Goal: Task Accomplishment & Management: Manage account settings

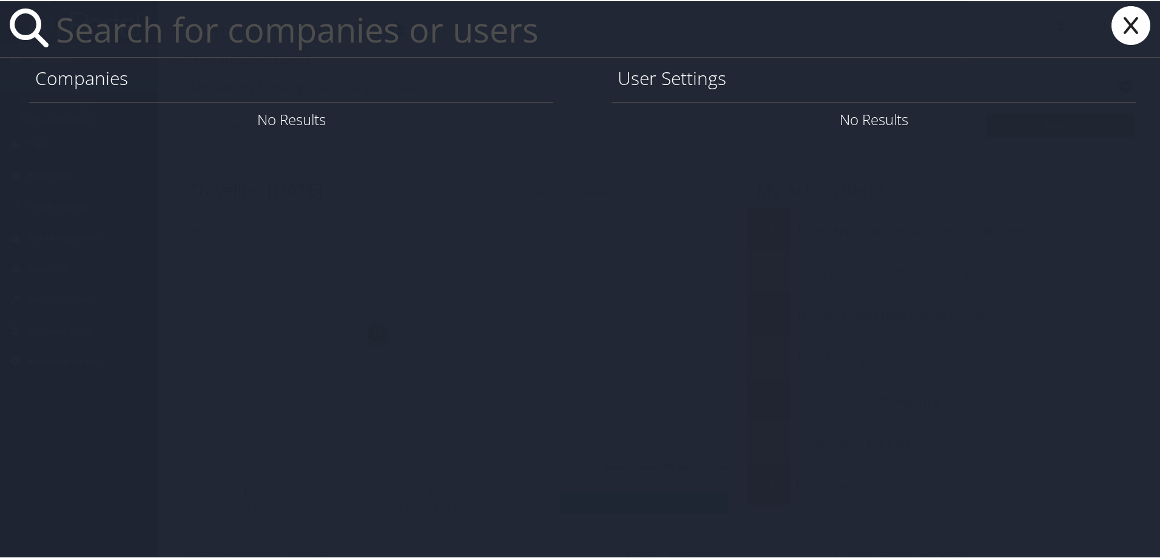
paste input "[PERSON_NAME]"
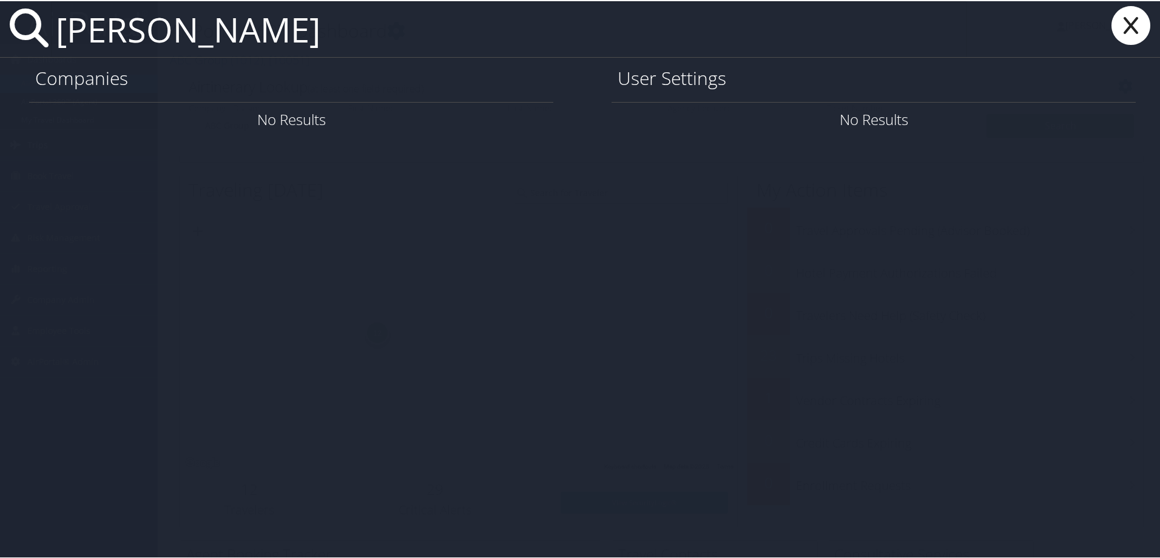
type input "[PERSON_NAME]"
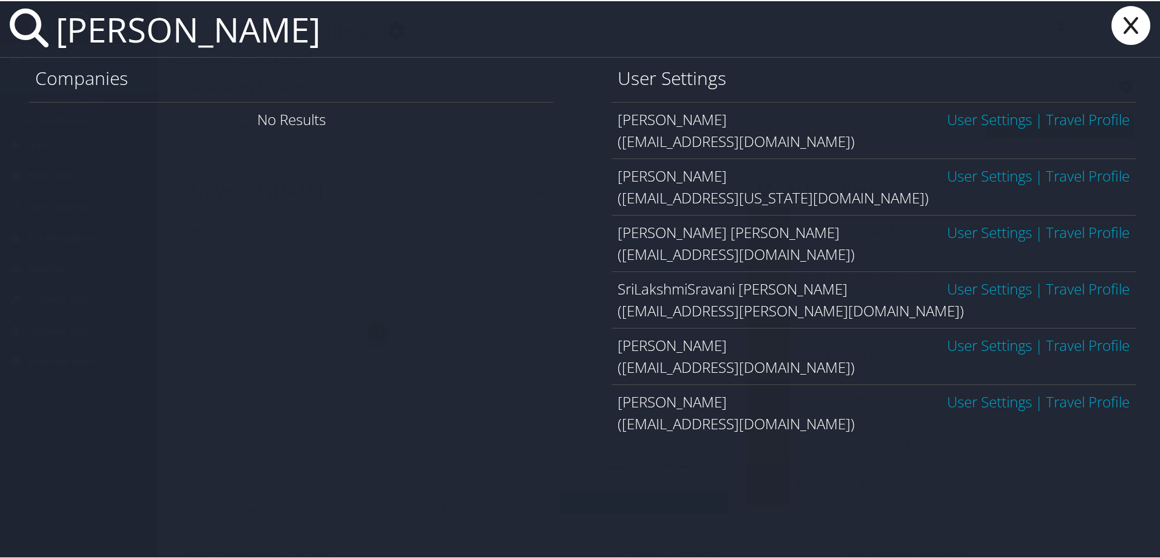
click at [966, 283] on link "User Settings" at bounding box center [989, 287] width 85 height 20
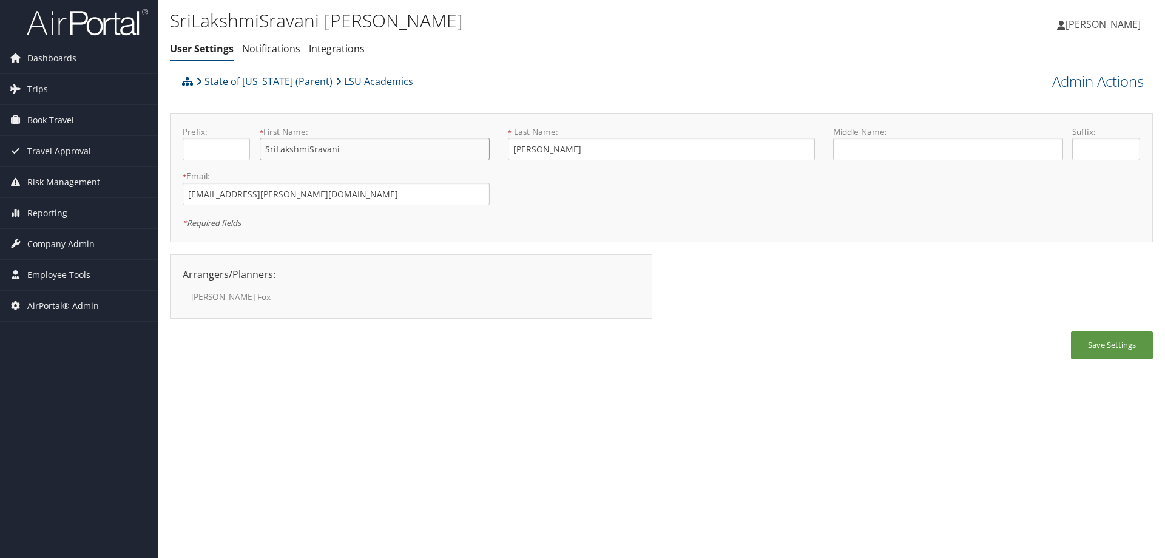
click at [276, 150] on input "SriLakshmiSravani" at bounding box center [375, 149] width 230 height 22
click at [309, 149] on input "[PERSON_NAME]" at bounding box center [375, 149] width 230 height 22
type input "[PERSON_NAME]"
click at [1107, 343] on button "Save Settings" at bounding box center [1112, 345] width 82 height 29
click at [73, 240] on span "Company Admin" at bounding box center [60, 244] width 67 height 30
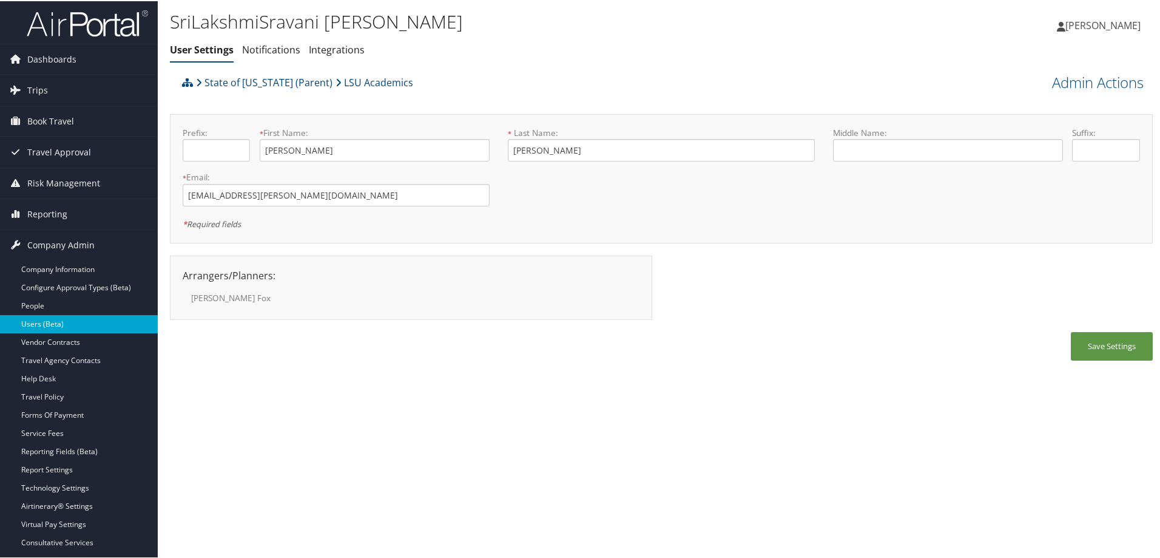
click at [36, 322] on link "Users (Beta)" at bounding box center [79, 323] width 158 height 18
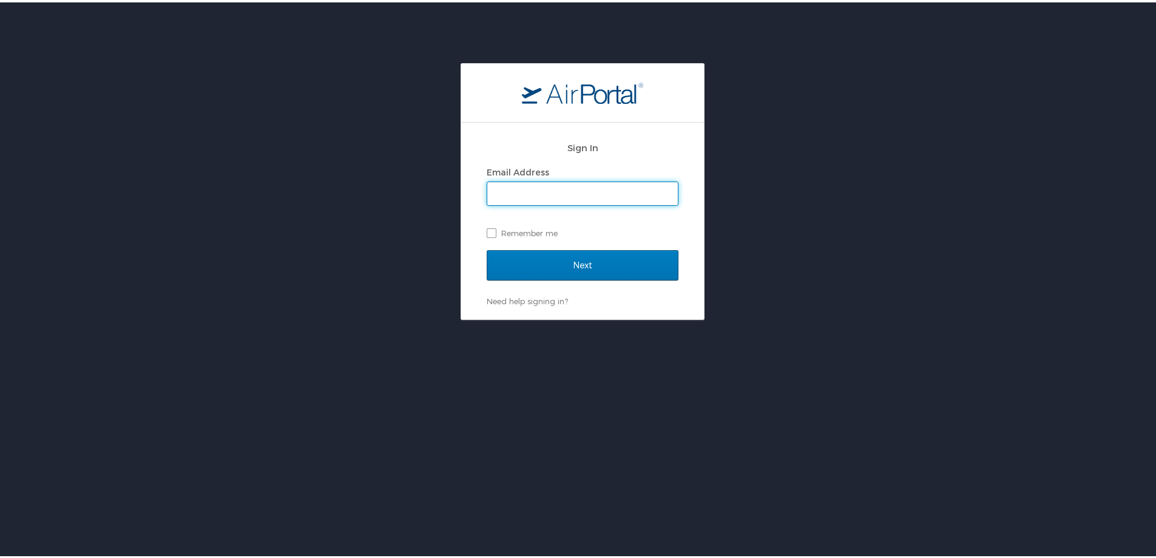
type input "michelle.meighan@cbtravel.com"
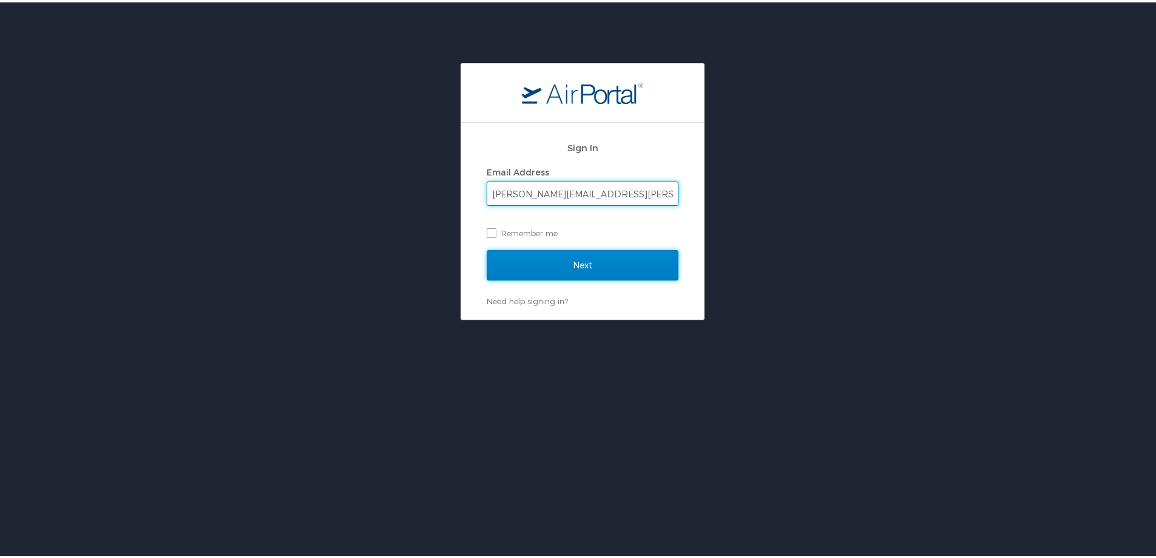
click at [632, 268] on input "Next" at bounding box center [583, 263] width 192 height 30
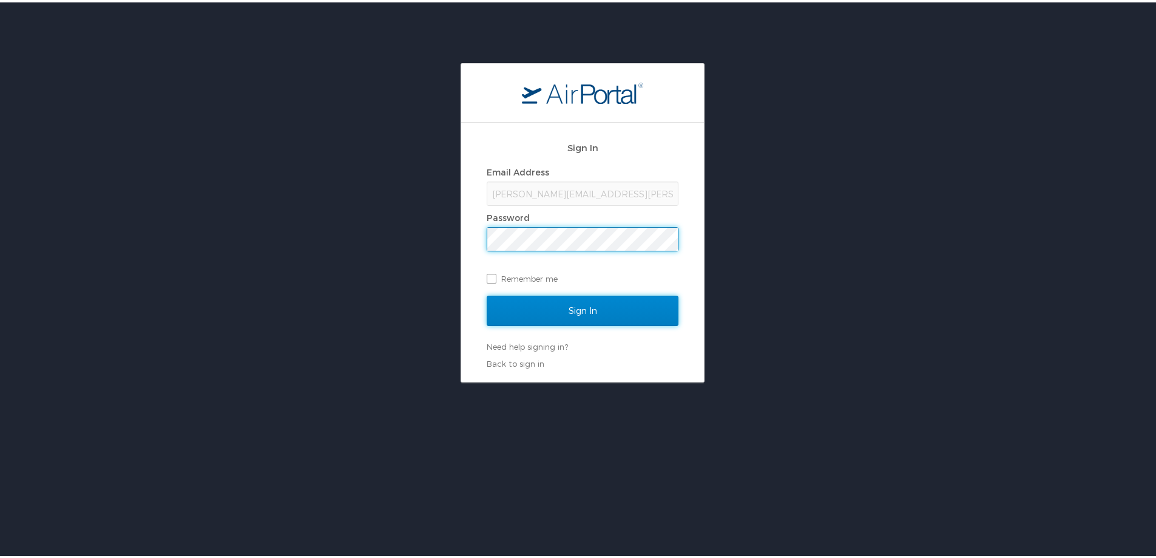
click at [610, 304] on input "Sign In" at bounding box center [583, 308] width 192 height 30
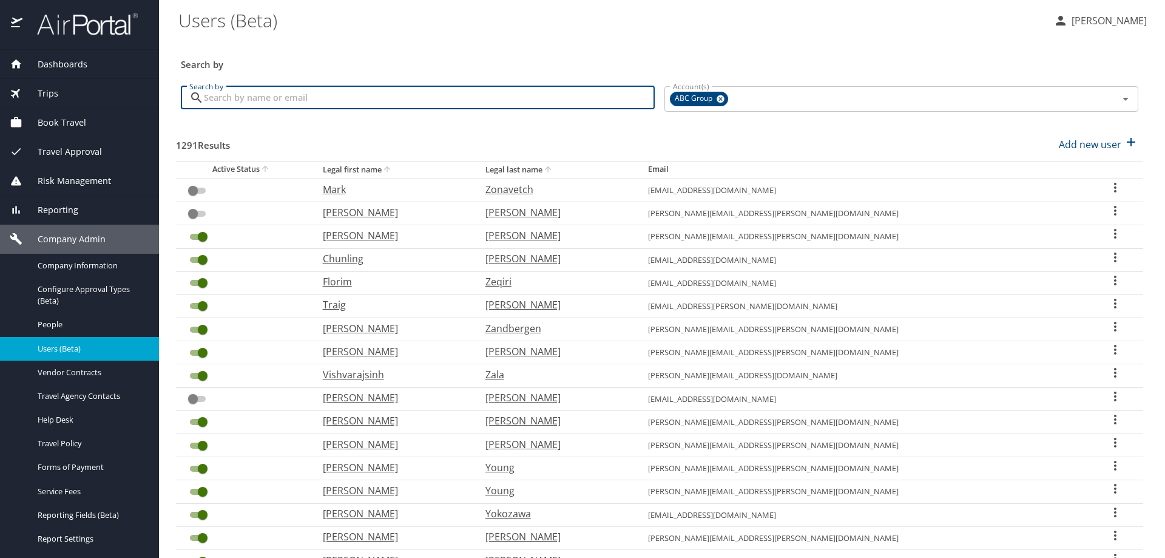
paste input "Devarakonda"
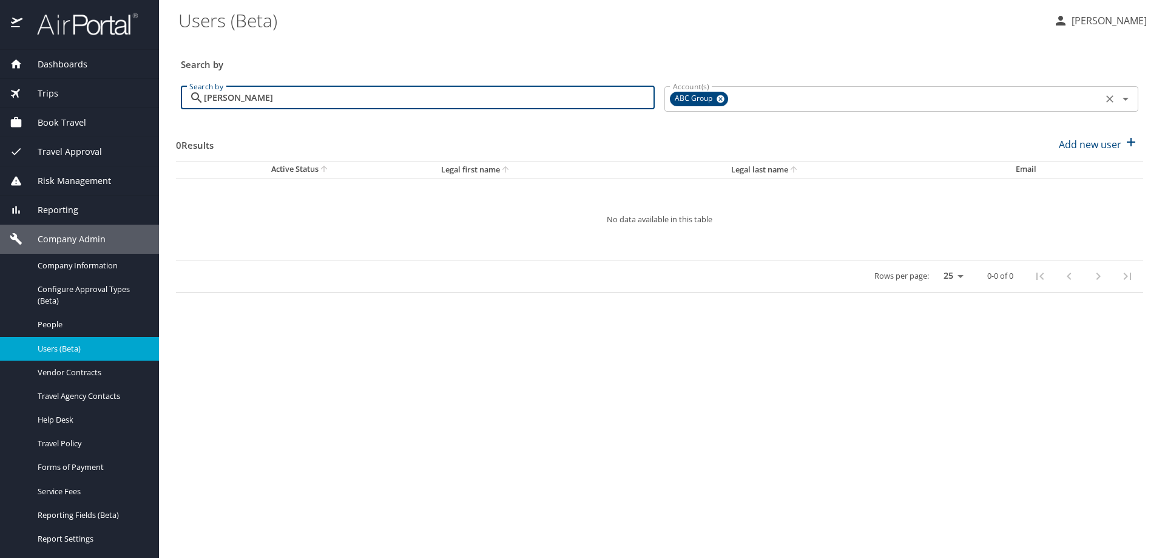
click at [718, 102] on icon at bounding box center [721, 99] width 8 height 8
type input "Devarakonda"
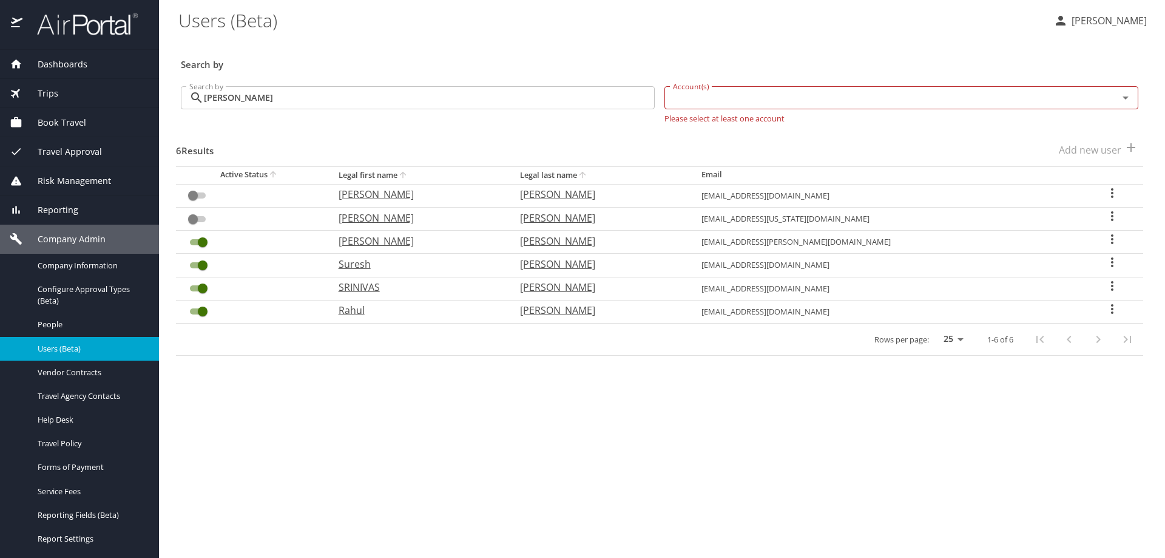
click at [1113, 283] on icon "User Search Table" at bounding box center [1112, 285] width 15 height 15
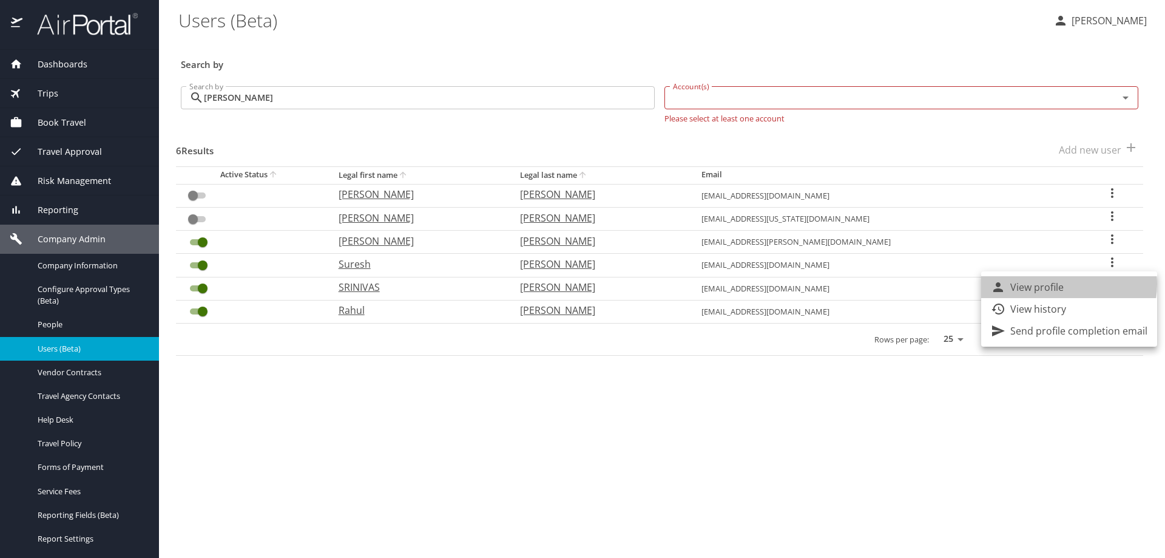
click at [1061, 284] on p "View profile" at bounding box center [1036, 287] width 53 height 15
select select "US"
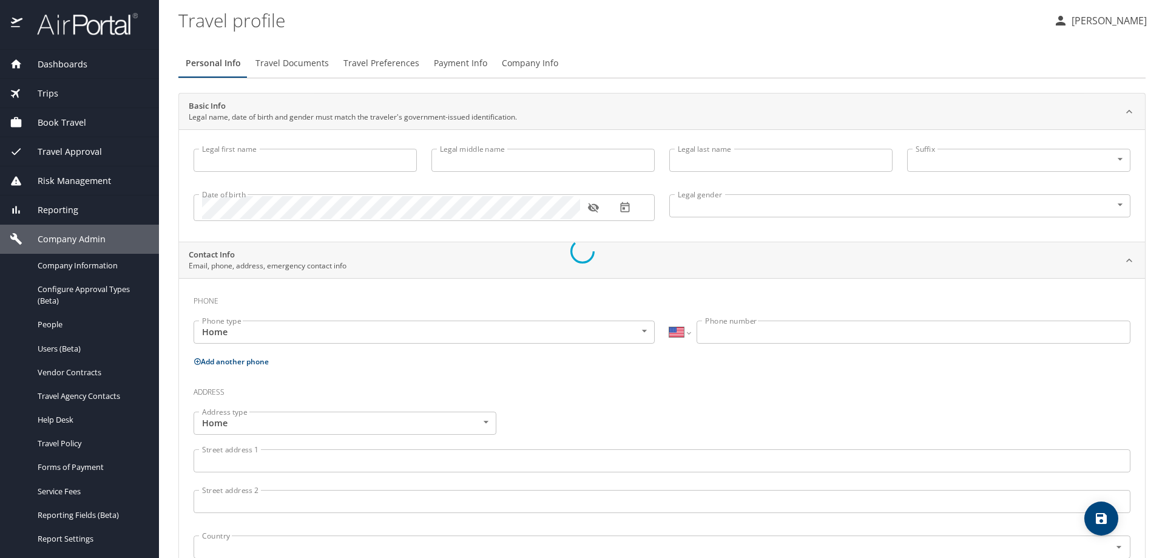
type input "SRINIVAS"
type input "DEVARAKONDA"
type input "Undisclosed"
select select "NL"
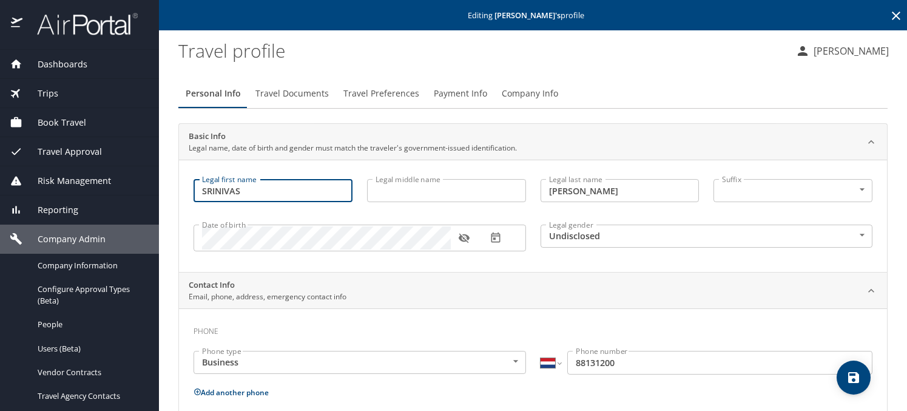
click at [201, 191] on input "SRINIVAS" at bounding box center [273, 190] width 159 height 23
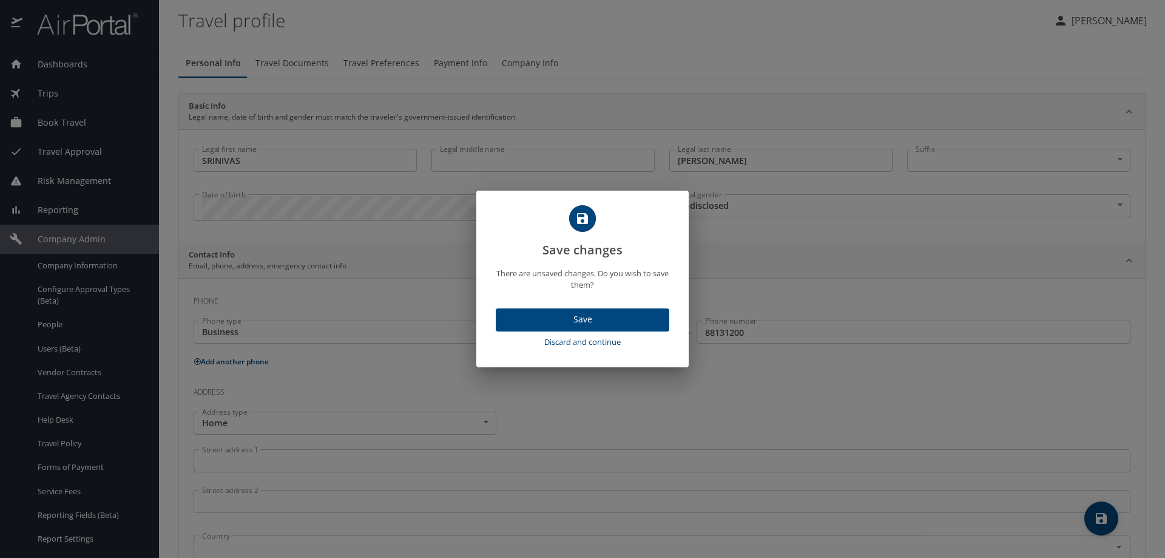
click at [608, 342] on span "Discard and continue" at bounding box center [583, 342] width 164 height 14
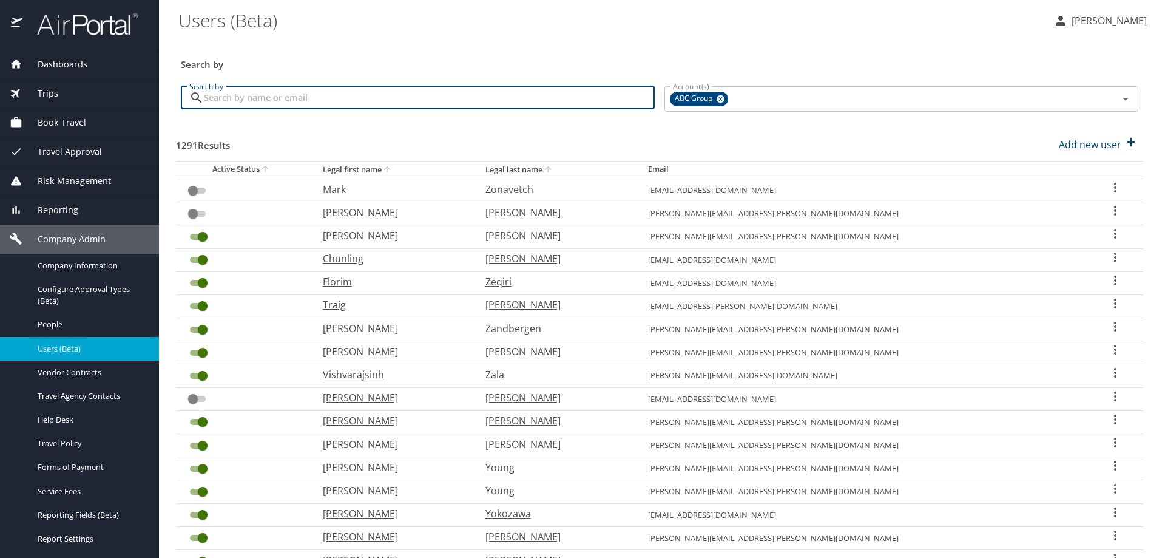
paste input "[PERSON_NAME]"
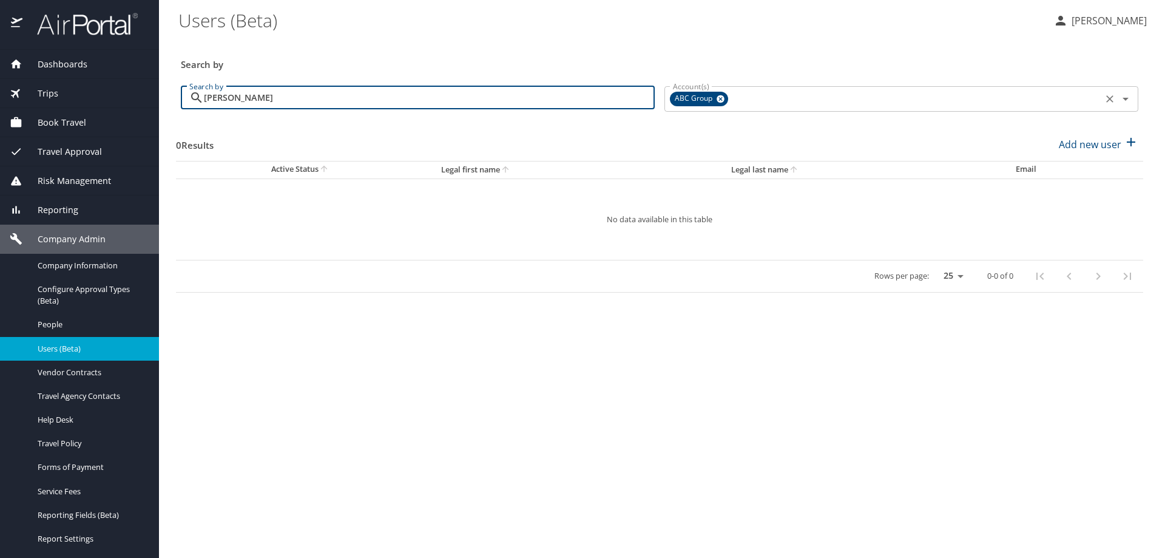
click at [721, 98] on icon at bounding box center [721, 99] width 8 height 8
type input "[PERSON_NAME]"
click at [737, 96] on input "Account(s)" at bounding box center [883, 98] width 431 height 16
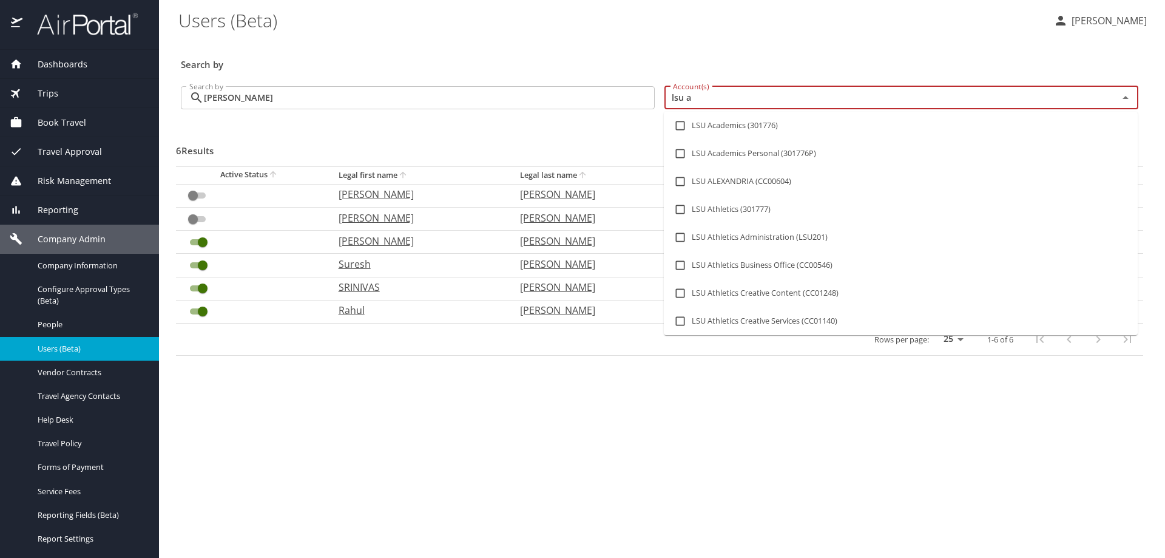
type input "lsu ac"
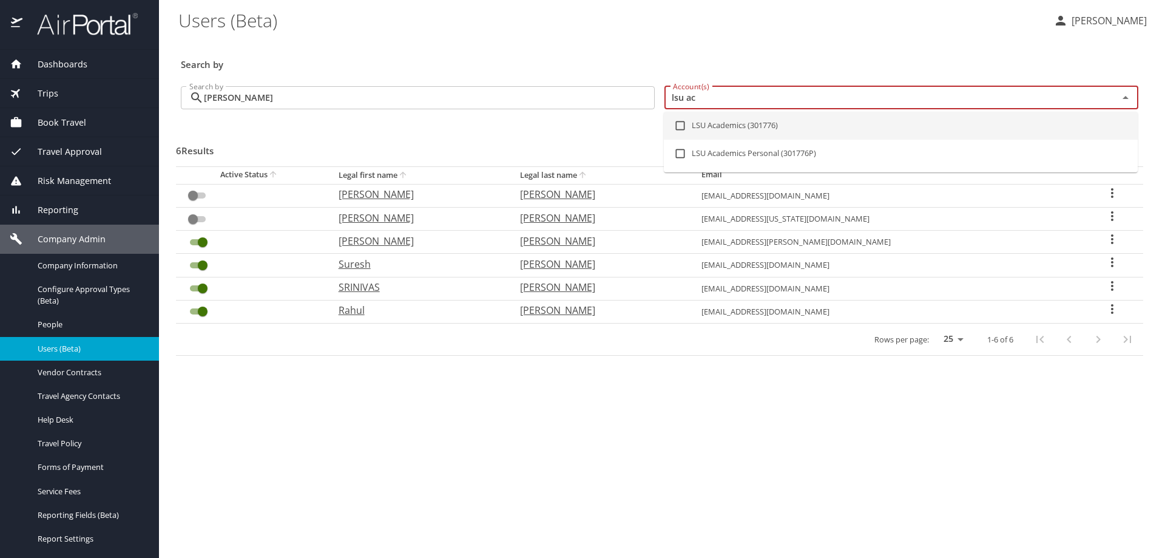
click at [720, 126] on li "LSU Academics (301776)" at bounding box center [901, 126] width 474 height 28
checkbox input "true"
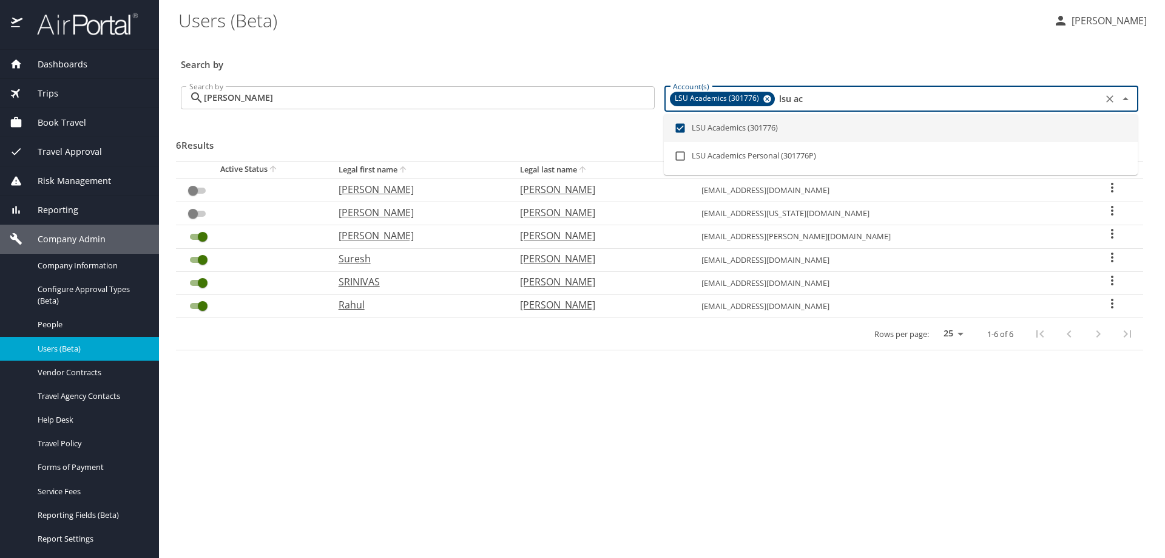
checkbox input "true"
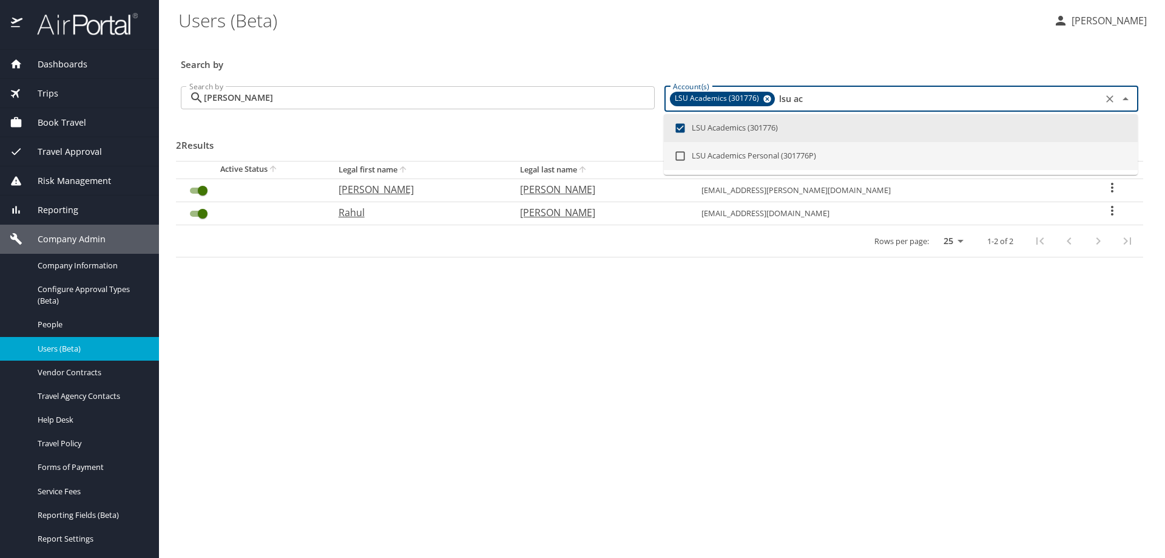
type input "lsu ac"
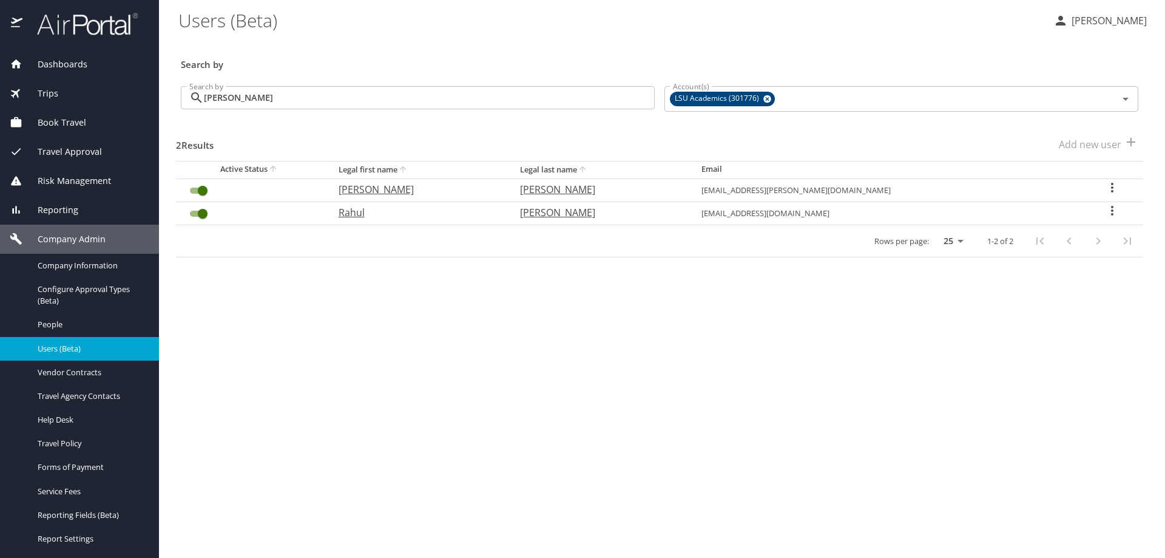
click at [1105, 191] on icon "User Search Table" at bounding box center [1112, 187] width 15 height 15
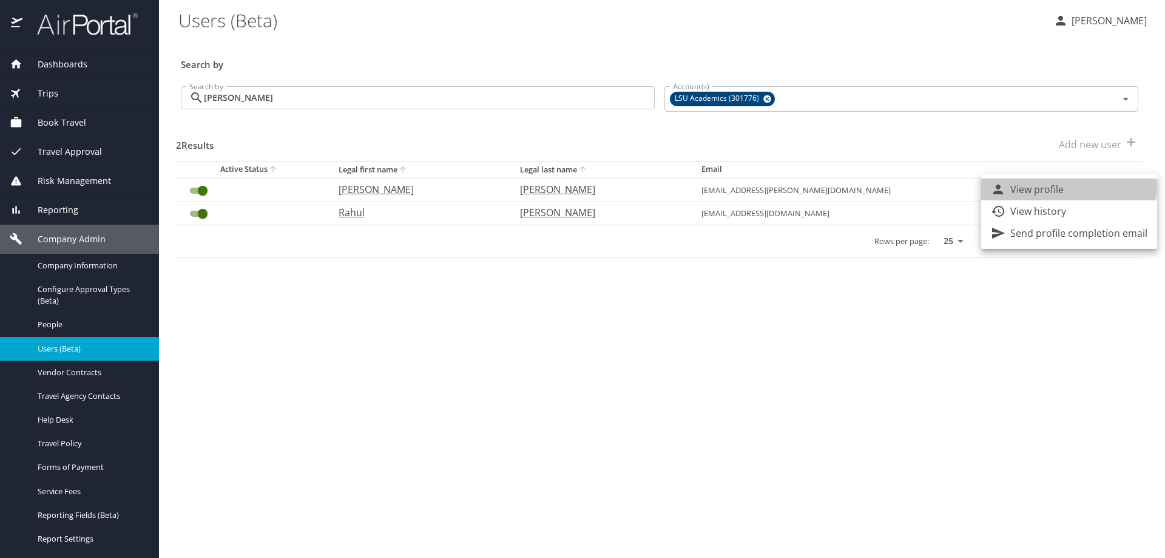
click at [1059, 186] on p "View profile" at bounding box center [1036, 189] width 53 height 15
select select "US"
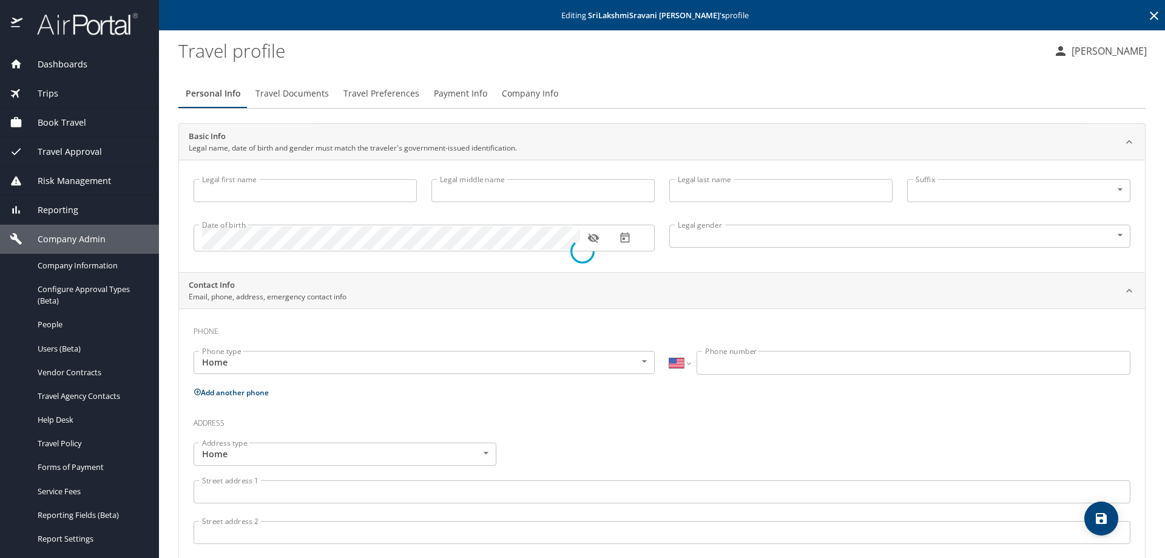
type input "SriLakshmiSravani"
type input "[PERSON_NAME]"
type input "[DEMOGRAPHIC_DATA]"
type input "[PERSON_NAME]"
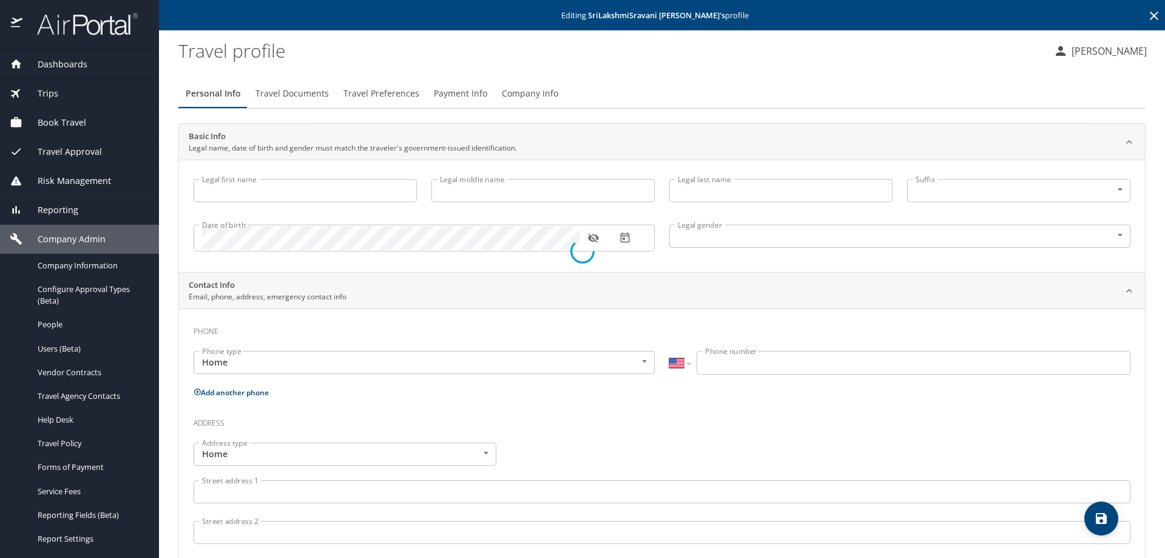
select select "ZZ"
type input "+61 2164132364"
select select "US"
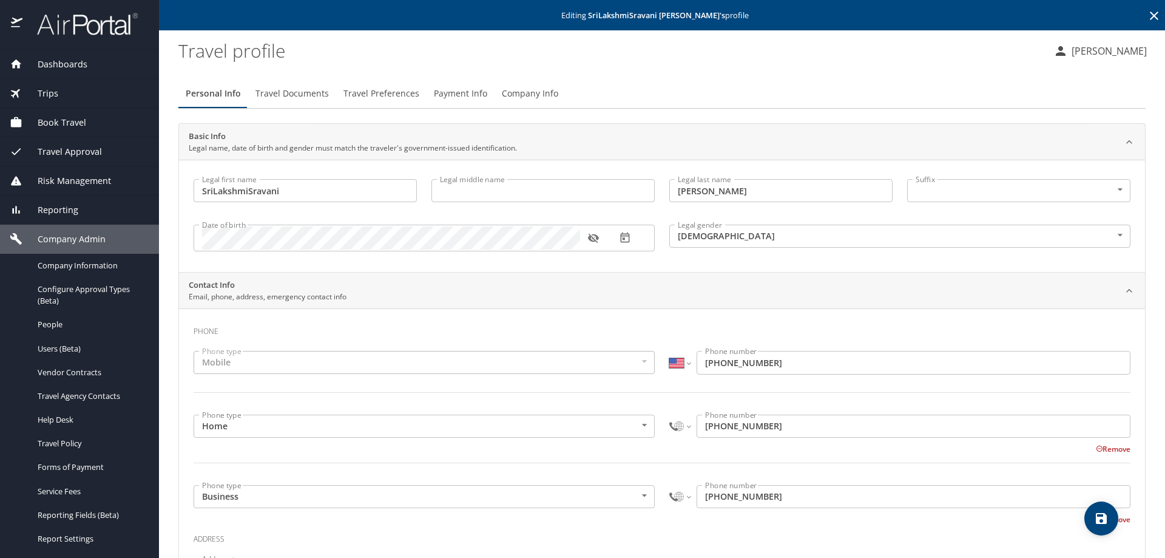
click at [211, 189] on input "SriLakshmiSravani" at bounding box center [305, 190] width 223 height 23
click at [214, 191] on input "SriLakshmiSravani" at bounding box center [305, 190] width 223 height 23
click at [252, 189] on input "Sri LakshmiSravani" at bounding box center [305, 190] width 223 height 23
type input "[PERSON_NAME]"
click at [684, 424] on select "International Afghanistan Åland Islands Albania Algeria American Samoa Andorra …" at bounding box center [679, 425] width 21 height 23
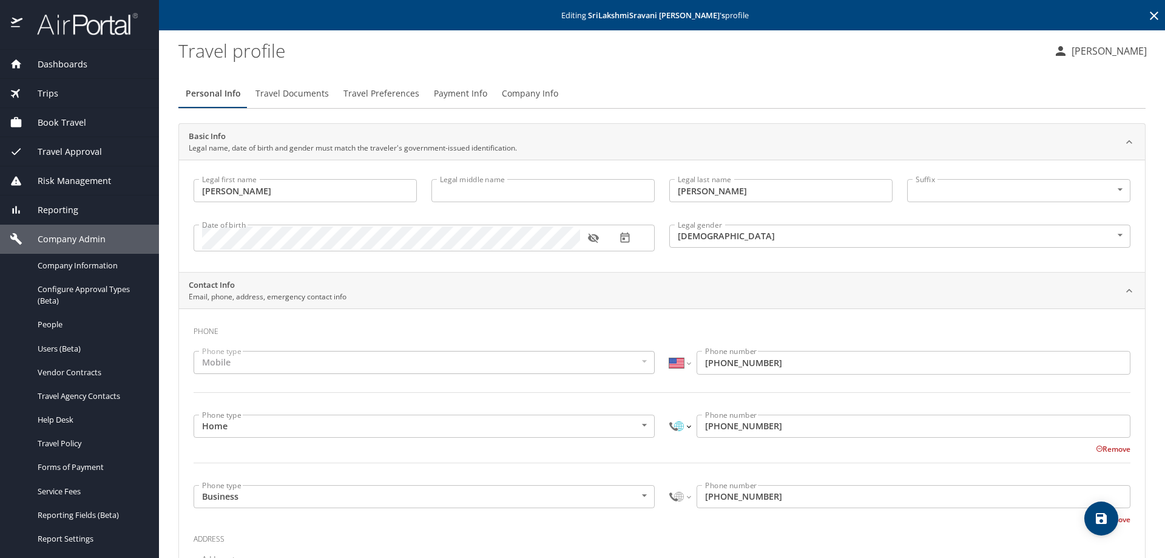
select select "US"
click at [669, 414] on select "International Afghanistan Åland Islands Albania Algeria American Samoa Andorra …" at bounding box center [679, 425] width 21 height 23
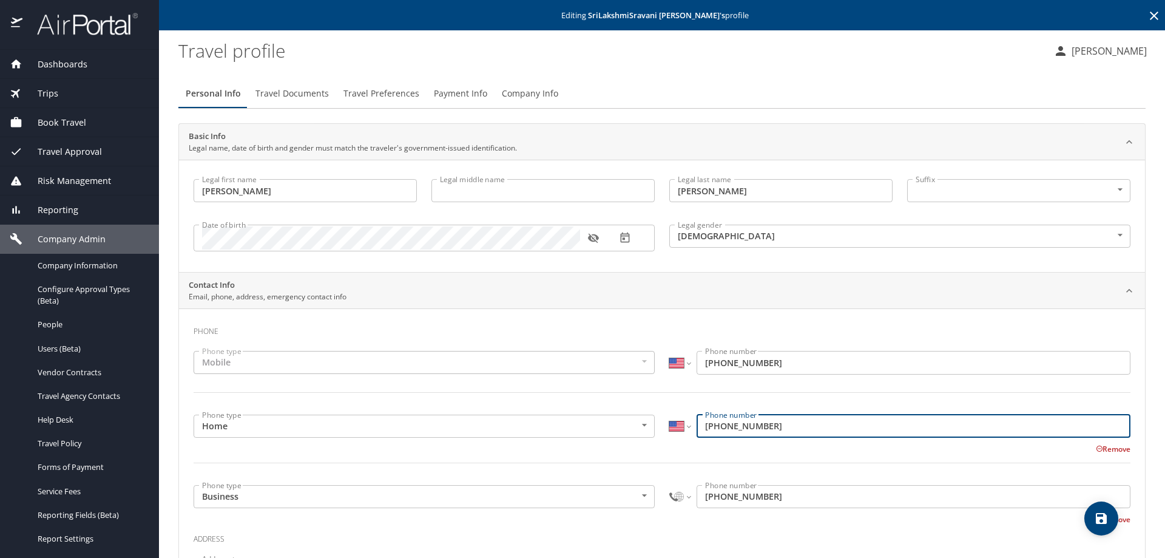
type input "(617) 963-4779"
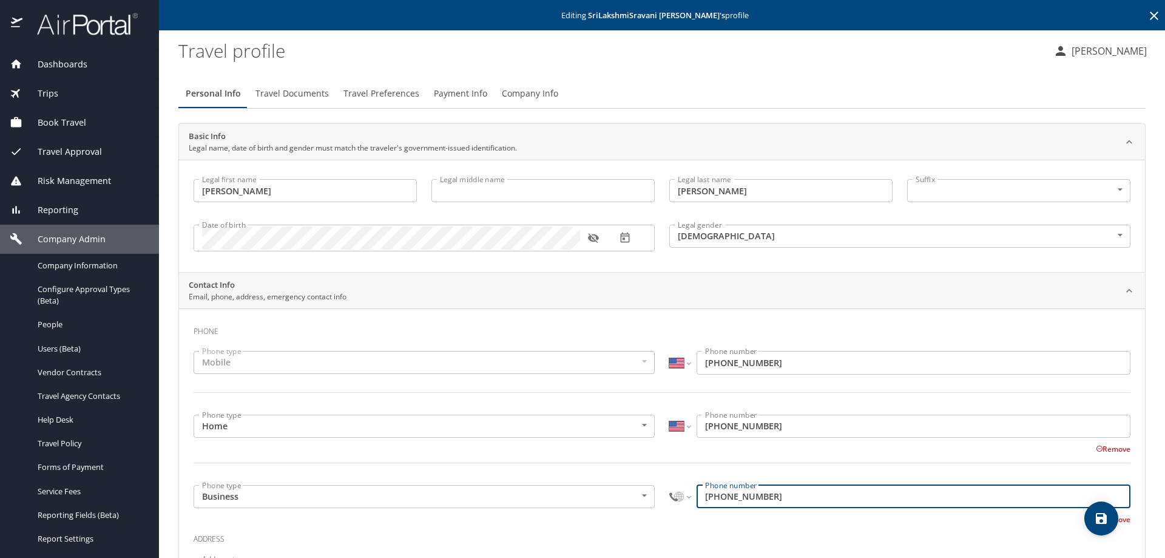
drag, startPoint x: 789, startPoint y: 497, endPoint x: 621, endPoint y: 497, distance: 168.7
click at [621, 497] on div "Phone type Business Business Phone type International Afghanistan Åland Islands…" at bounding box center [661, 501] width 951 height 48
type input "+"
select select "US"
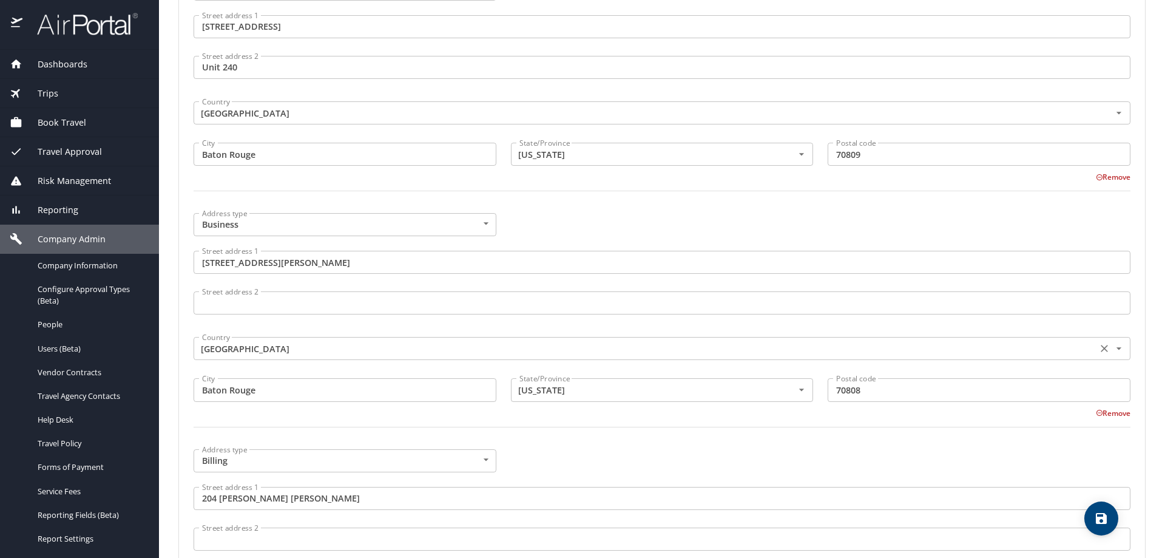
scroll to position [814, 0]
type input "(617) 963-4779"
click at [198, 507] on select "International Afghanistan Åland Islands Albania Algeria American Samoa Andorra …" at bounding box center [204, 505] width 21 height 23
select select "US"
click at [194, 494] on select "International Afghanistan Åland Islands Albania Algeria American Samoa Andorra …" at bounding box center [204, 505] width 21 height 23
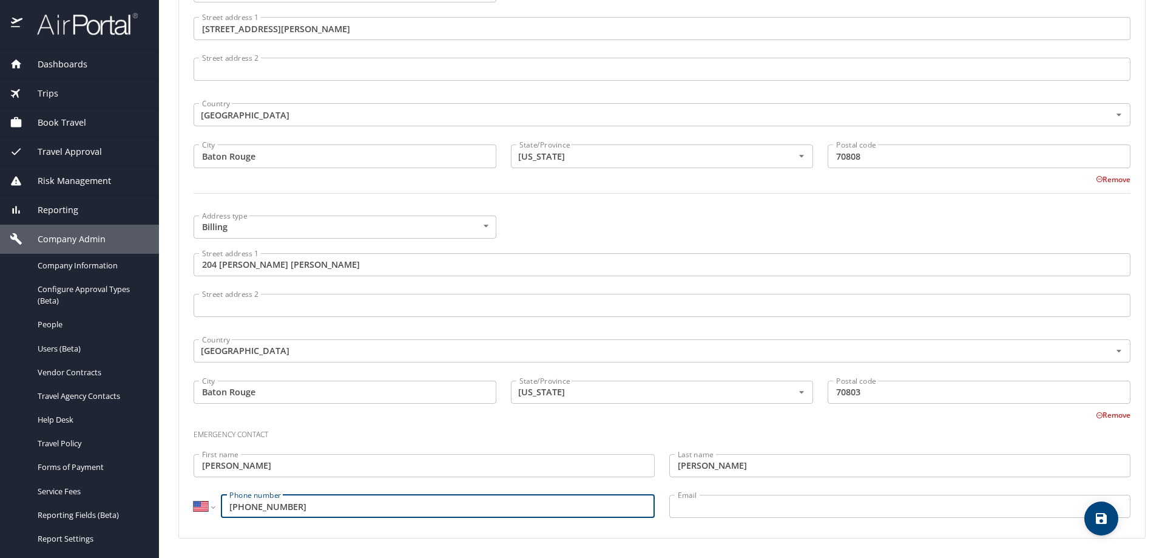
type input "(617) 963-4779"
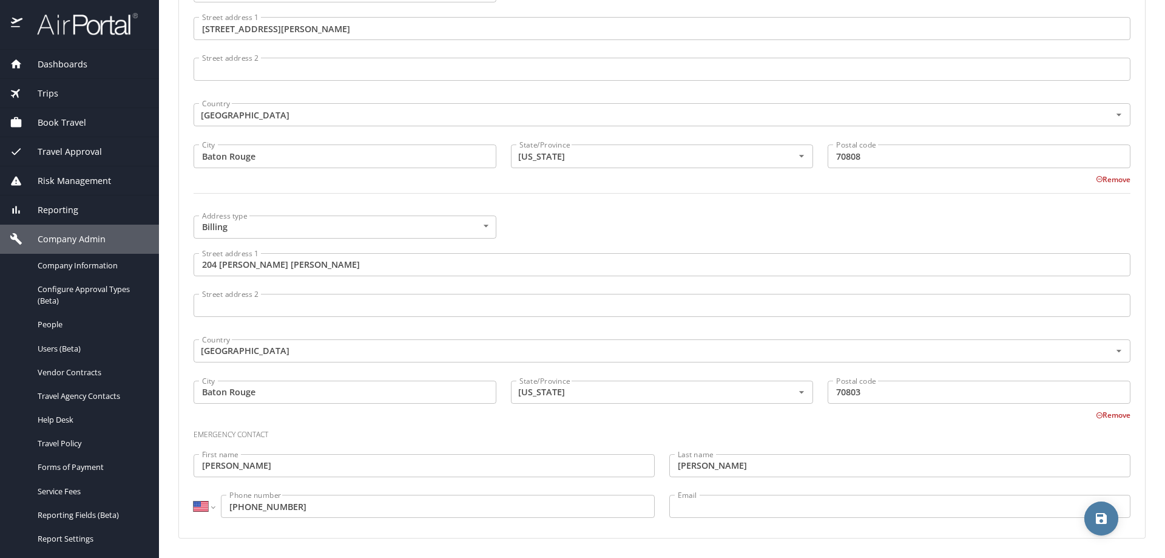
click at [1105, 515] on icon "save" at bounding box center [1101, 518] width 11 height 11
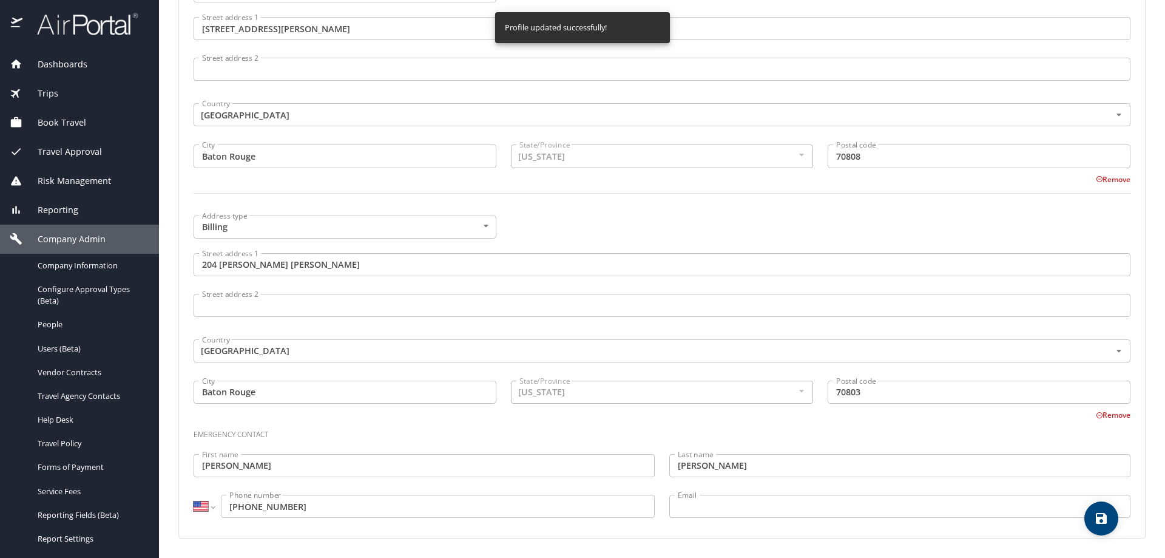
select select "US"
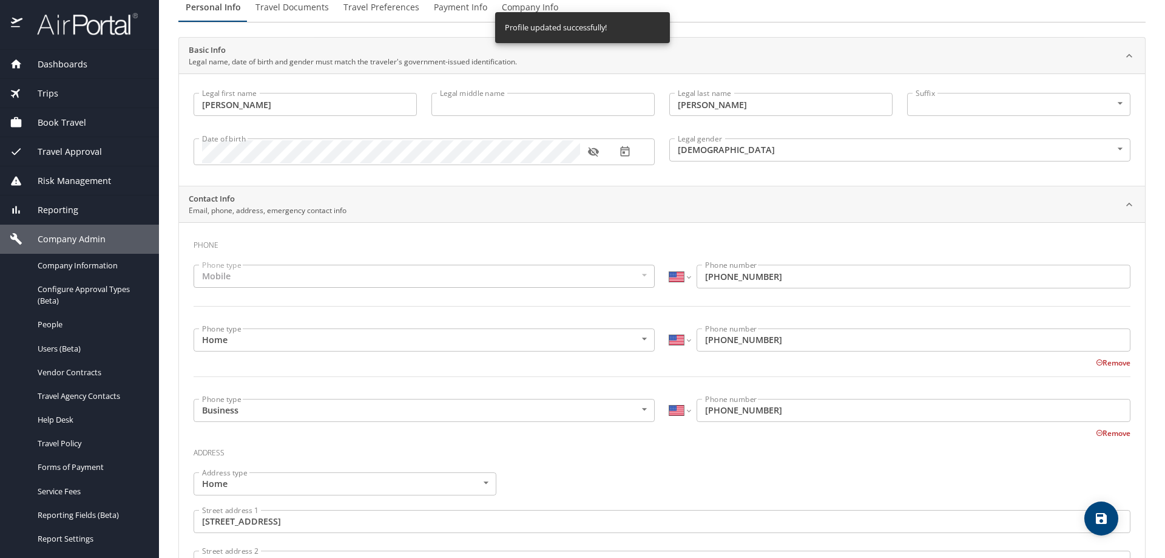
scroll to position [0, 0]
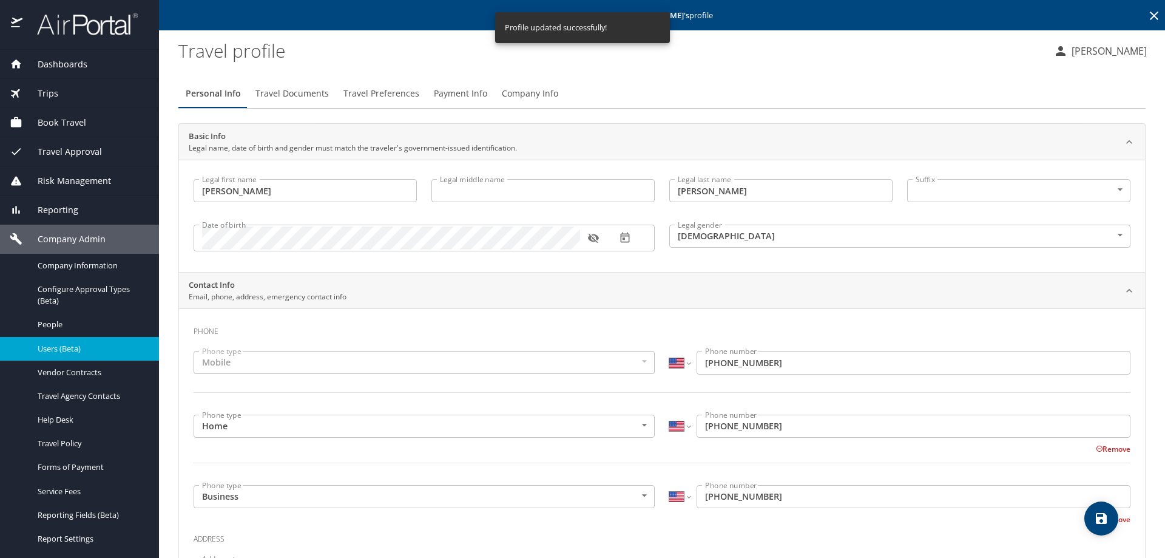
click at [63, 345] on span "Users (Beta)" at bounding box center [91, 349] width 107 height 12
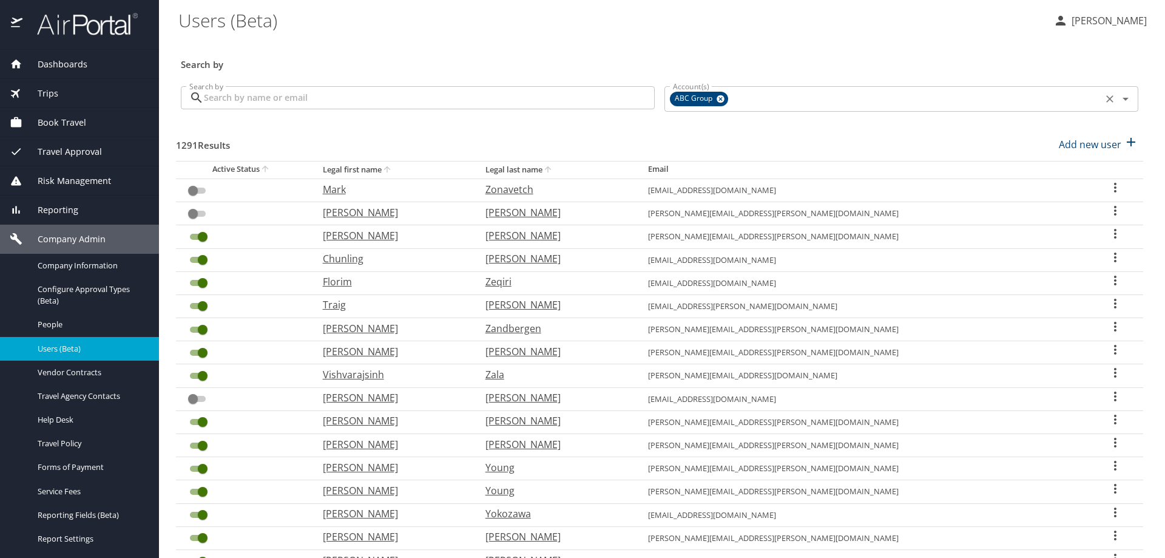
click at [717, 98] on icon at bounding box center [720, 98] width 9 height 13
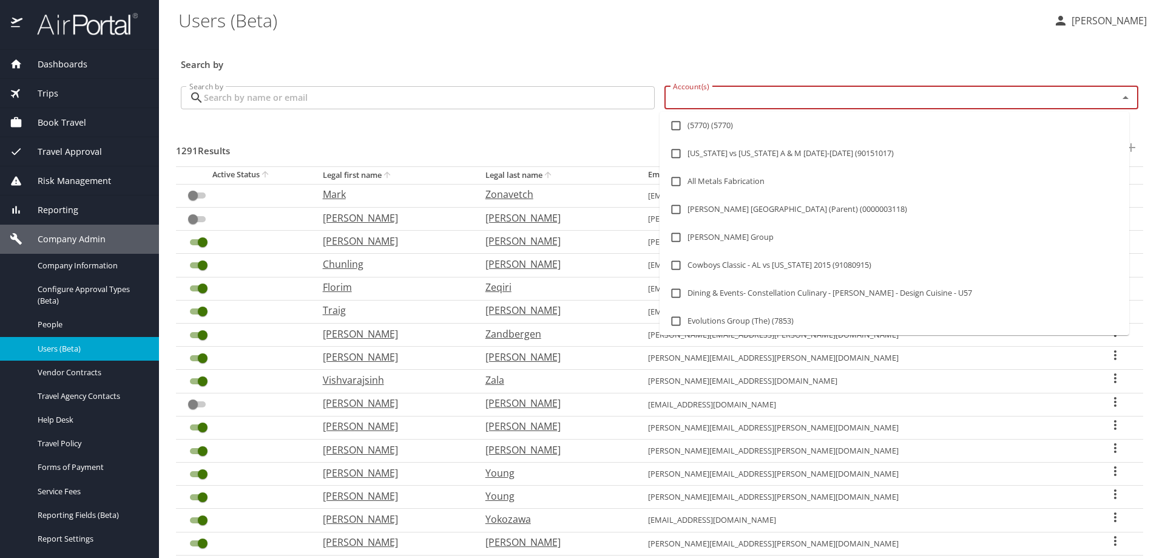
click at [712, 102] on input "Account(s)" at bounding box center [883, 98] width 431 height 16
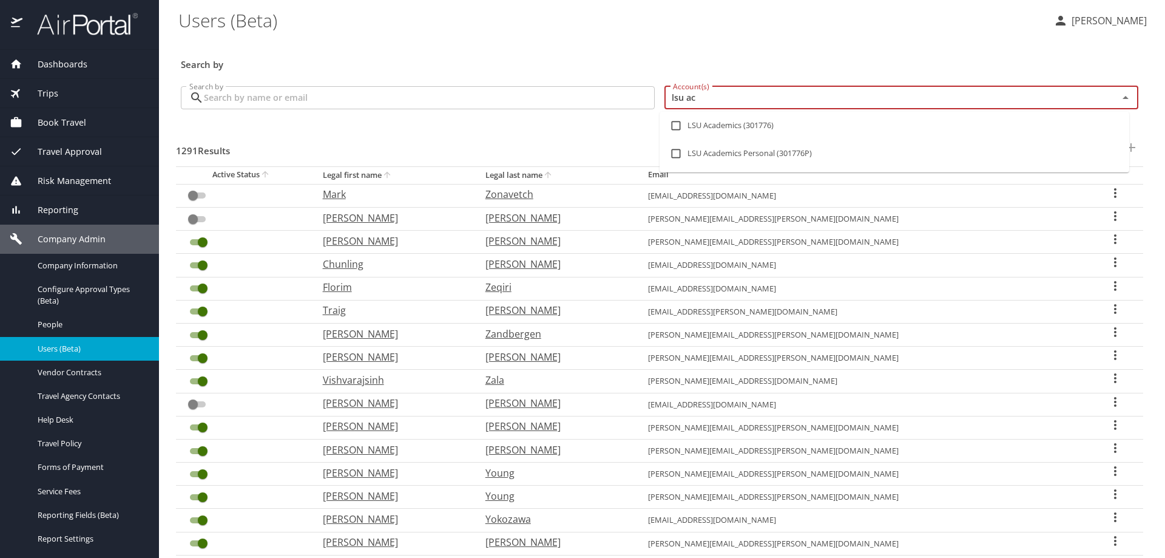
type input "lsu aca"
click at [673, 123] on input "checkbox" at bounding box center [675, 125] width 23 height 23
checkbox input "true"
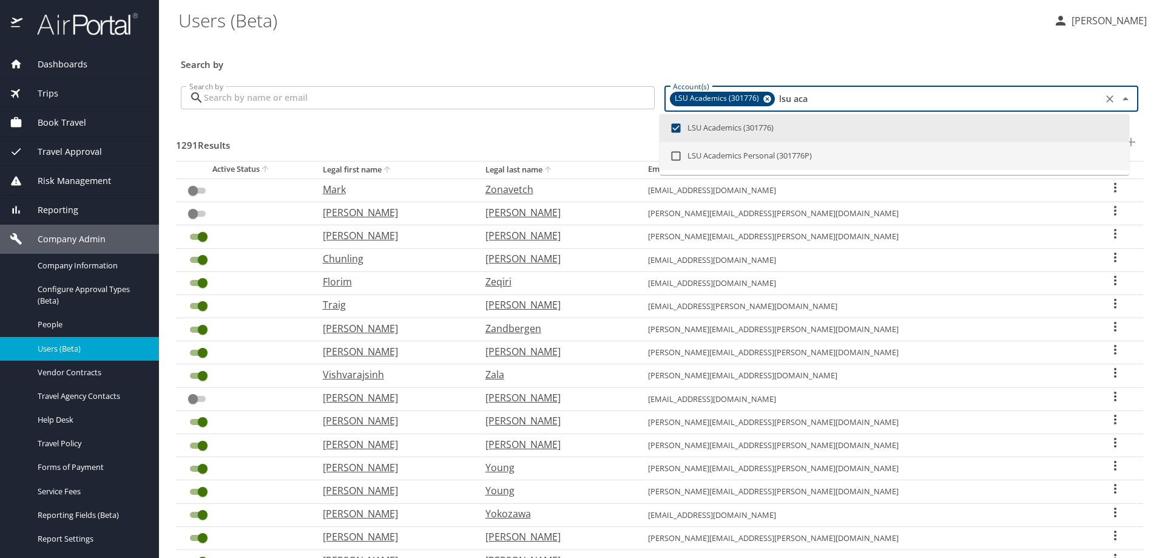
checkbox input "true"
checkbox input "false"
checkbox input "true"
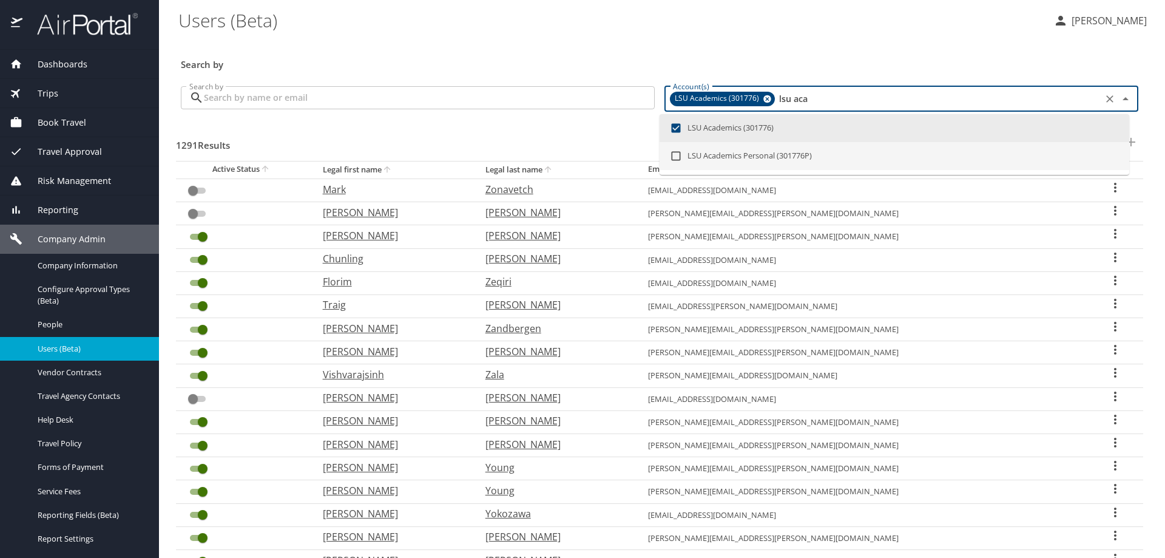
checkbox input "false"
checkbox input "true"
checkbox input "false"
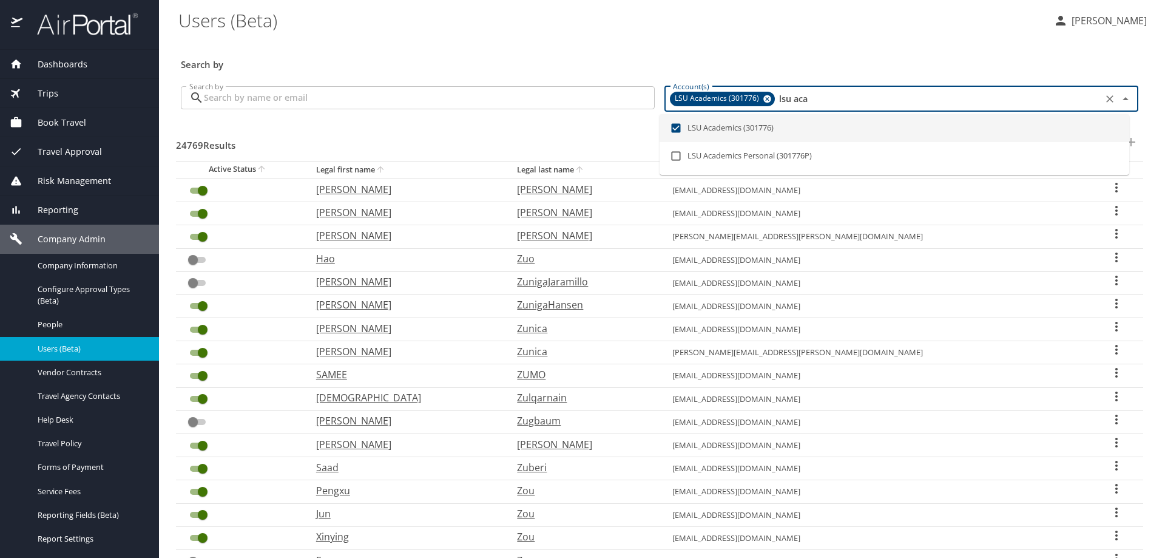
type input "lsu aca"
click at [272, 92] on input "Search by" at bounding box center [429, 97] width 451 height 23
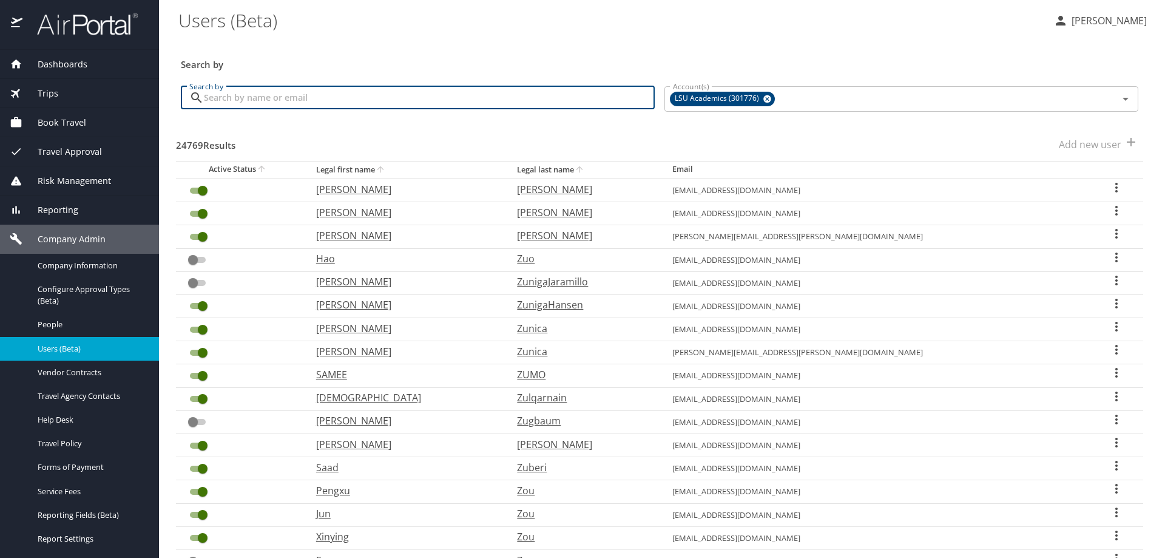
paste input "Devarakonda"
type input "Devarakonda"
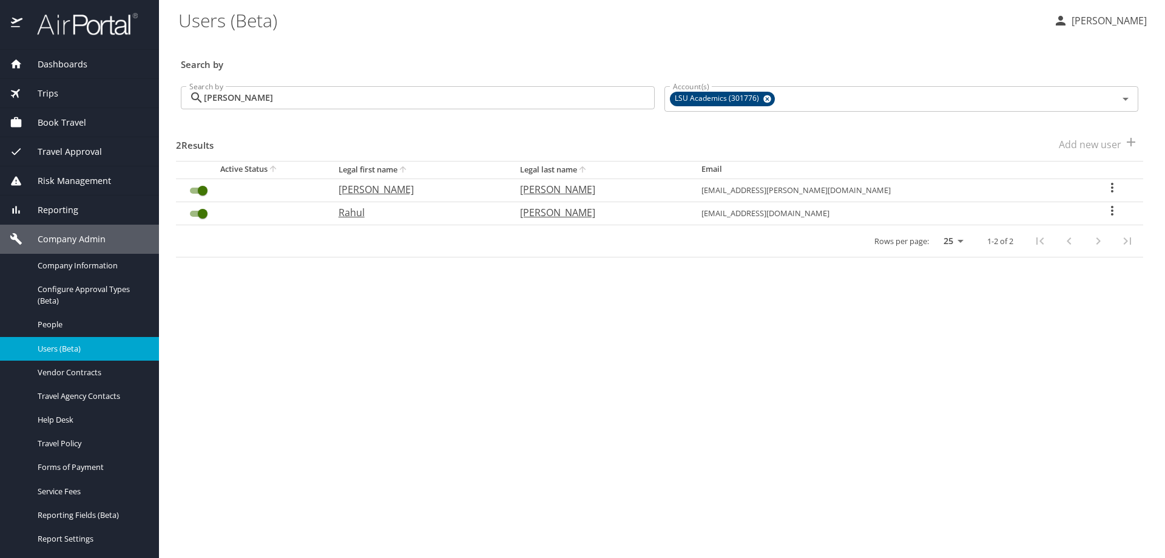
click at [1105, 187] on icon "User Search Table" at bounding box center [1112, 187] width 15 height 15
click at [1091, 190] on li "View profile" at bounding box center [1069, 189] width 176 height 22
select select "US"
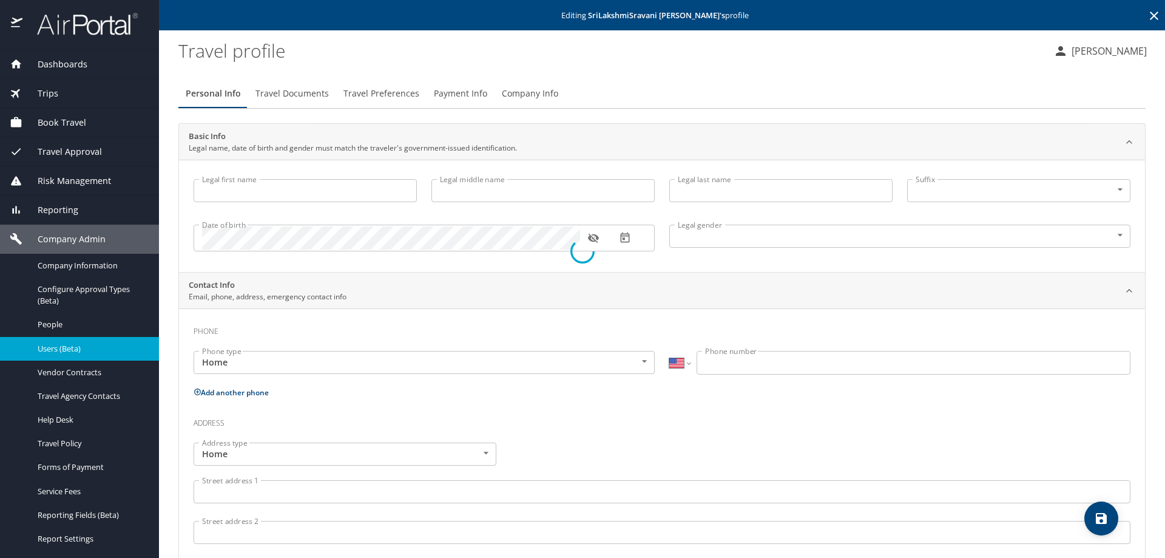
type input "SriLakshmiSravani"
type input "Devarakonda"
type input "Female"
type input "Adithya"
type input "Hari"
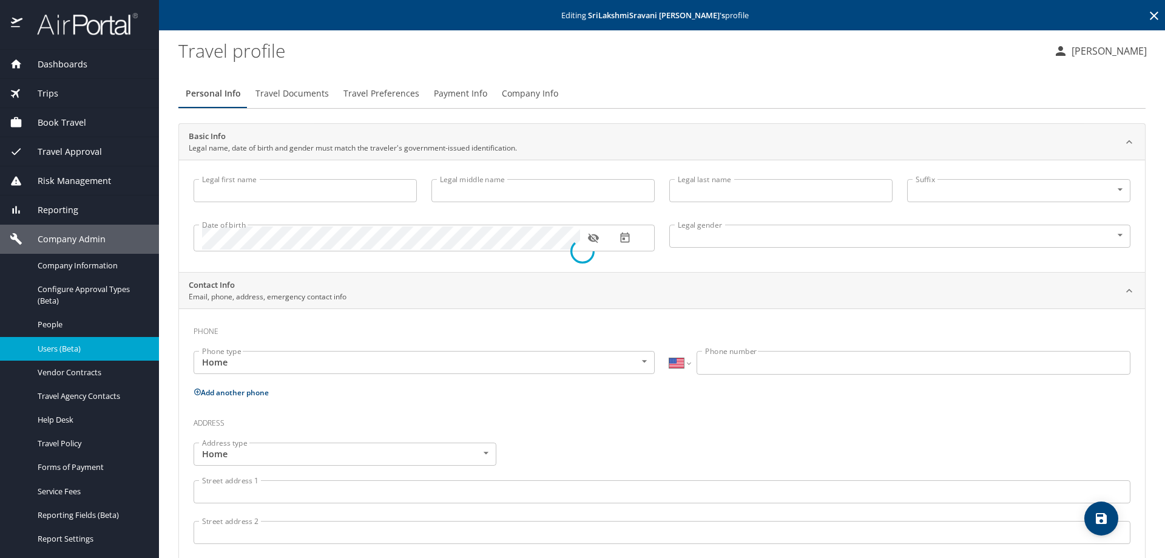
select select "ZZ"
type input "+61 2164132364"
select select "US"
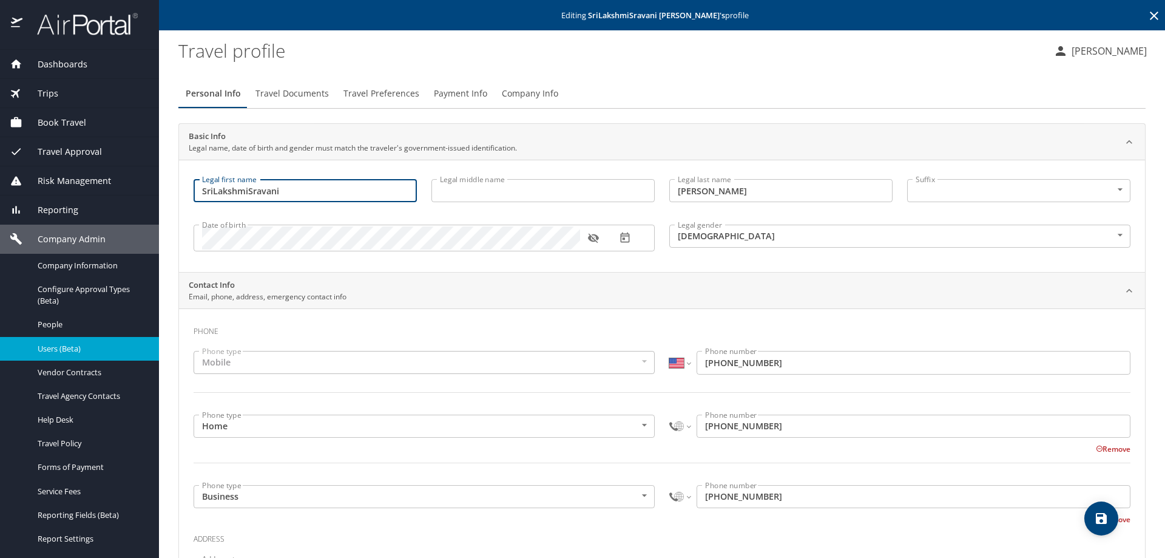
click at [214, 190] on input "SriLakshmiSravani" at bounding box center [305, 190] width 223 height 23
click at [249, 191] on input "Sri LakshmiSravani" at bounding box center [305, 190] width 223 height 23
type input "Sri Lakshmi Sravani"
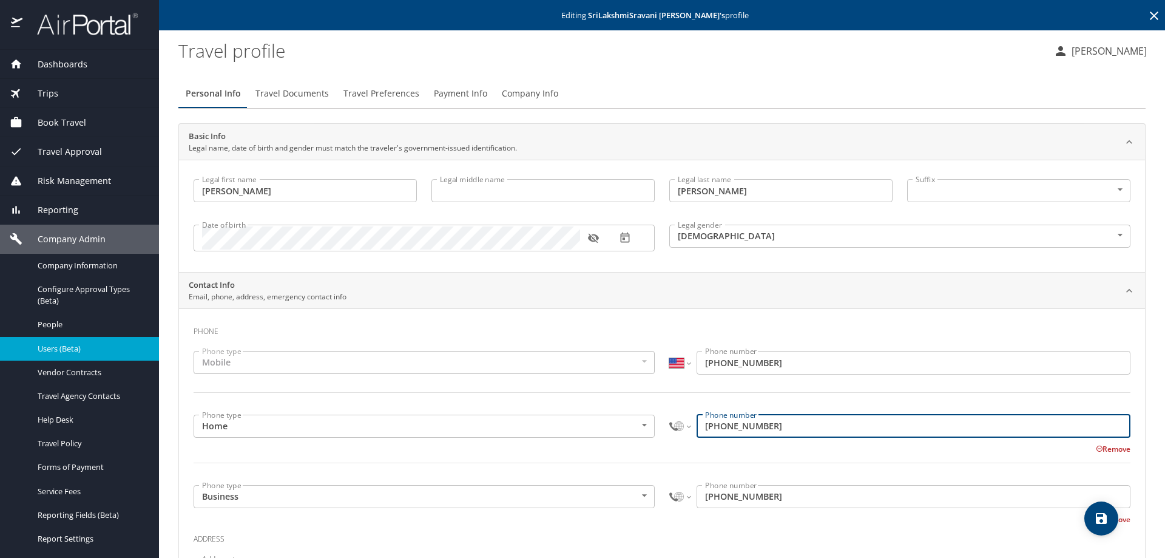
drag, startPoint x: 791, startPoint y: 426, endPoint x: 709, endPoint y: 424, distance: 82.5
click at [709, 424] on input "+61 7 9634 779" at bounding box center [913, 425] width 434 height 23
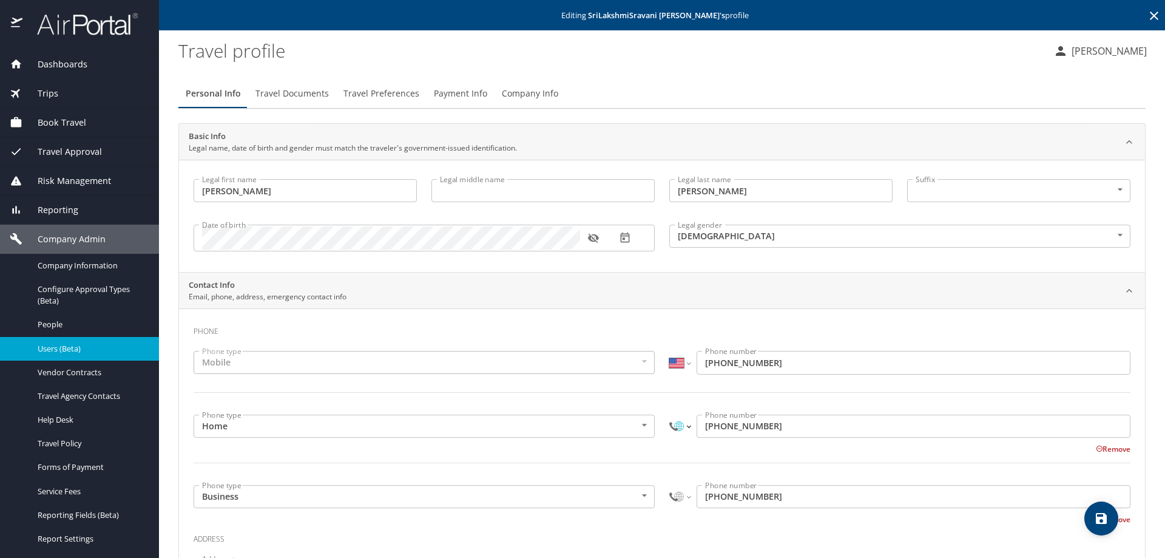
click at [683, 428] on select "International Afghanistan Åland Islands Albania Algeria American Samoa Andorra …" at bounding box center [679, 425] width 21 height 23
select select "US"
click at [669, 414] on select "International Afghanistan Åland Islands Albania Algeria American Samoa Andorra …" at bounding box center [679, 425] width 21 height 23
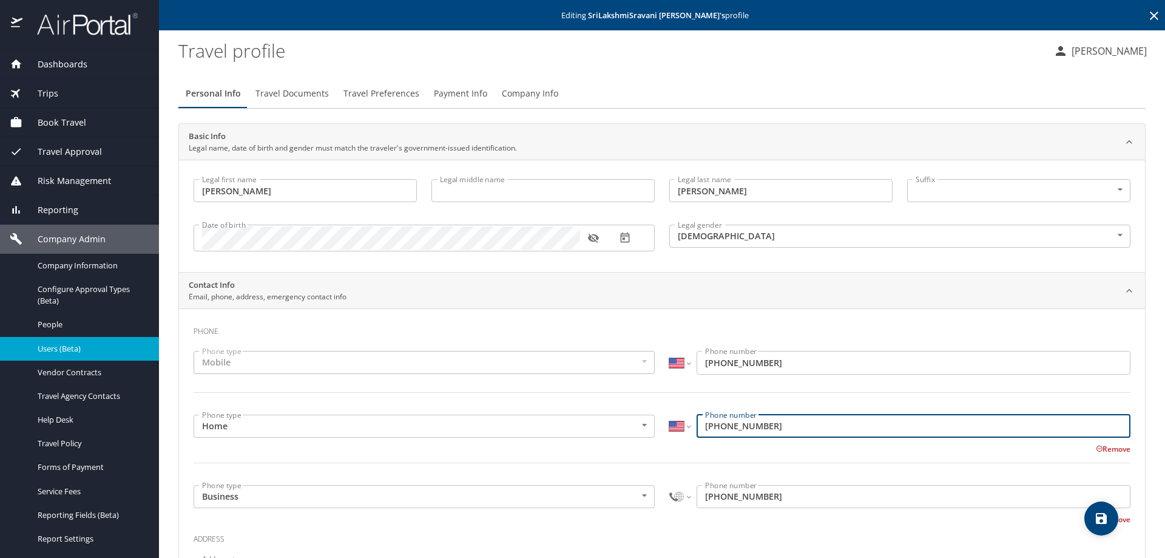
type input "(617) 963-4779"
click at [676, 497] on select "International Afghanistan Åland Islands Albania Algeria American Samoa Andorra …" at bounding box center [679, 496] width 21 height 23
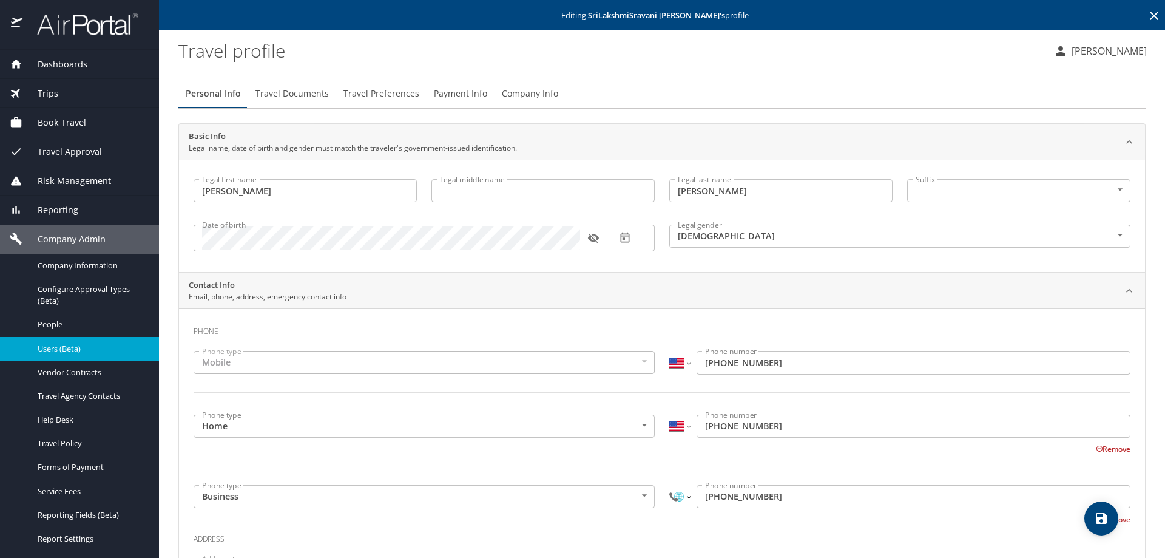
select select "US"
click at [669, 485] on select "International Afghanistan Åland Islands Albania Algeria American Samoa Andorra …" at bounding box center [679, 496] width 21 height 23
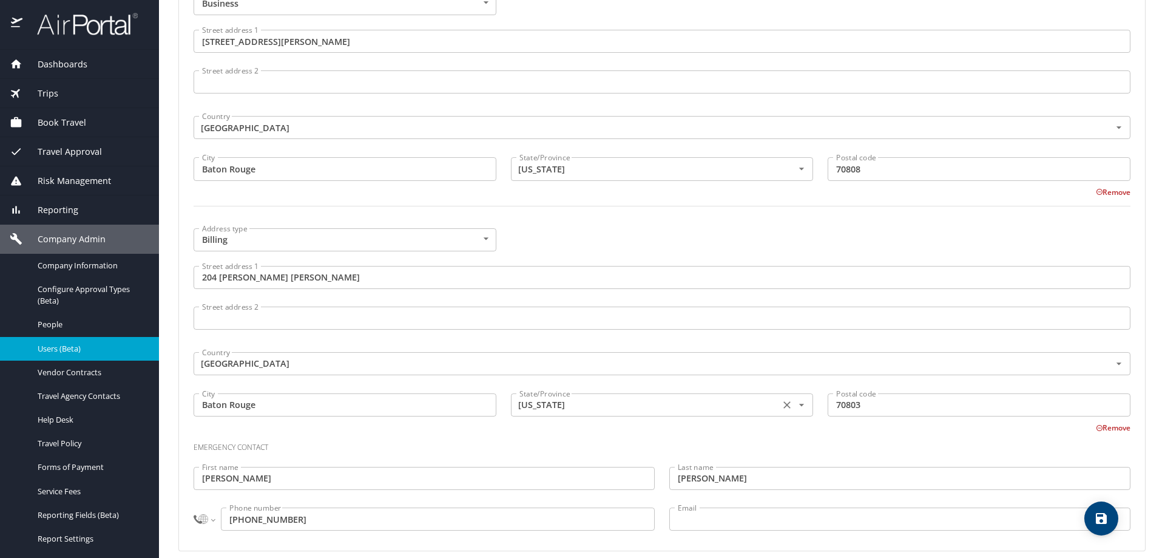
scroll to position [814, 0]
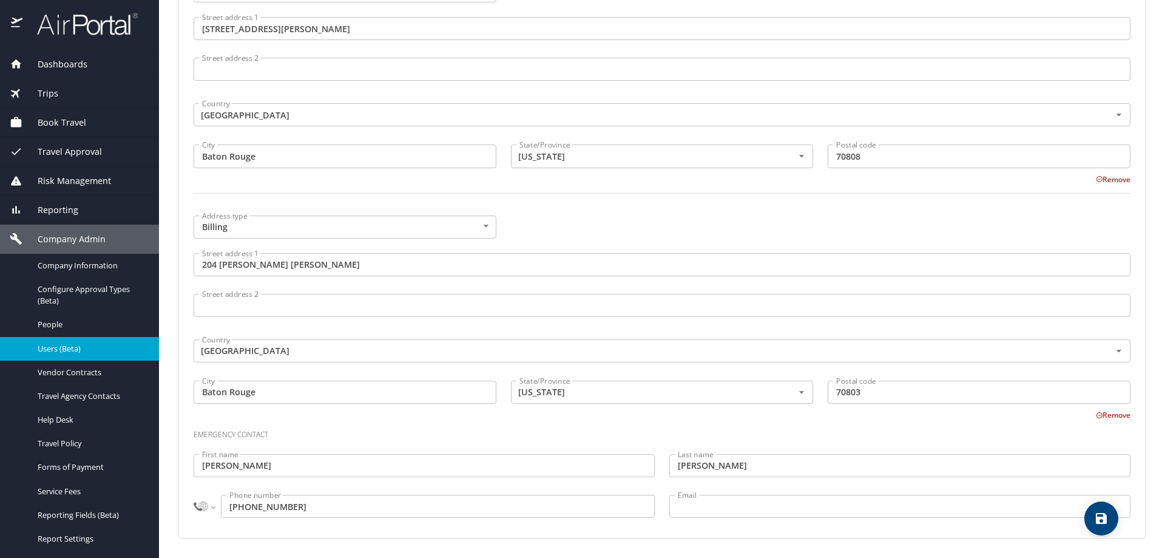
type input "(617) 963-4779"
click at [215, 505] on div at bounding box center [213, 506] width 4 height 4
click at [207, 504] on select "International Afghanistan Åland Islands Albania Algeria American Samoa Andorra …" at bounding box center [204, 505] width 21 height 23
select select "US"
click at [194, 494] on select "International Afghanistan Åland Islands Albania Algeria American Samoa Andorra …" at bounding box center [204, 505] width 21 height 23
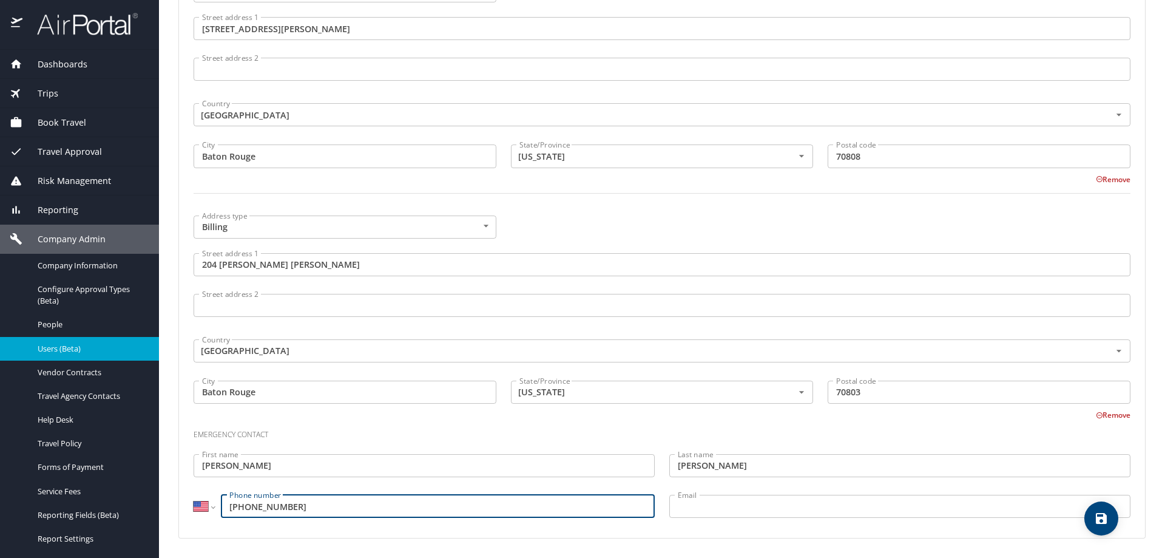
type input "(617) 963-4779"
click at [1098, 520] on icon "save" at bounding box center [1101, 518] width 11 height 11
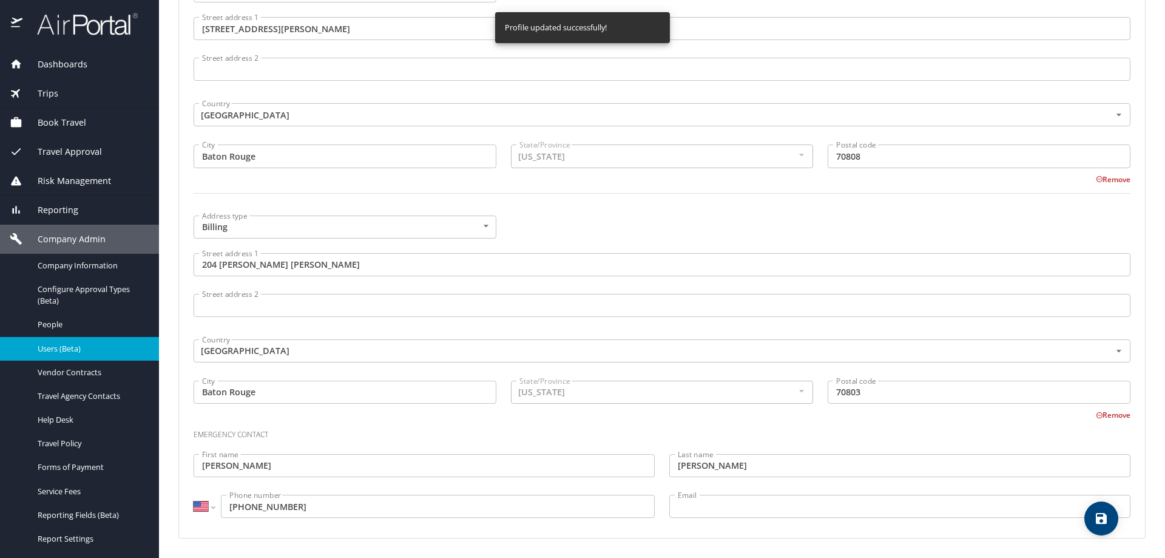
select select "US"
click at [1098, 520] on icon "save" at bounding box center [1101, 518] width 11 height 11
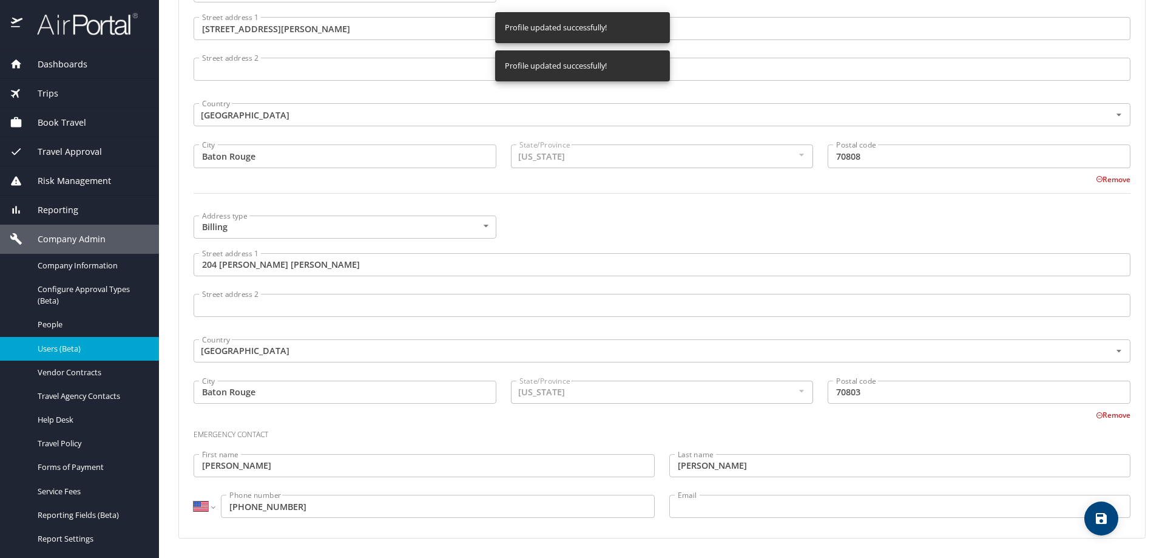
select select "US"
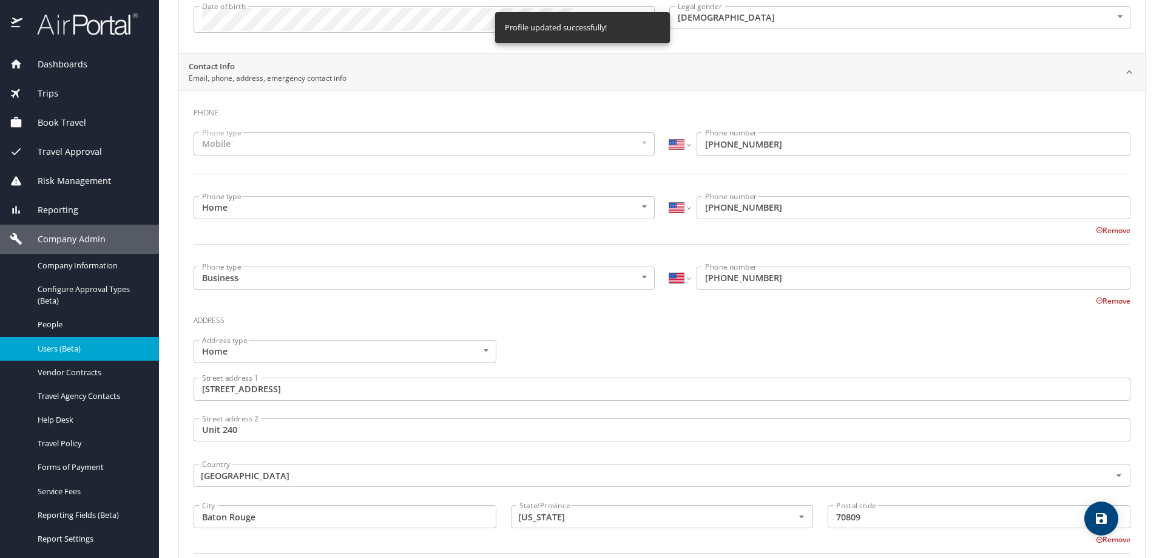
scroll to position [207, 0]
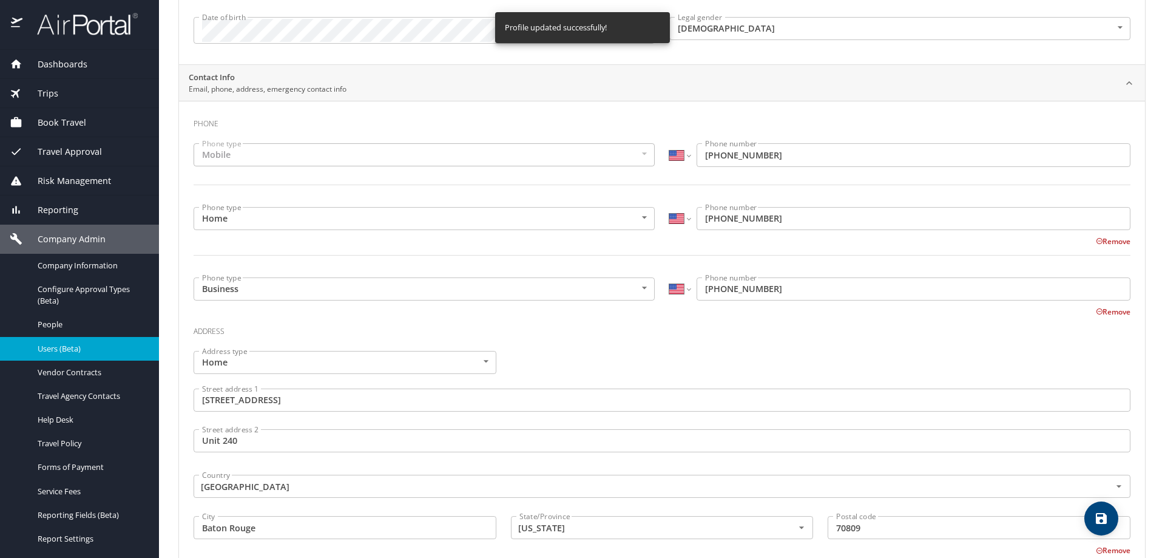
click at [64, 58] on span "Dashboards" at bounding box center [54, 64] width 65 height 13
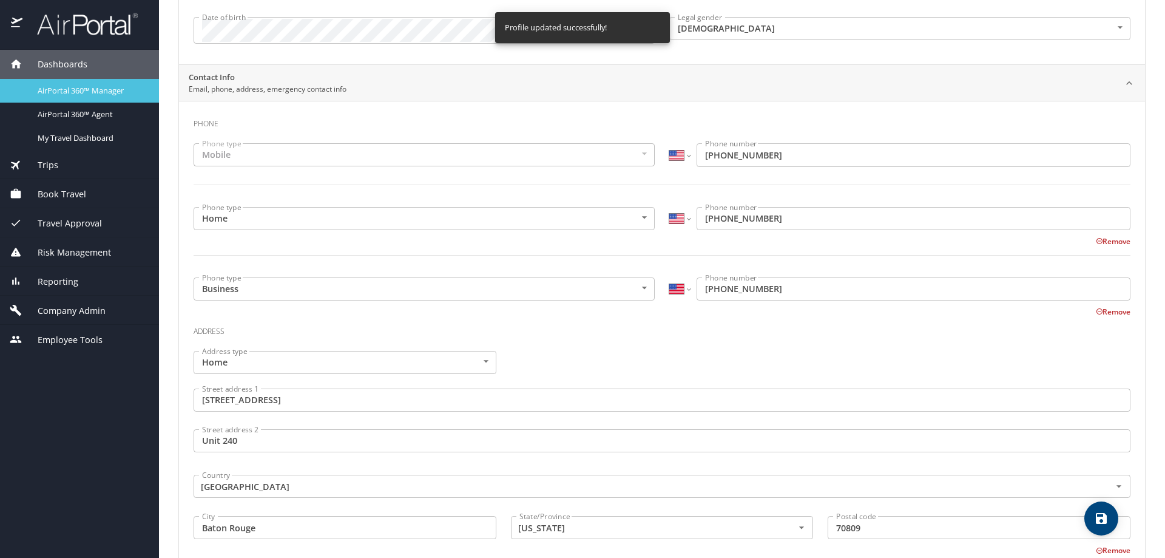
click at [75, 86] on span "AirPortal 360™ Manager" at bounding box center [91, 91] width 107 height 12
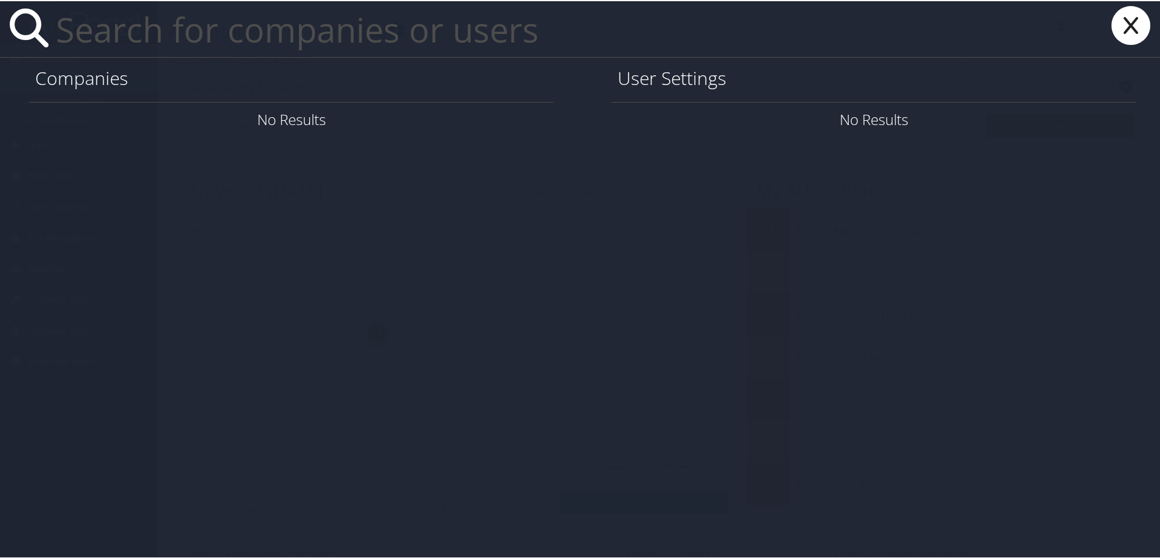
paste input "Devarakonda"
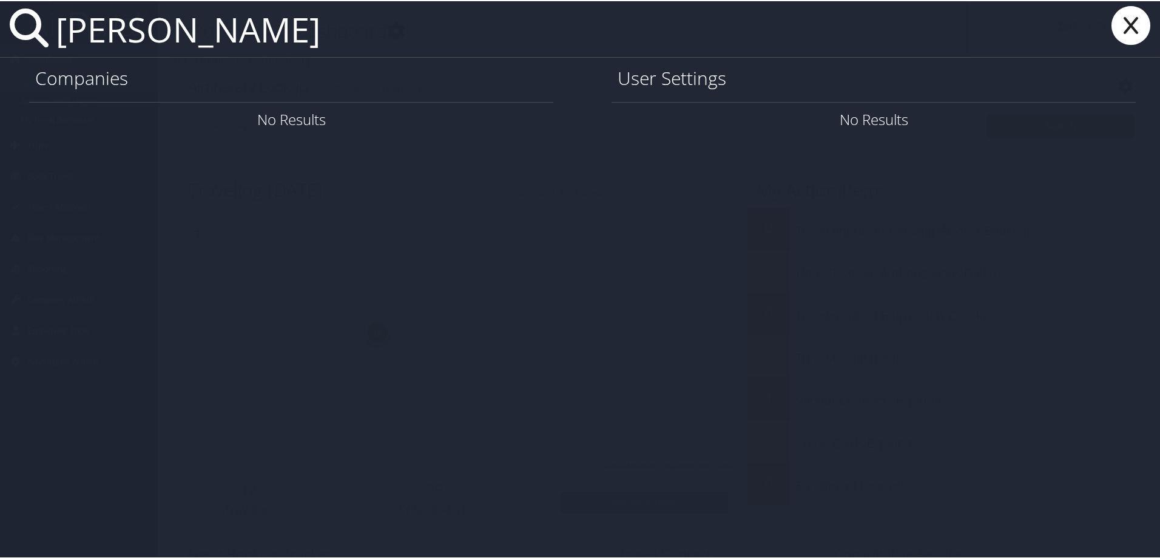
type input "Devarakonda"
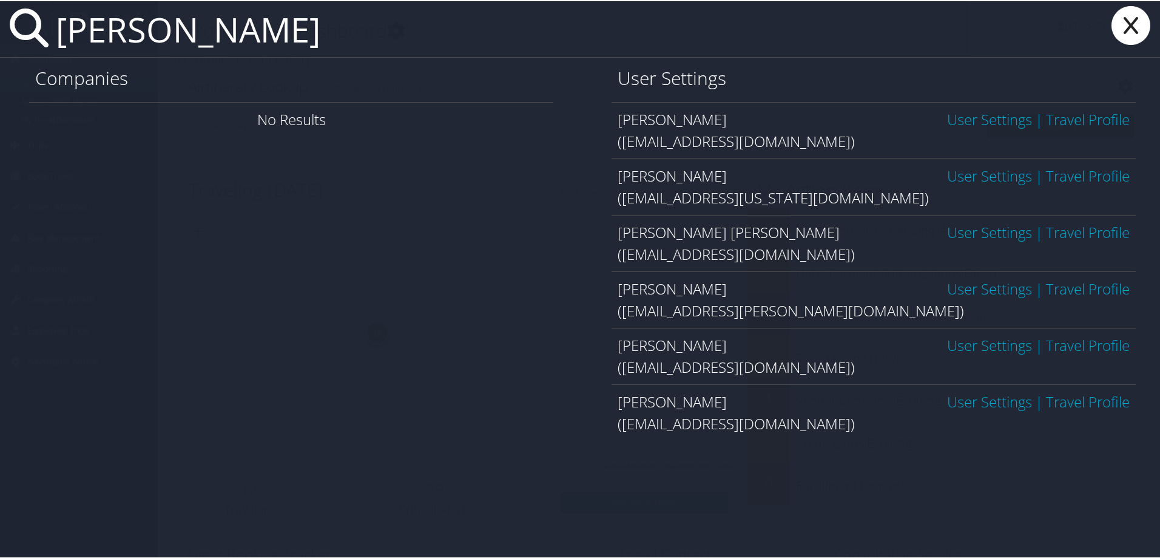
click at [962, 343] on link "User Settings" at bounding box center [989, 344] width 85 height 20
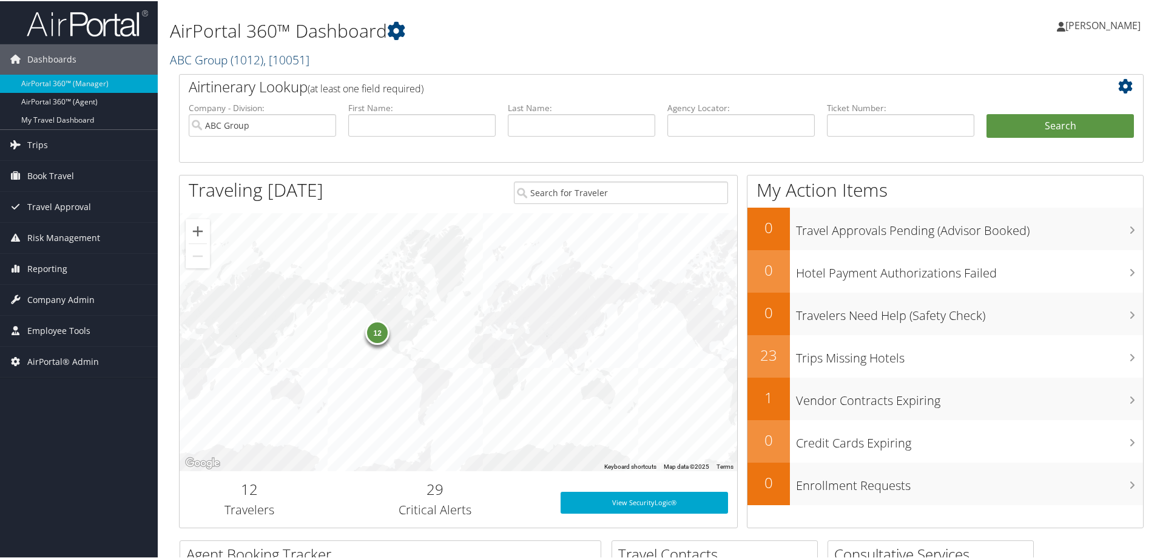
click at [234, 61] on span "( 1012 )" at bounding box center [247, 58] width 33 height 16
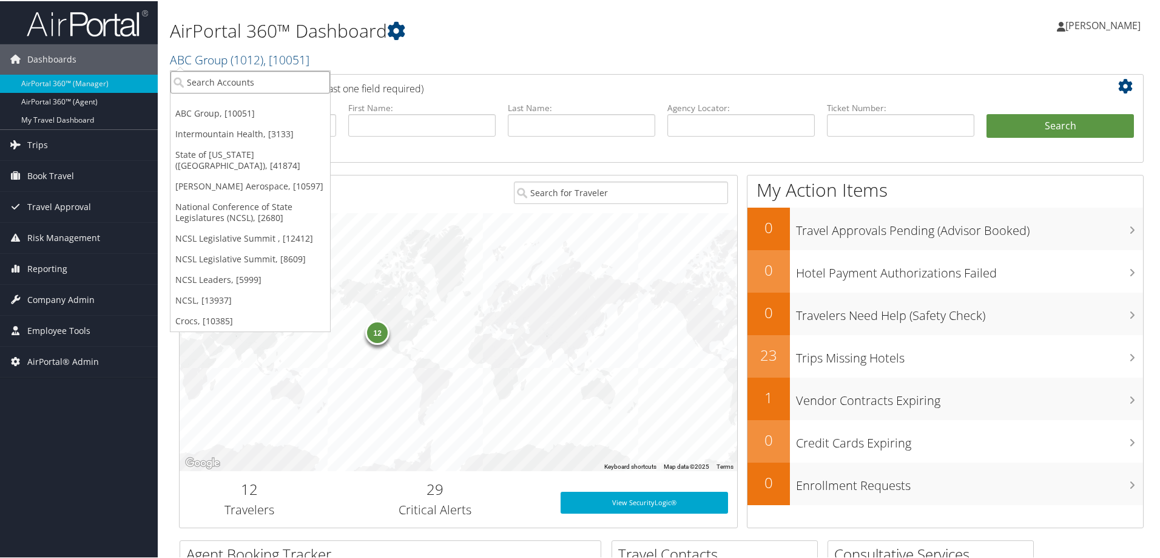
click at [220, 85] on input "search" at bounding box center [250, 81] width 160 height 22
type input "lsu aca"
click at [219, 107] on div "LSU Academics (301776), [41875]" at bounding box center [258, 103] width 188 height 11
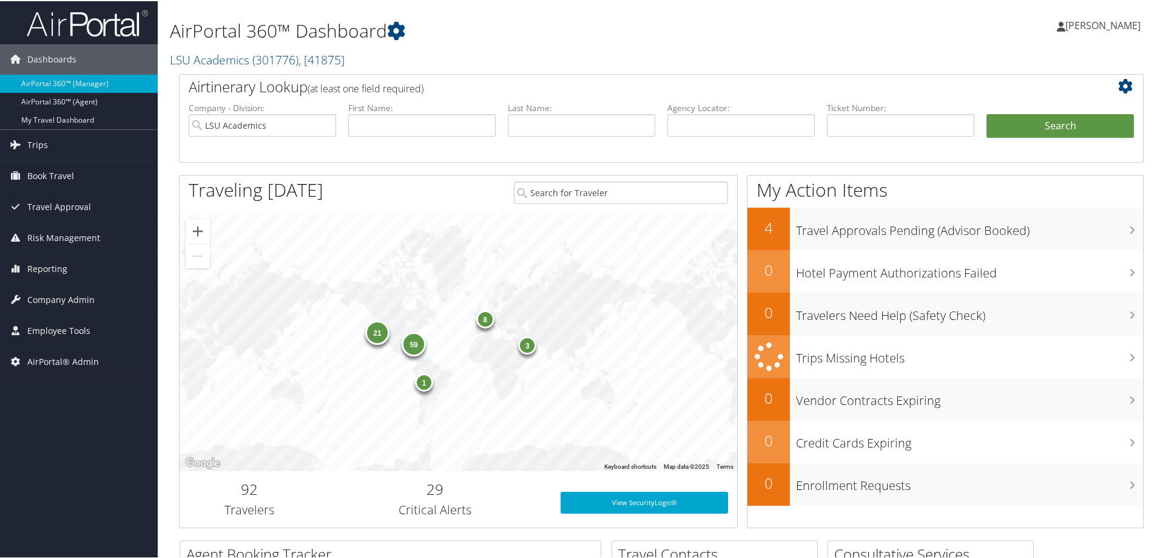
click at [499, 214] on div "59 8 21 3 1" at bounding box center [459, 341] width 558 height 258
click at [385, 70] on div "AirPortal 360™ Dashboard LSU Academics ( 301776 ) , [ 41875 ] LSU Academics ABC…" at bounding box center [497, 39] width 655 height 67
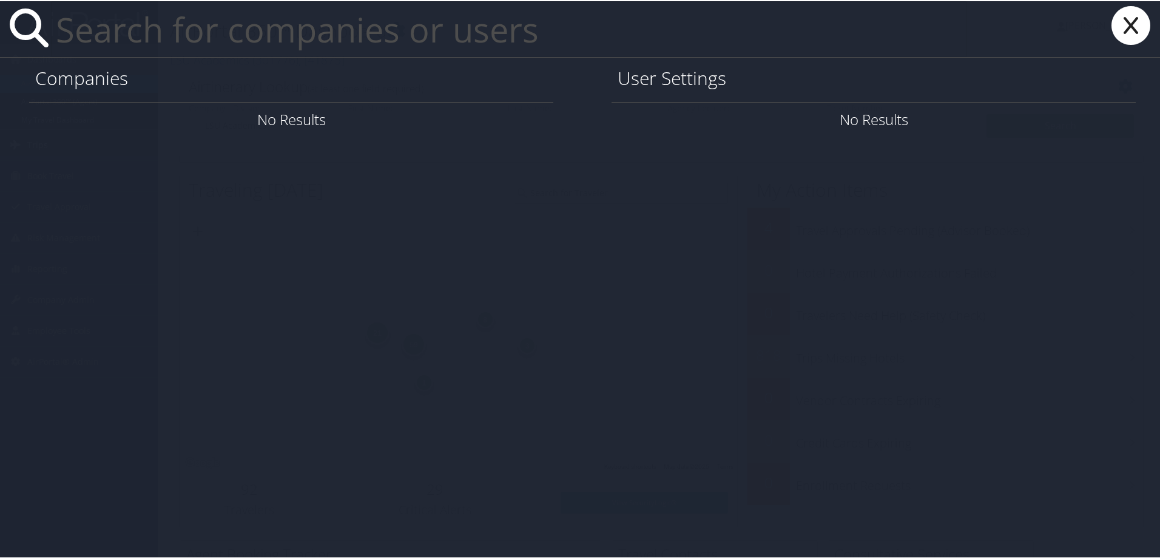
paste input "[EMAIL_ADDRESS][PERSON_NAME][DOMAIN_NAME]"
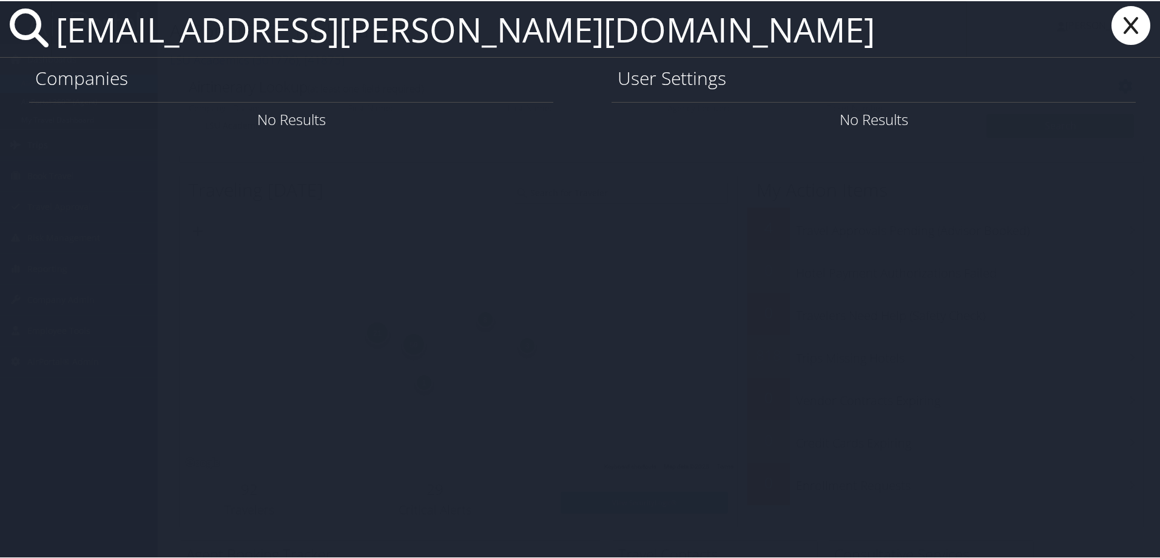
type input "[EMAIL_ADDRESS][PERSON_NAME][DOMAIN_NAME]"
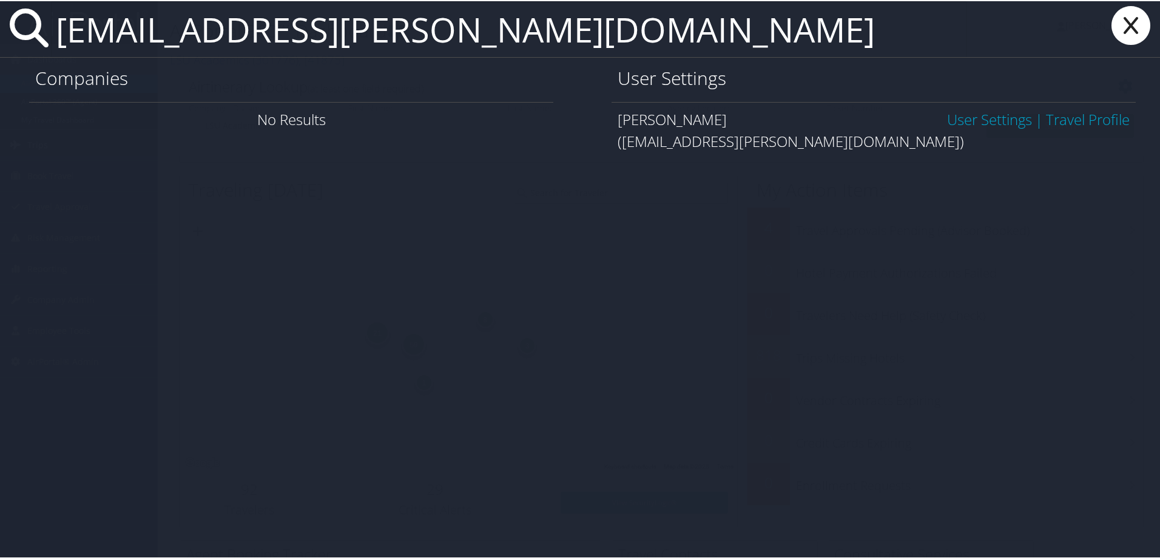
click at [954, 122] on link "User Settings" at bounding box center [989, 118] width 85 height 20
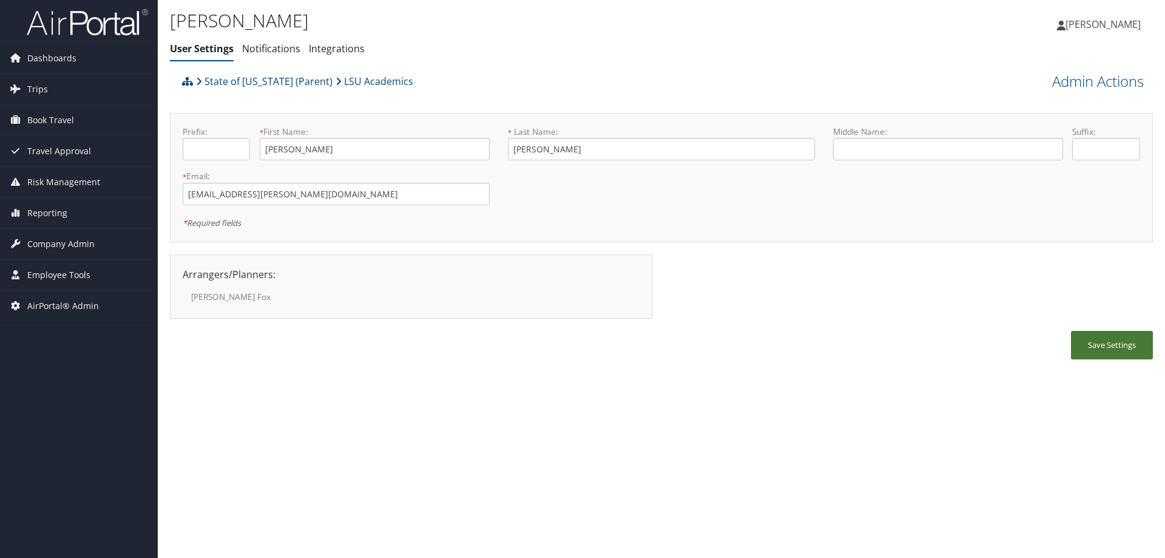
click at [1116, 342] on button "Save Settings" at bounding box center [1112, 345] width 82 height 29
drag, startPoint x: 331, startPoint y: 197, endPoint x: 118, endPoint y: 194, distance: 213.6
click at [118, 194] on div "Dashboards AirPortal 360™ (Manager) AirPortal 360™ (Agent) My Travel Dashboard …" at bounding box center [582, 279] width 1165 height 558
click at [52, 245] on span "Company Admin" at bounding box center [60, 244] width 67 height 30
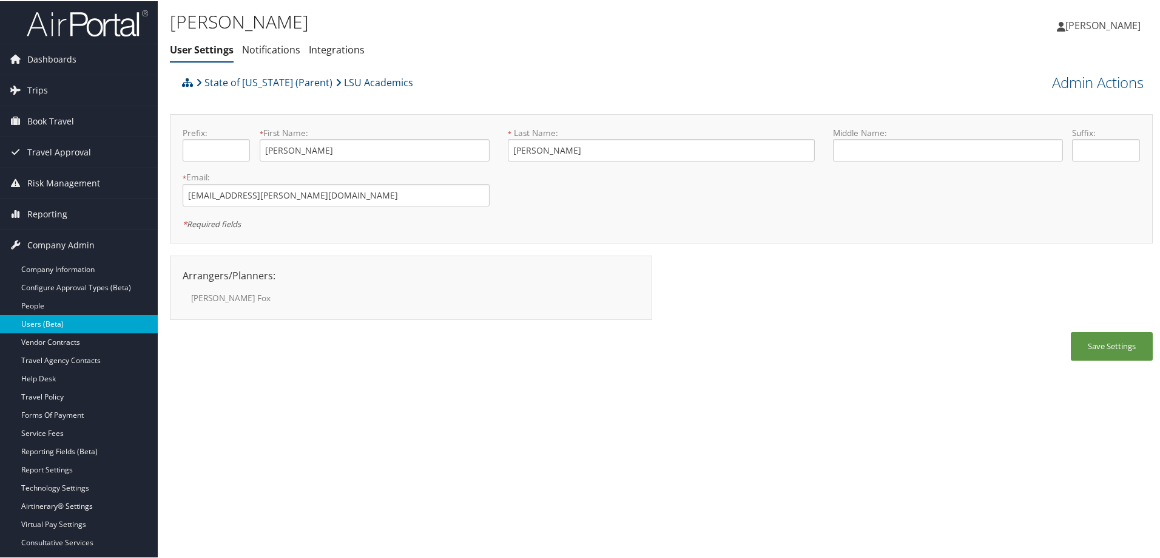
click at [72, 318] on link "Users (Beta)" at bounding box center [79, 323] width 158 height 18
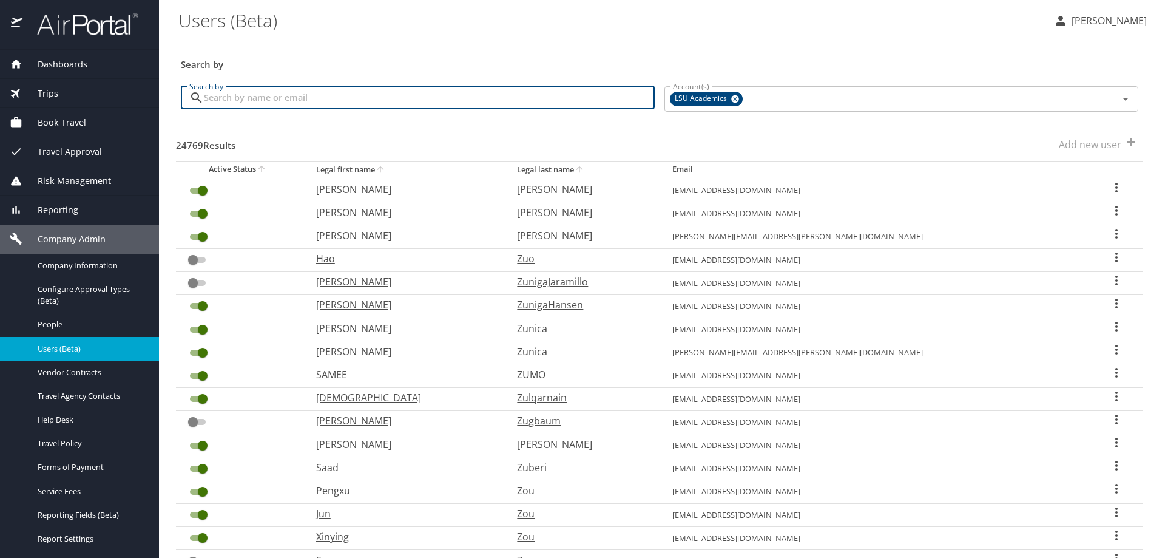
paste input "Sri.Devarakonda@pbrc.edu"
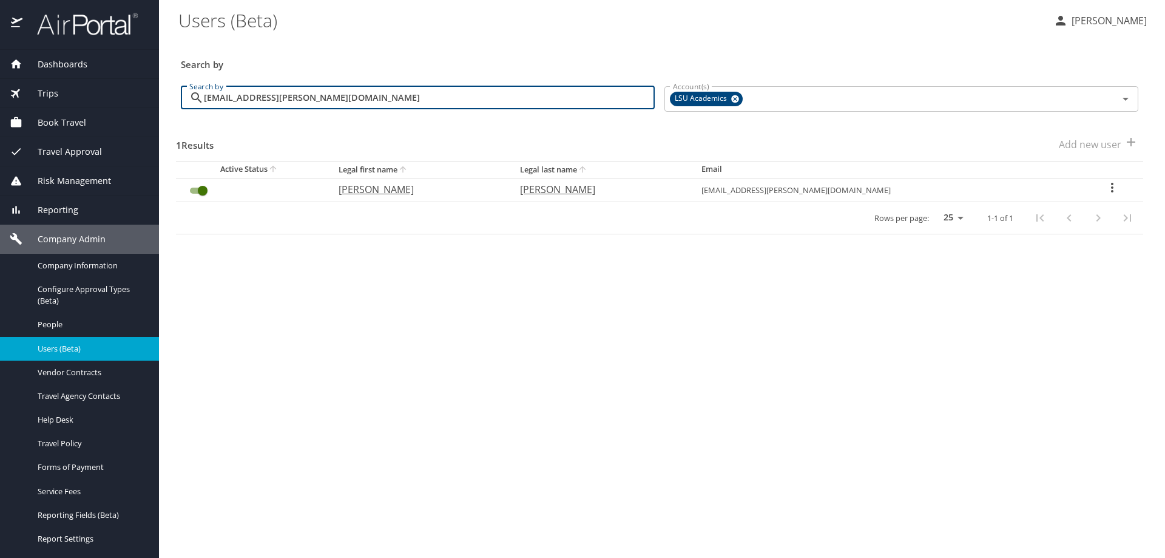
type input "Sri.Devarakonda@pbrc.edu"
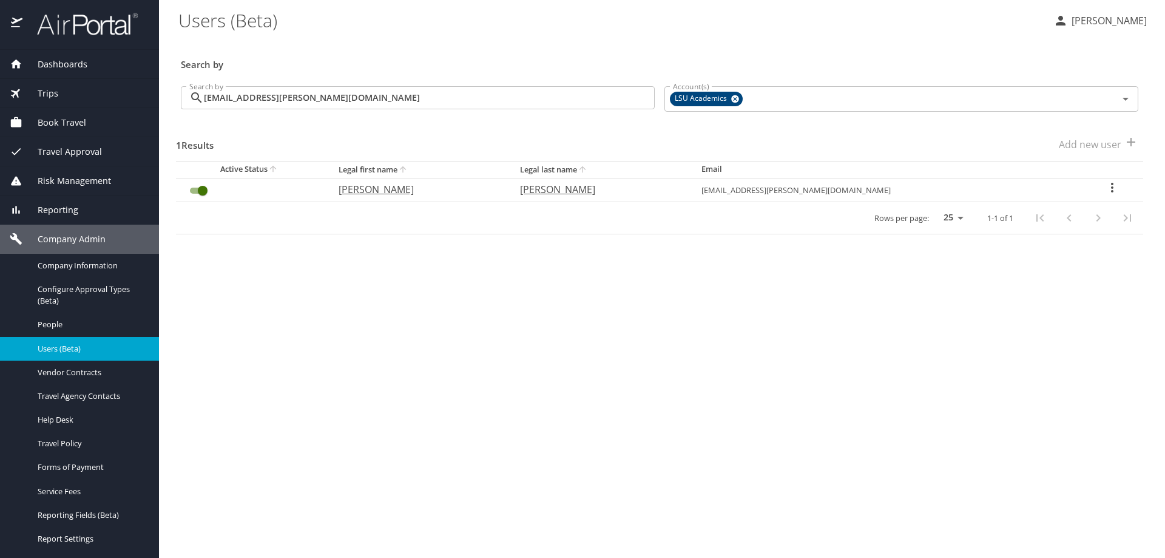
click at [1107, 189] on icon "User Search Table" at bounding box center [1112, 187] width 15 height 15
click at [1081, 189] on li "View profile" at bounding box center [1069, 189] width 176 height 22
select select "US"
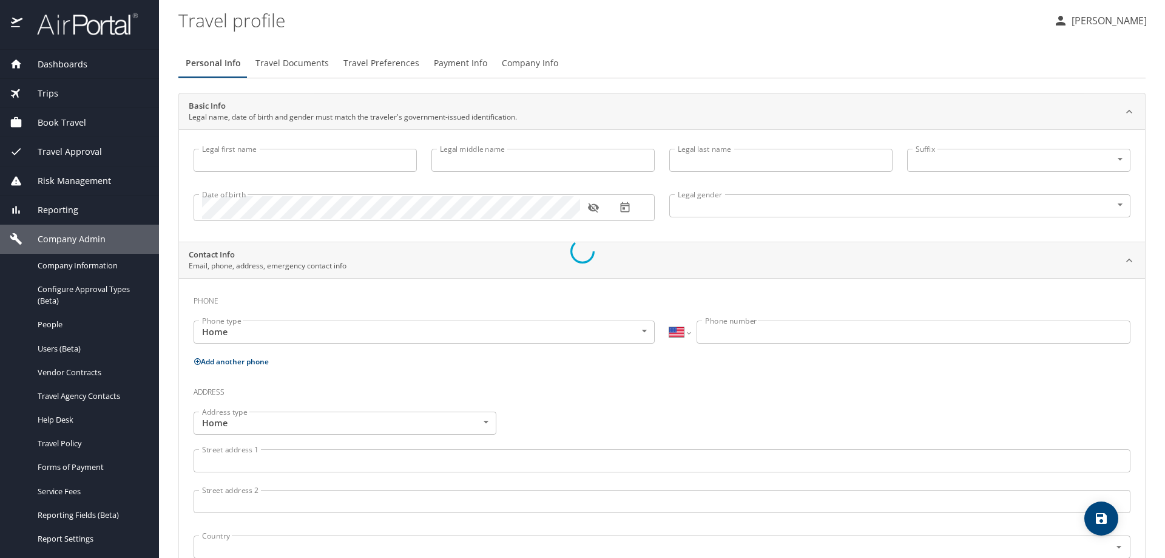
type input "SriLakshmiSravani"
type input "Devarakonda"
type input "Female"
type input "Adithya"
type input "Hari"
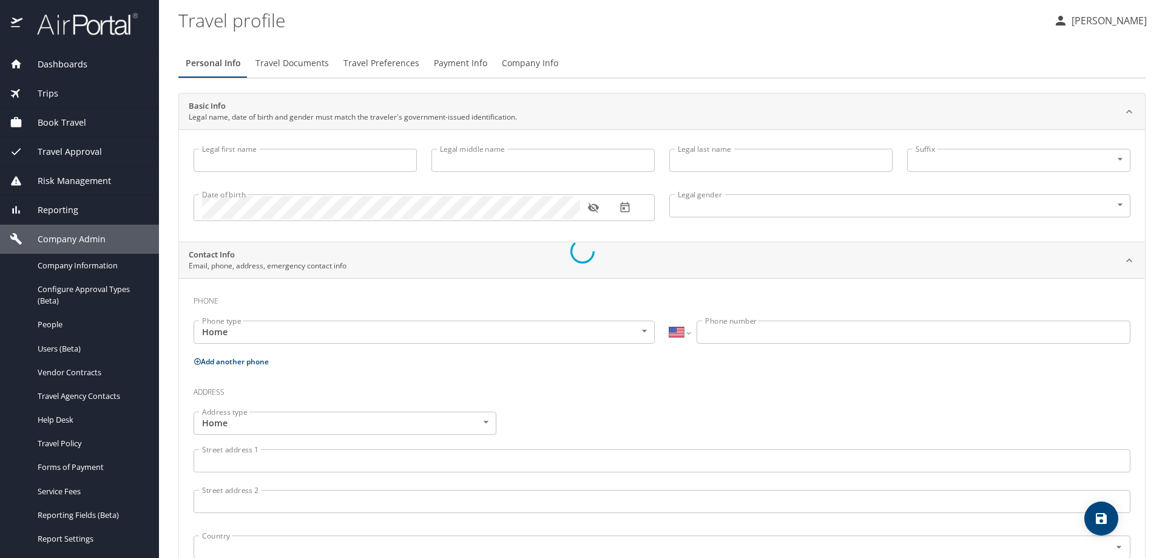
select select "ZZ"
type input "+61 2164132364"
select select "US"
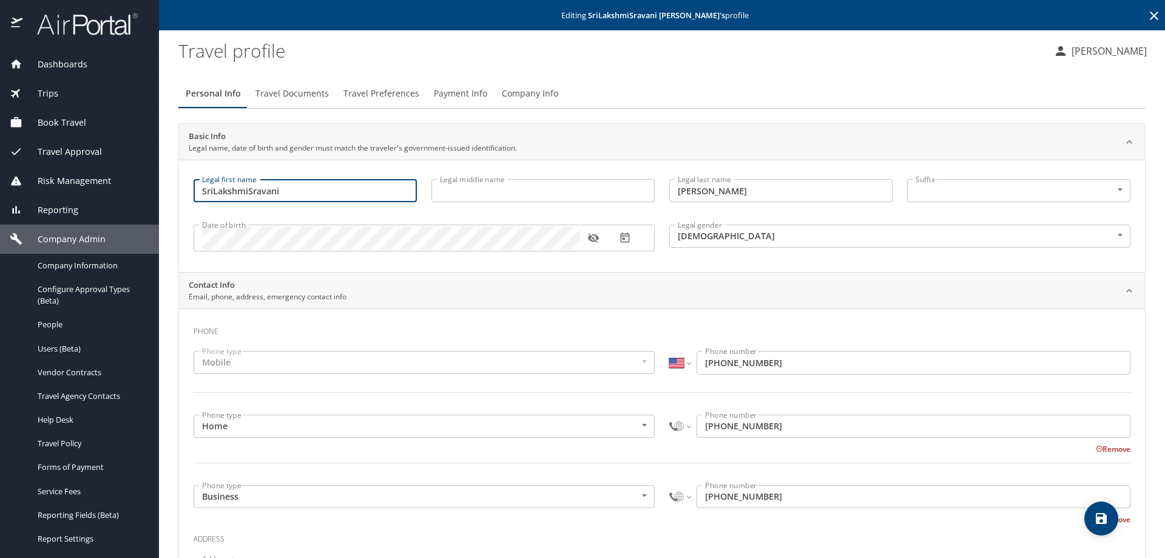
click at [212, 190] on input "SriLakshmiSravani" at bounding box center [305, 190] width 223 height 23
click at [250, 190] on input "Sri LakshmiSravani" at bounding box center [305, 190] width 223 height 23
type input "[PERSON_NAME]"
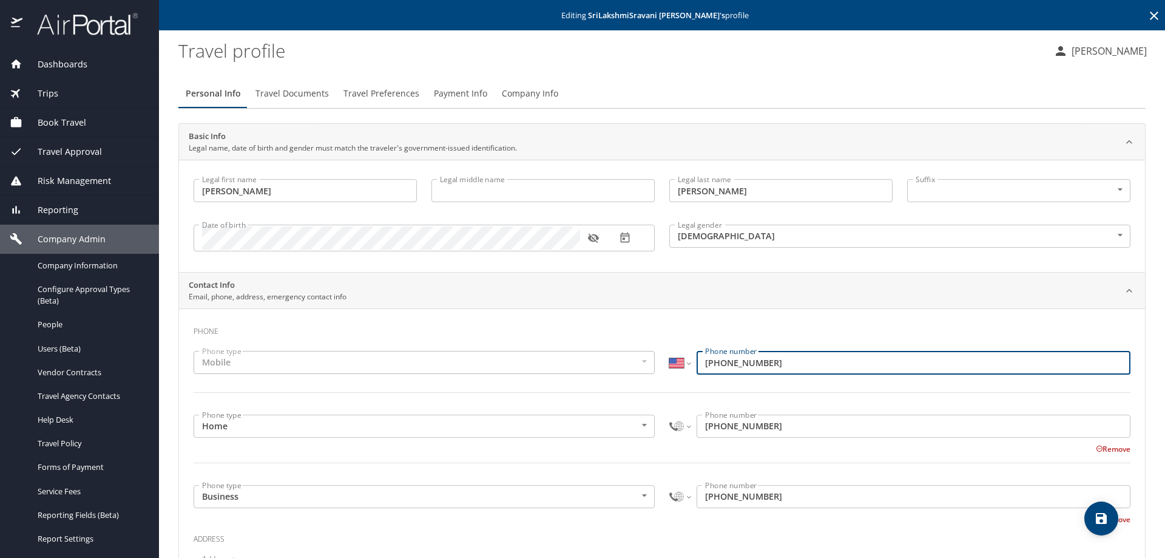
drag, startPoint x: 769, startPoint y: 362, endPoint x: 698, endPoint y: 361, distance: 71.0
click at [698, 361] on input "(617) 963-4779" at bounding box center [913, 362] width 434 height 23
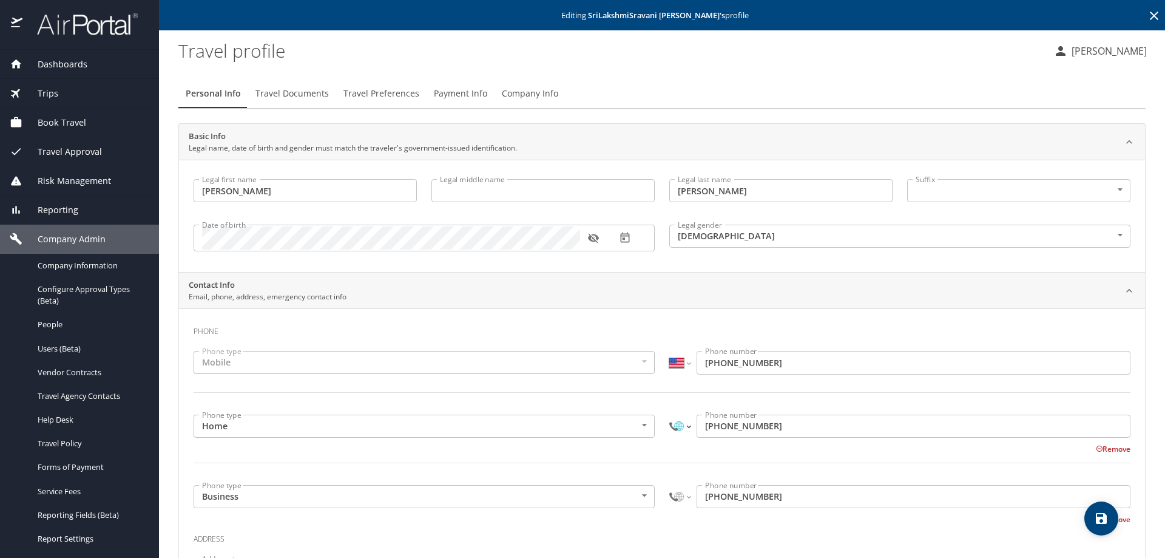
click at [670, 423] on select "International Afghanistan Åland Islands Albania Algeria American Samoa Andorra …" at bounding box center [679, 425] width 21 height 23
select select "US"
click at [669, 414] on select "International Afghanistan Åland Islands Albania Algeria American Samoa Andorra …" at bounding box center [679, 425] width 21 height 23
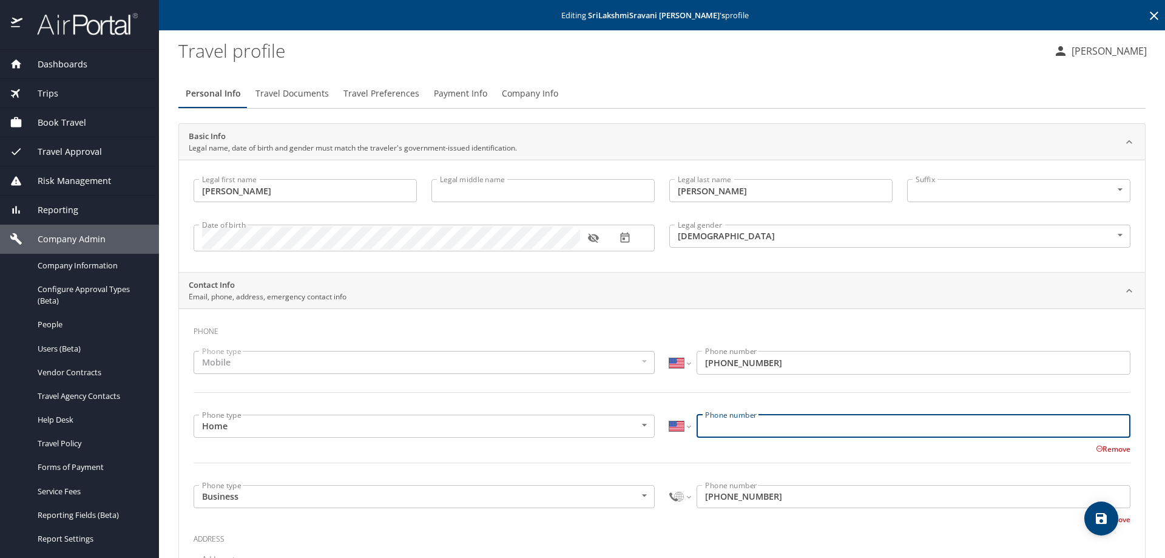
paste input "(617) 963-4779"
type input "(617) 963-4779"
click at [682, 499] on select "International Afghanistan Åland Islands Albania Algeria American Samoa Andorra …" at bounding box center [679, 496] width 21 height 23
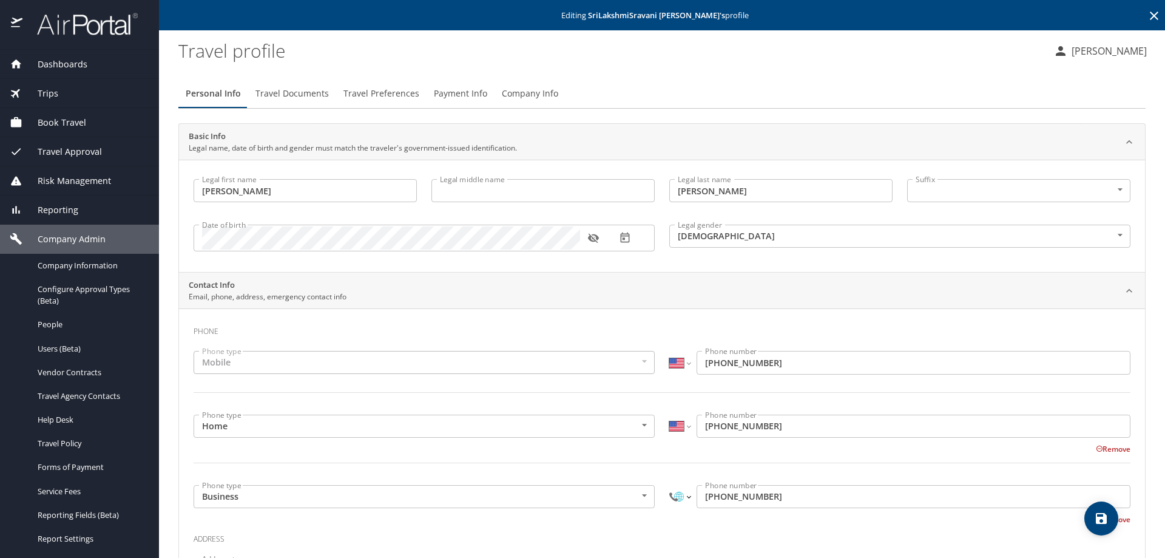
select select "US"
click at [669, 485] on select "International Afghanistan Åland Islands Albania Algeria American Samoa Andorra …" at bounding box center [679, 496] width 21 height 23
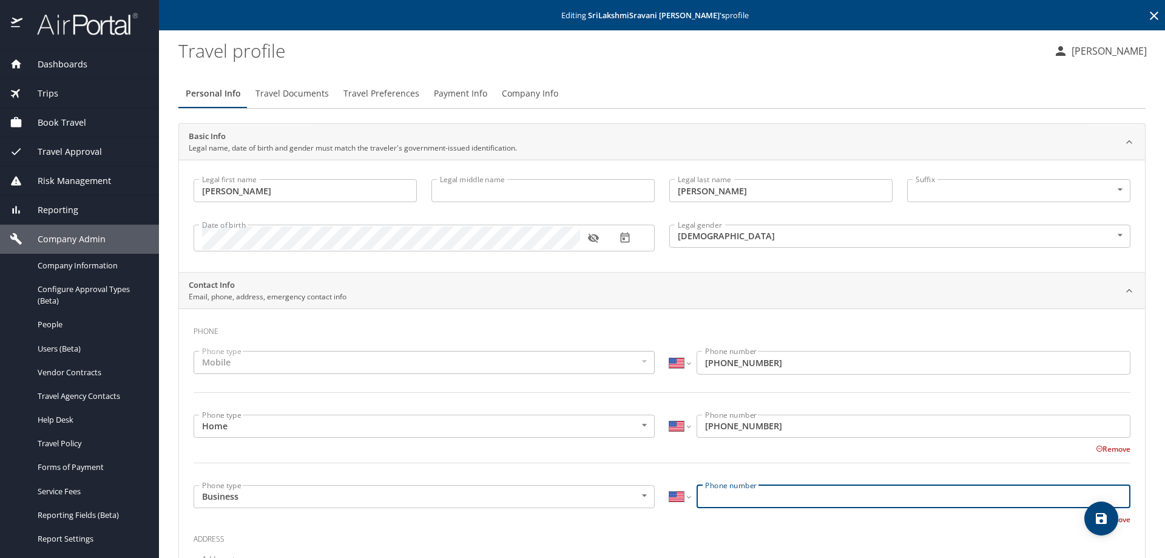
paste input "(617) 963-4779"
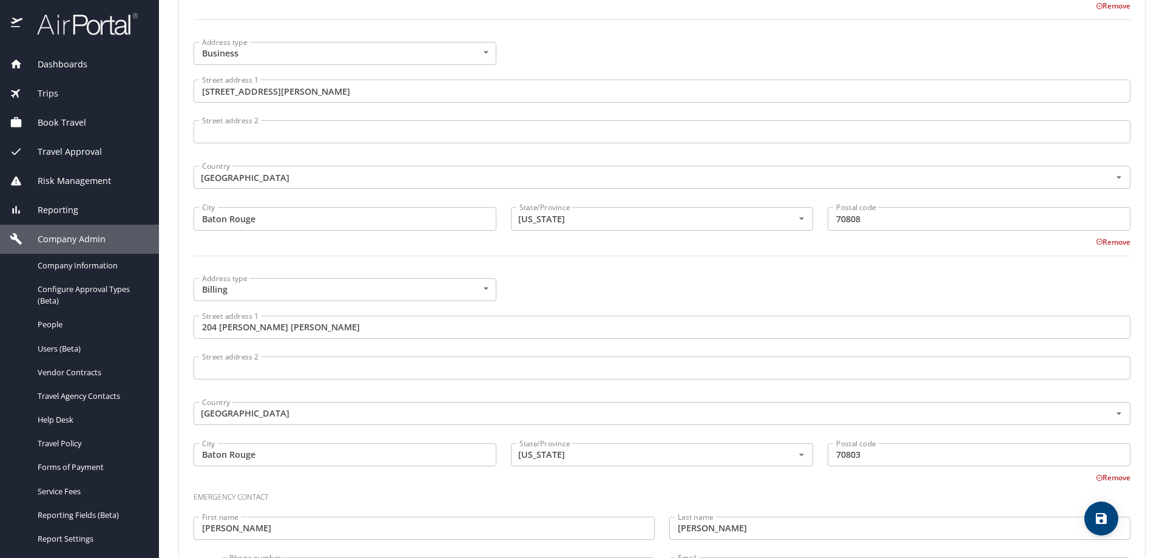
scroll to position [814, 0]
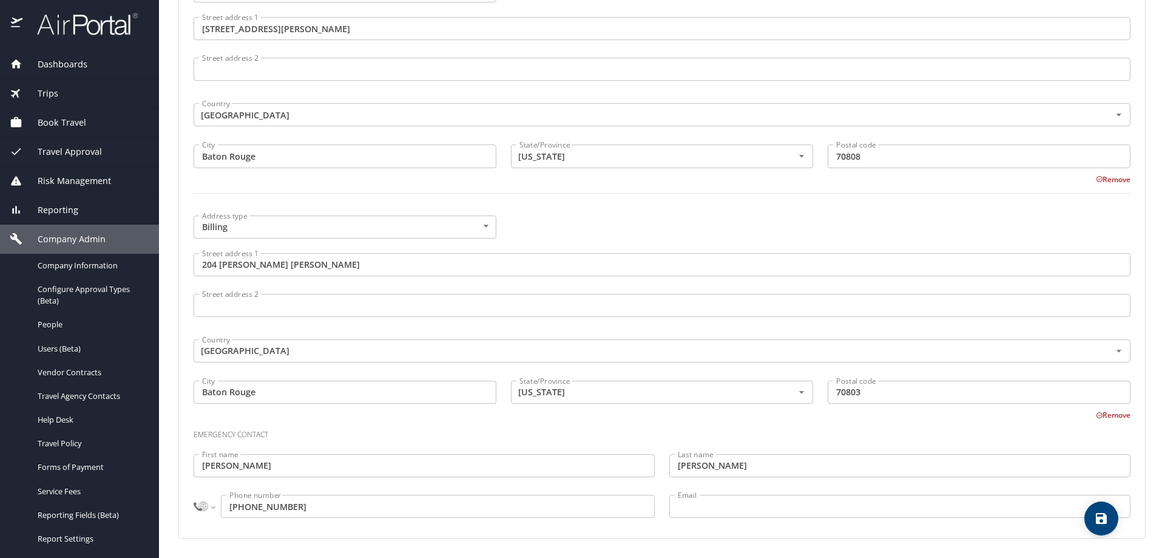
type input "(617) 963-4779"
click at [208, 506] on select "International Afghanistan Åland Islands Albania Algeria American Samoa Andorra …" at bounding box center [204, 505] width 21 height 23
select select "US"
click at [194, 494] on select "International Afghanistan Åland Islands Albania Algeria American Samoa Andorra …" at bounding box center [204, 505] width 21 height 23
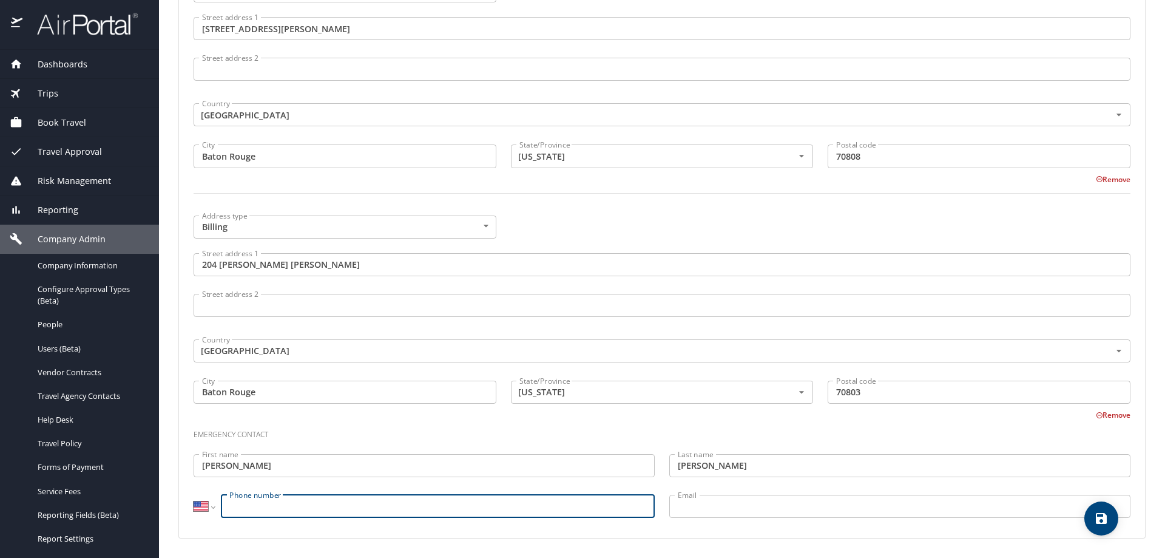
paste input "(617) 963-4779"
type input "(617) 963-4779"
click at [1107, 521] on icon "save" at bounding box center [1101, 518] width 15 height 15
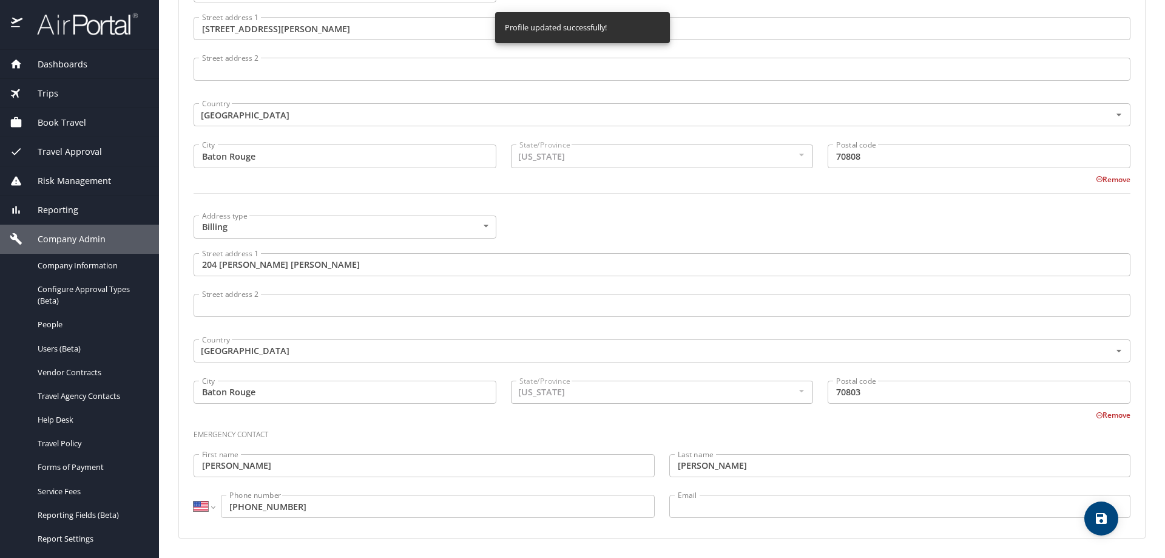
select select "US"
click at [1103, 518] on icon "save" at bounding box center [1101, 518] width 11 height 11
click at [69, 348] on div at bounding box center [582, 250] width 1165 height 613
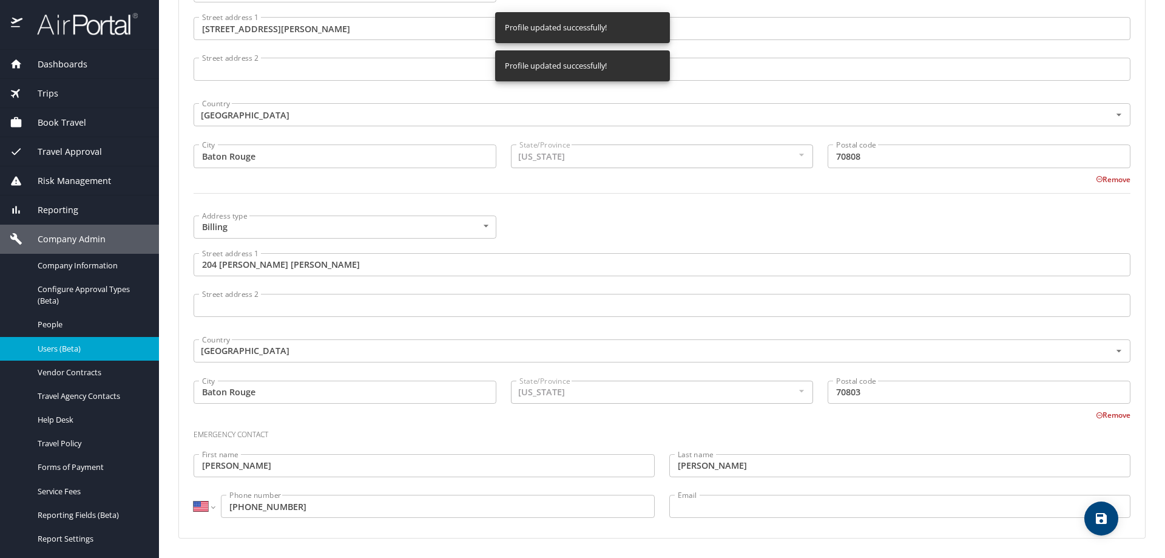
select select "US"
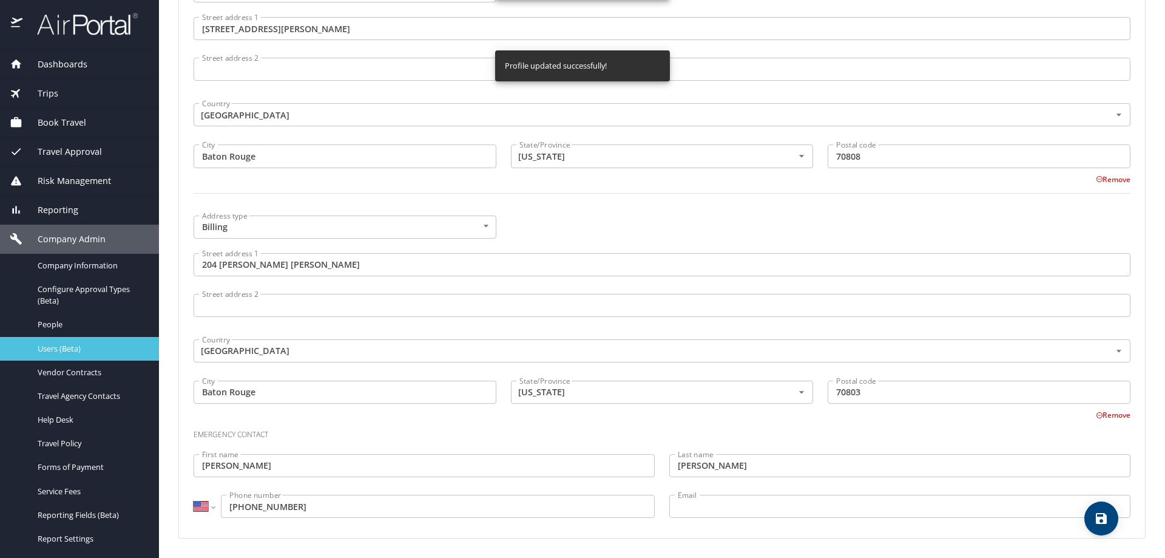
click at [64, 345] on span "Users (Beta)" at bounding box center [91, 349] width 107 height 12
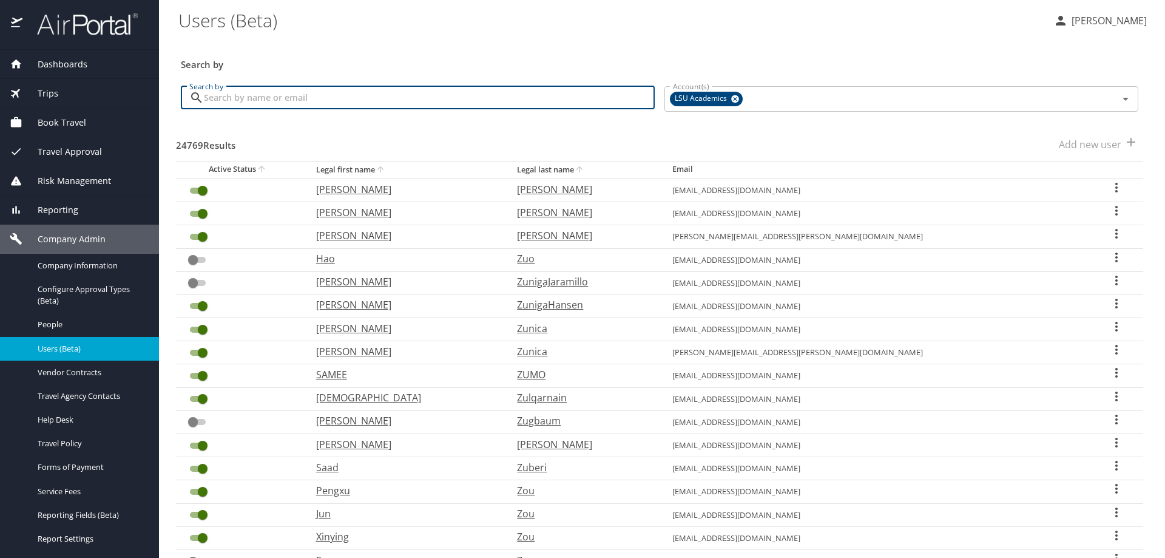
paste input "(617) 963-4779"
type input "(617) 963-4779"
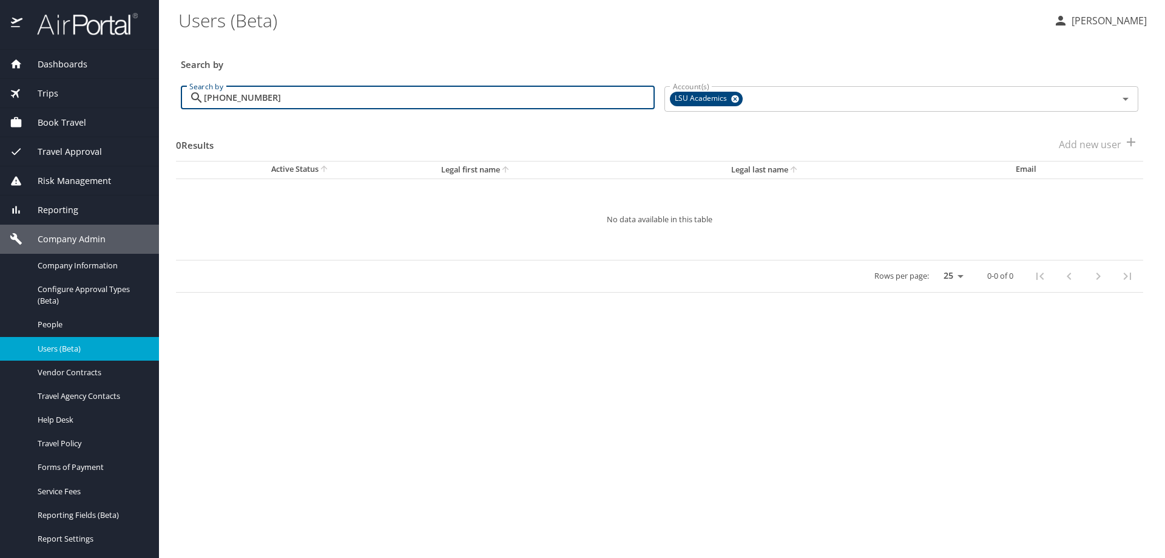
drag, startPoint x: 295, startPoint y: 94, endPoint x: 136, endPoint y: 62, distance: 162.6
click at [141, 66] on div "Dashboards AirPortal 360™ Manager AirPortal 360™ Agent My Travel Dashboard Trip…" at bounding box center [582, 279] width 1165 height 558
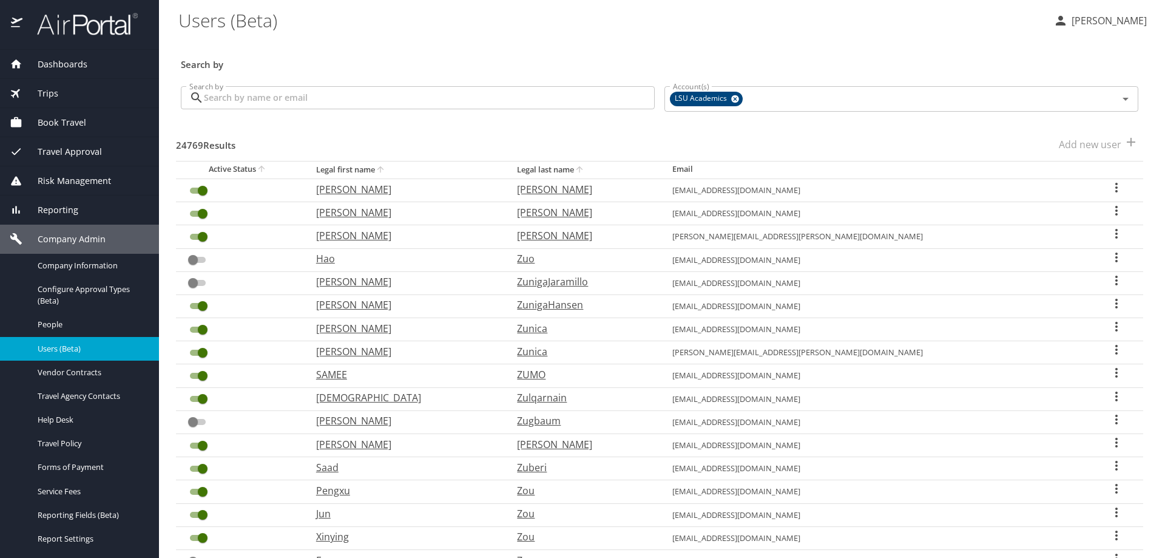
click at [216, 99] on input "Search by" at bounding box center [429, 97] width 451 height 23
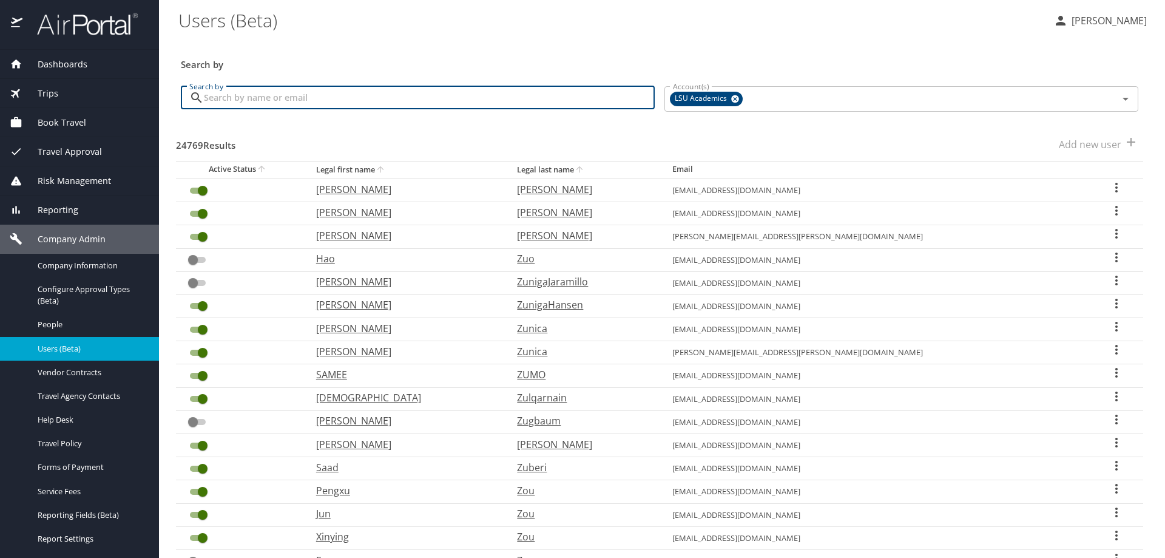
paste input "sri.devarakonda@pbrc.edu"
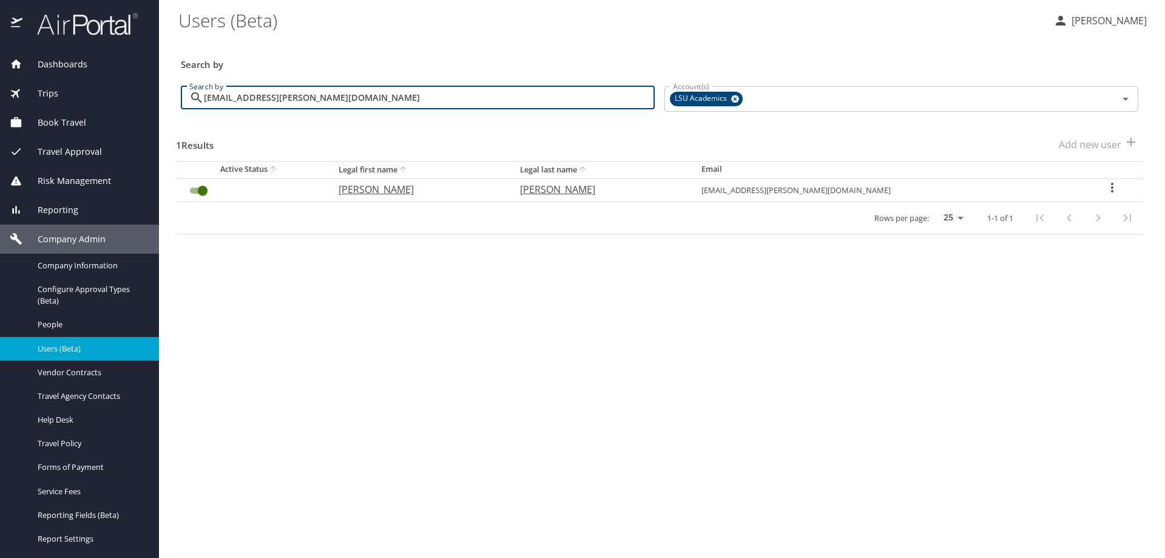
type input "sri.devarakonda@pbrc.edu"
click at [1108, 185] on icon "User Search Table" at bounding box center [1112, 187] width 15 height 15
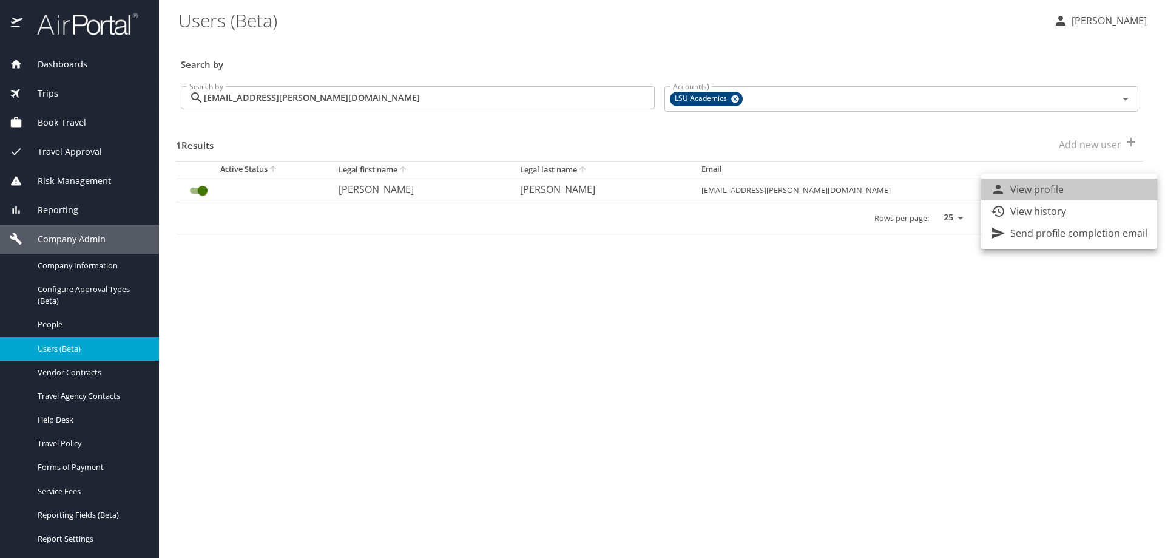
click at [1084, 188] on li "View profile" at bounding box center [1069, 189] width 176 height 22
select select "US"
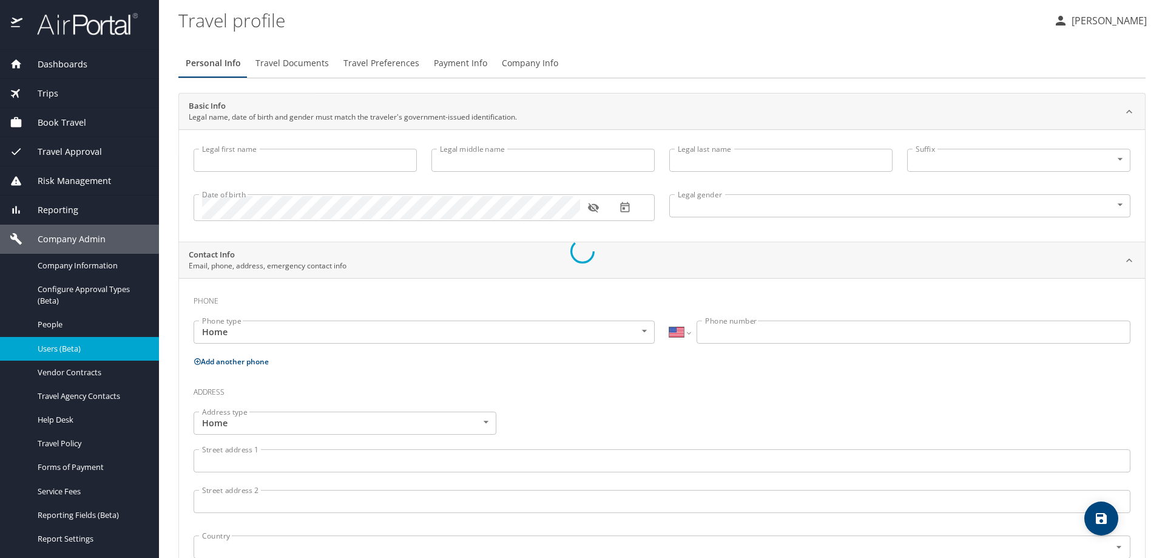
type input "SriLakshmiSravani"
type input "[PERSON_NAME]"
type input "Female"
type input "Adithya"
type input "Hari"
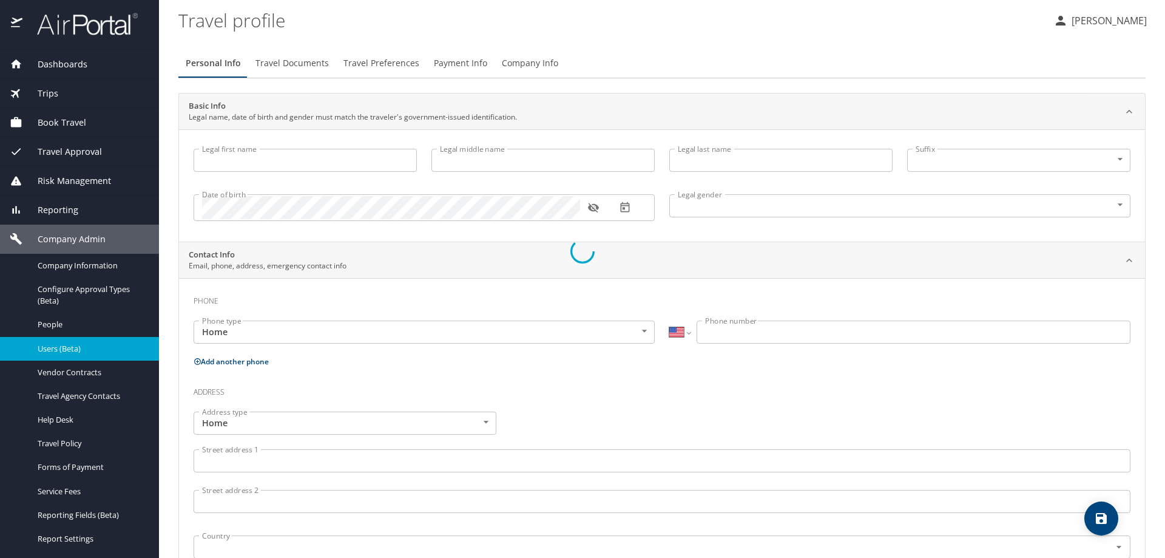
select select "ZZ"
type input "+61 2164132364"
select select "US"
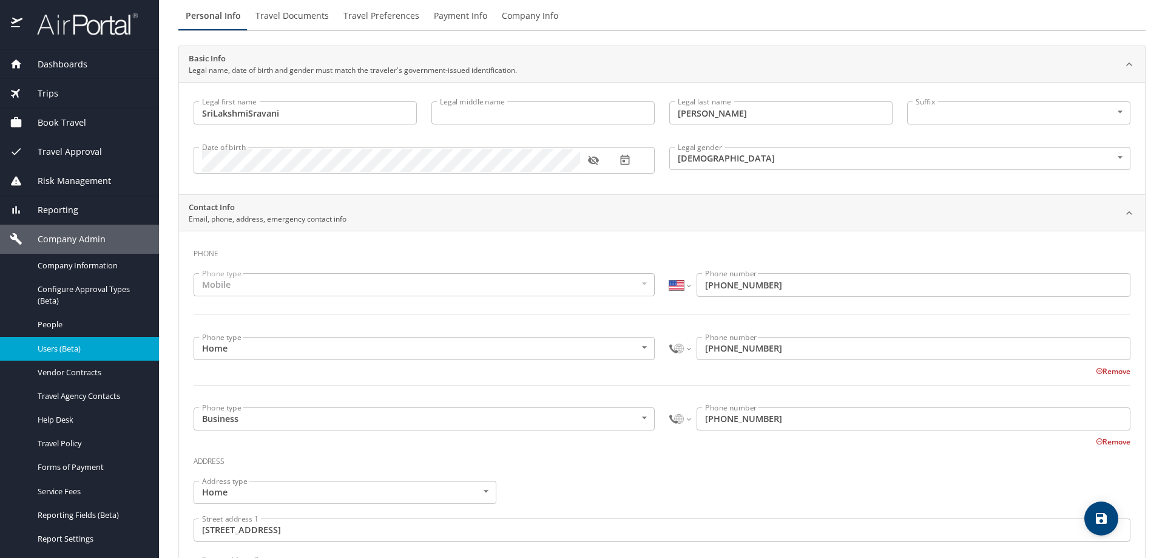
scroll to position [121, 0]
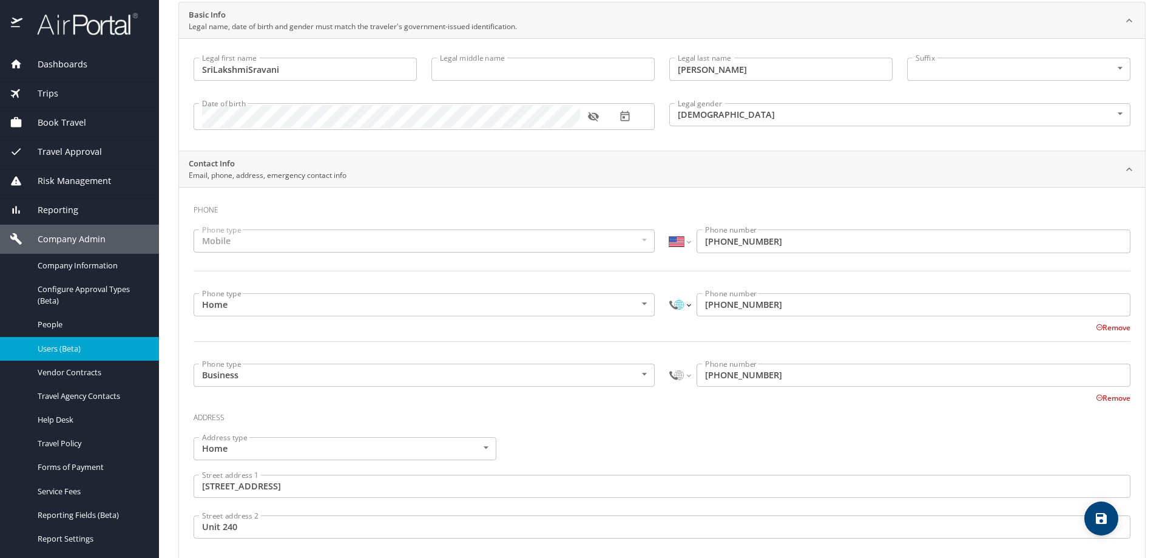
click at [679, 303] on select "International Afghanistan Åland Islands Albania Algeria American Samoa Andorra …" at bounding box center [679, 304] width 21 height 23
select select "US"
click at [669, 293] on select "International Afghanistan Åland Islands Albania Algeria American Samoa Andorra …" at bounding box center [679, 304] width 21 height 23
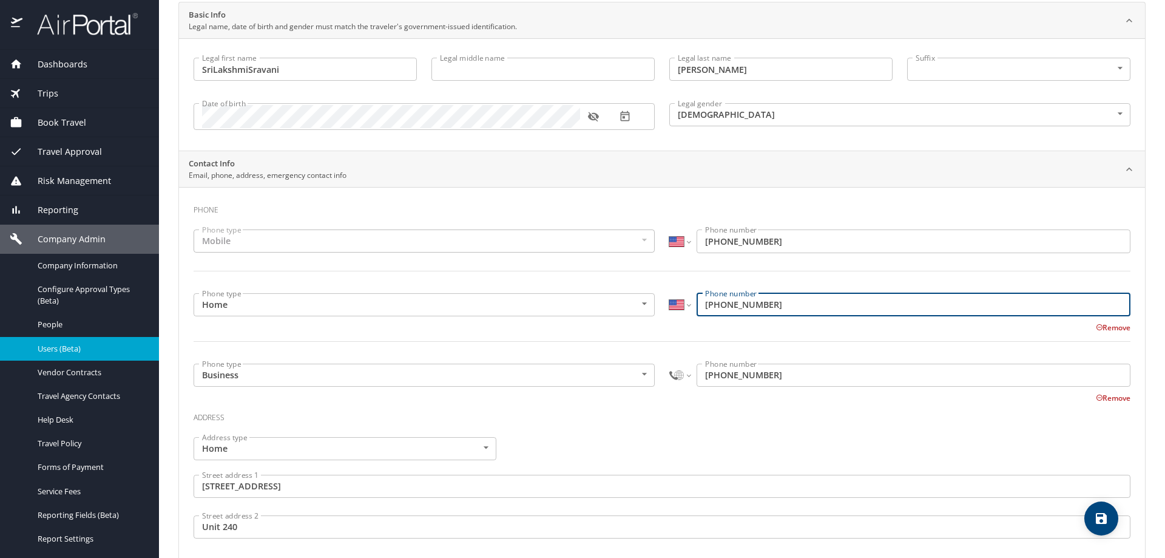
type input "(617) 963-4779"
click at [684, 374] on select "International Afghanistan Åland Islands Albania Algeria American Samoa Andorra …" at bounding box center [679, 374] width 21 height 23
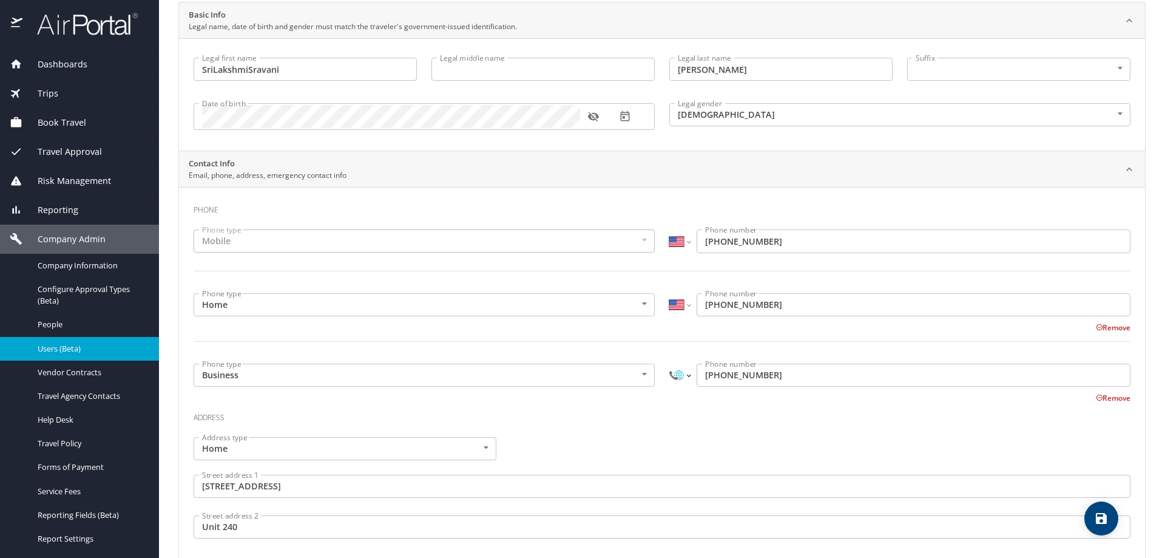
select select "US"
click at [669, 363] on select "International Afghanistan Åland Islands Albania Algeria American Samoa Andorra …" at bounding box center [679, 374] width 21 height 23
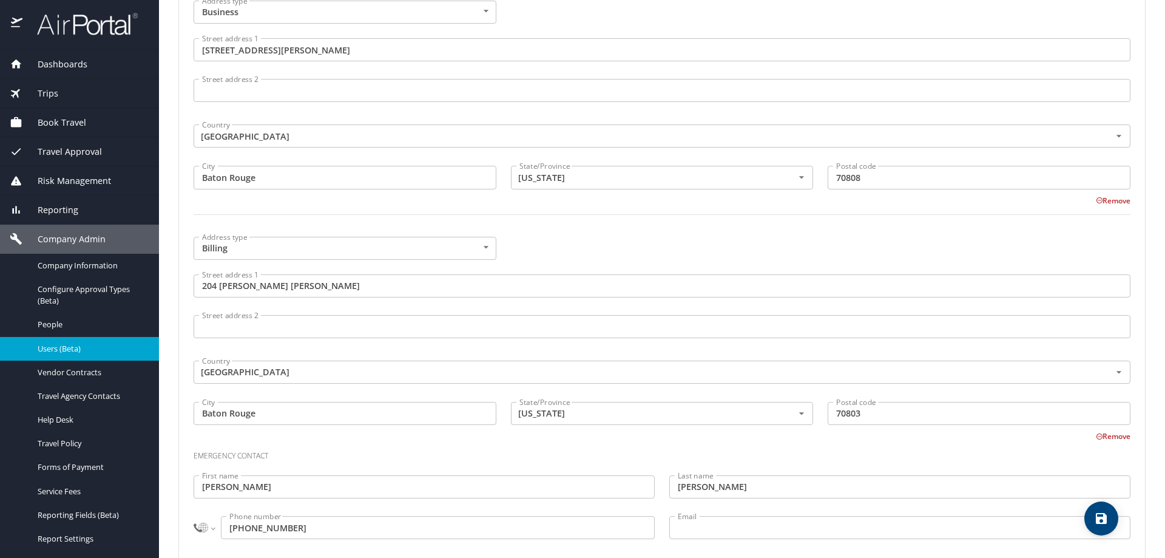
scroll to position [814, 0]
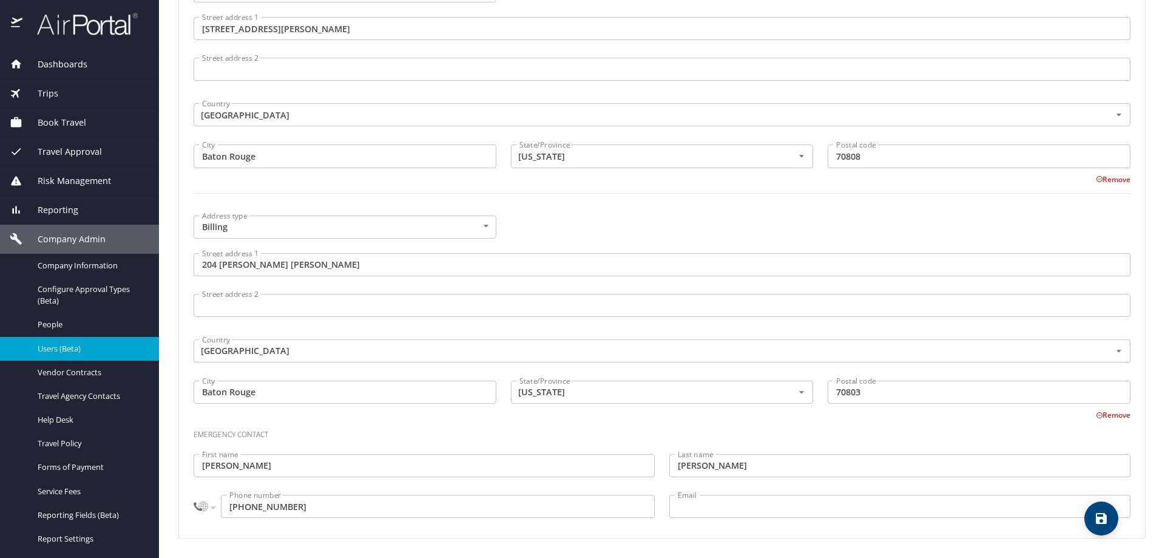
type input "(617) 963-4779"
click at [209, 512] on select "International Afghanistan Åland Islands Albania Algeria American Samoa Andorra …" at bounding box center [204, 505] width 21 height 23
select select "US"
click at [194, 494] on select "International Afghanistan Åland Islands Albania Algeria American Samoa Andorra …" at bounding box center [204, 505] width 21 height 23
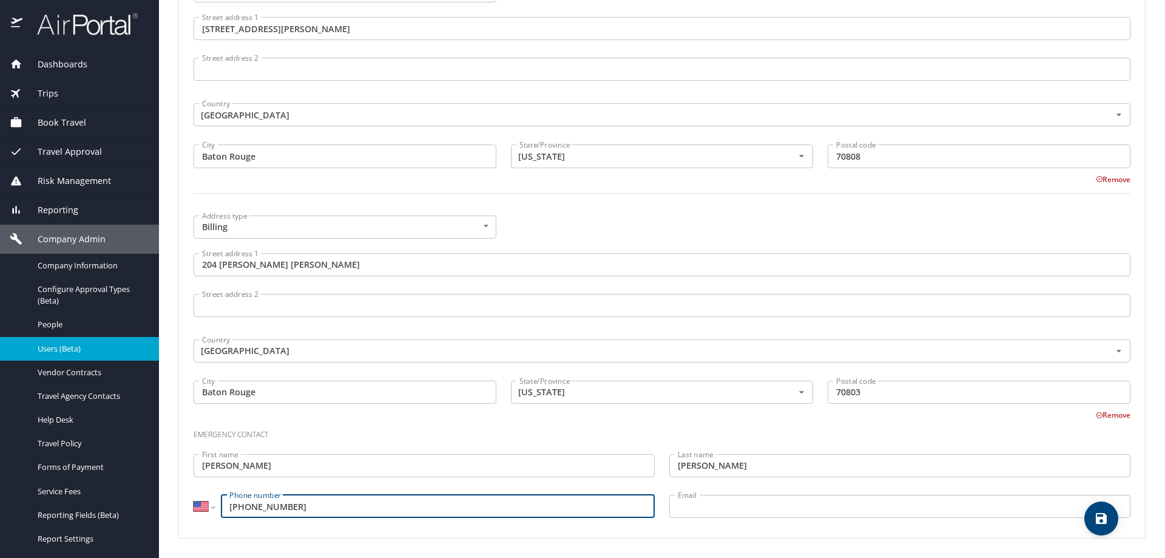
type input "(617) 963-4779"
click at [1093, 521] on span "save" at bounding box center [1101, 518] width 34 height 15
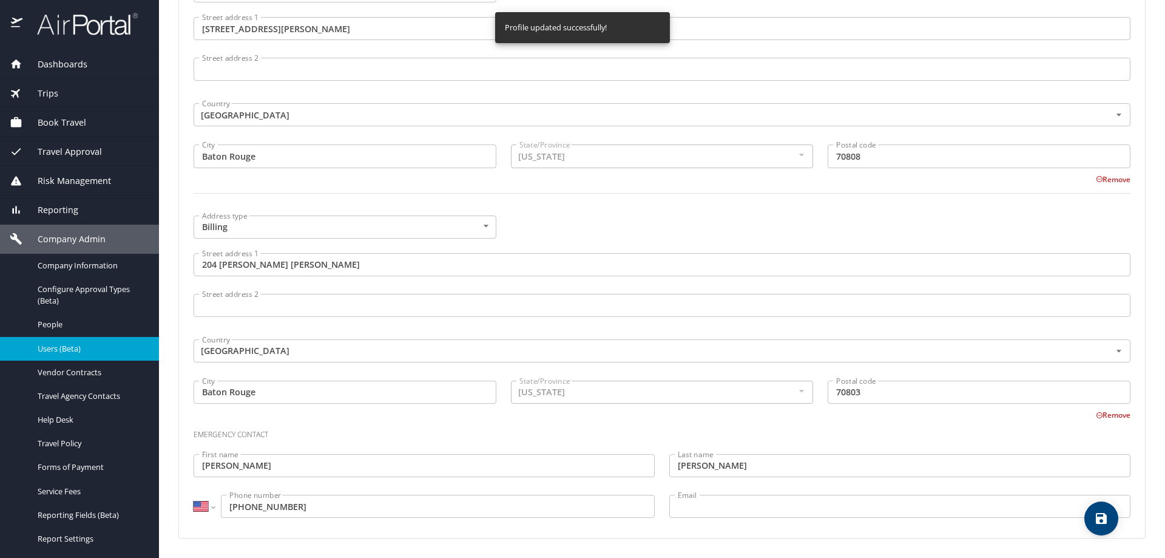
select select "US"
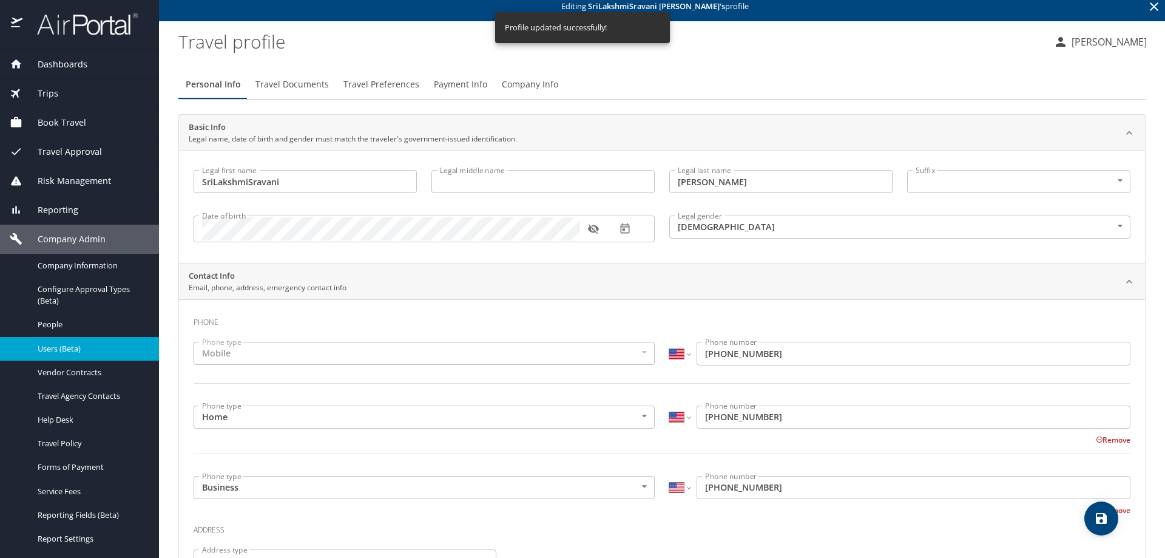
scroll to position [0, 0]
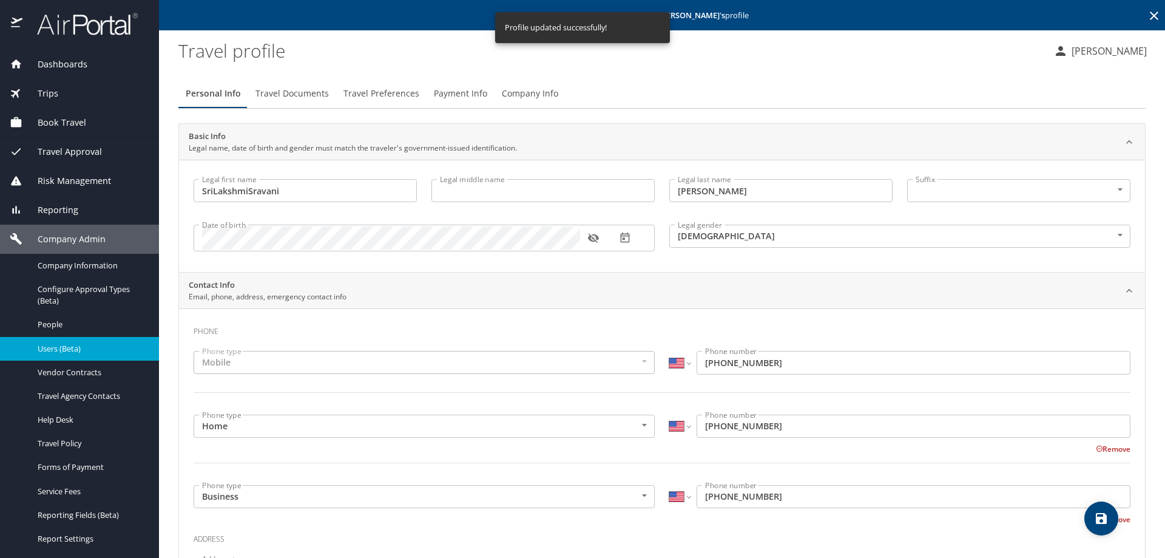
click at [420, 326] on h3 "Phone" at bounding box center [662, 328] width 937 height 21
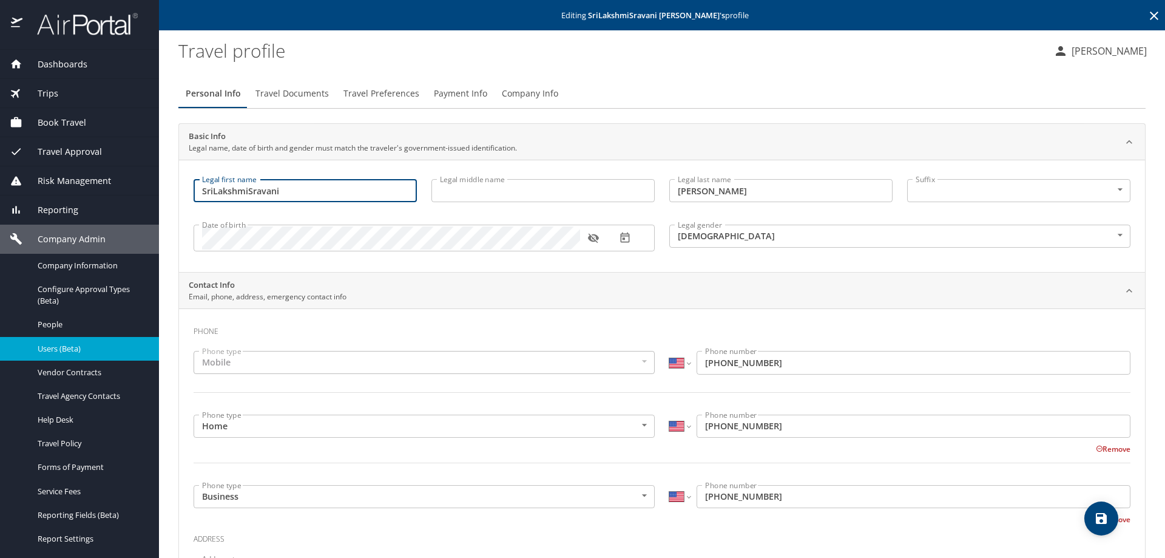
click at [212, 191] on input "SriLakshmiSravani" at bounding box center [305, 190] width 223 height 23
click at [214, 192] on input "SriLakshmiSravani" at bounding box center [305, 190] width 223 height 23
click at [251, 192] on input "Sri LakshmiSravani" at bounding box center [305, 190] width 223 height 23
type input "Sri Lakshmi Sravani"
click at [1091, 534] on h3 "Address" at bounding box center [662, 535] width 937 height 21
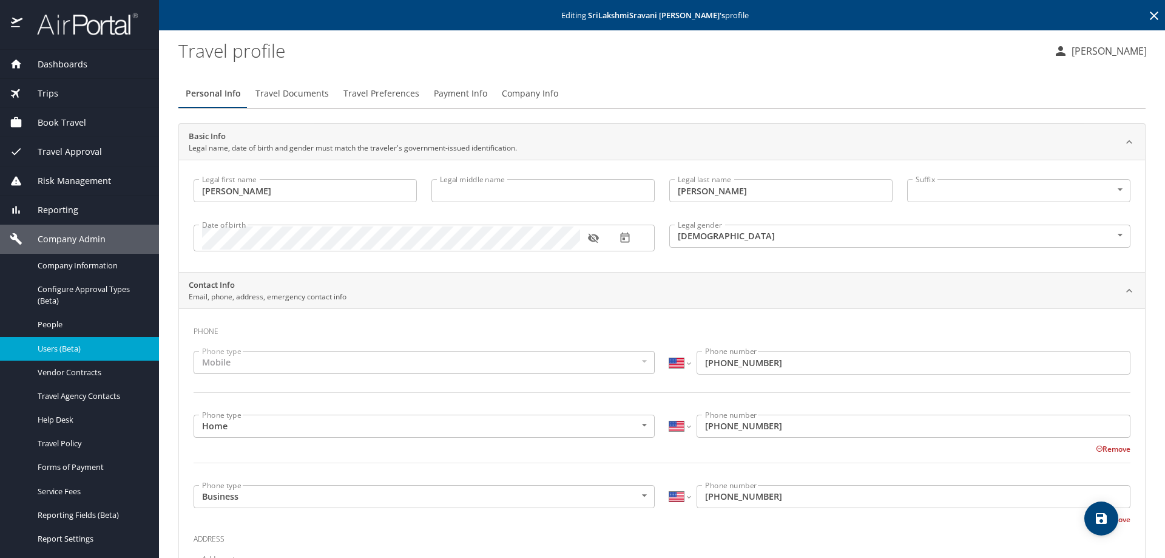
click at [1102, 514] on icon "save" at bounding box center [1101, 518] width 11 height 11
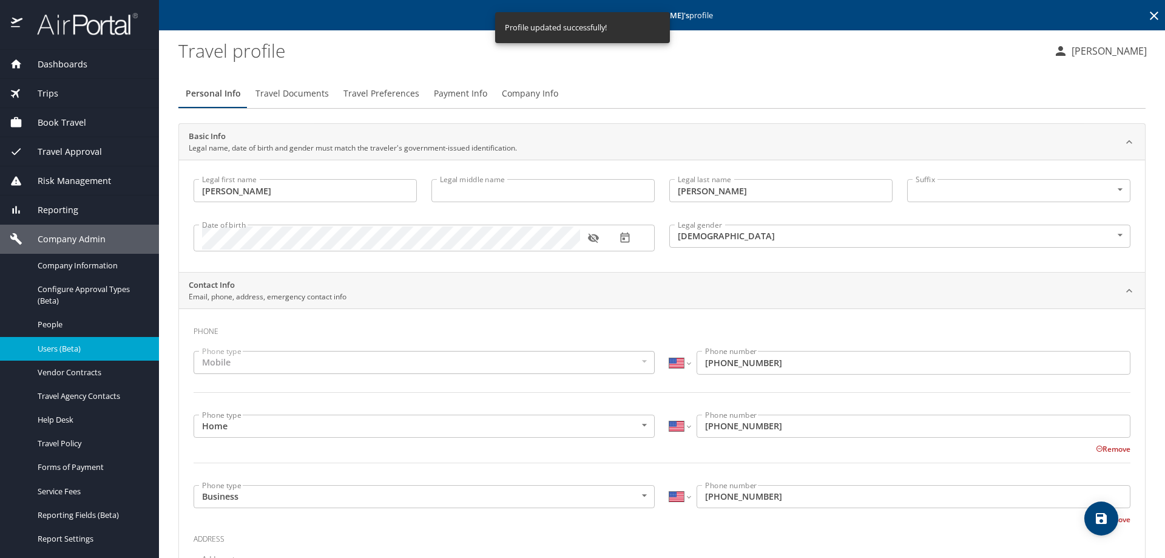
select select "US"
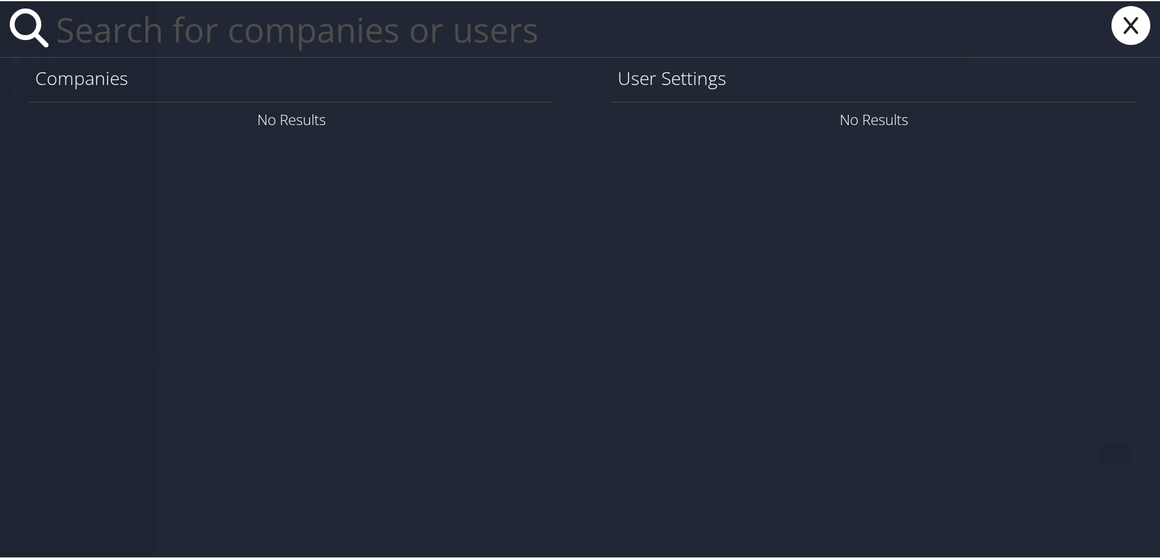
click at [84, 36] on input "text" at bounding box center [509, 28] width 916 height 56
click at [93, 39] on input "text" at bounding box center [509, 28] width 916 height 56
paste input "[EMAIL_ADDRESS][PERSON_NAME][DOMAIN_NAME]"
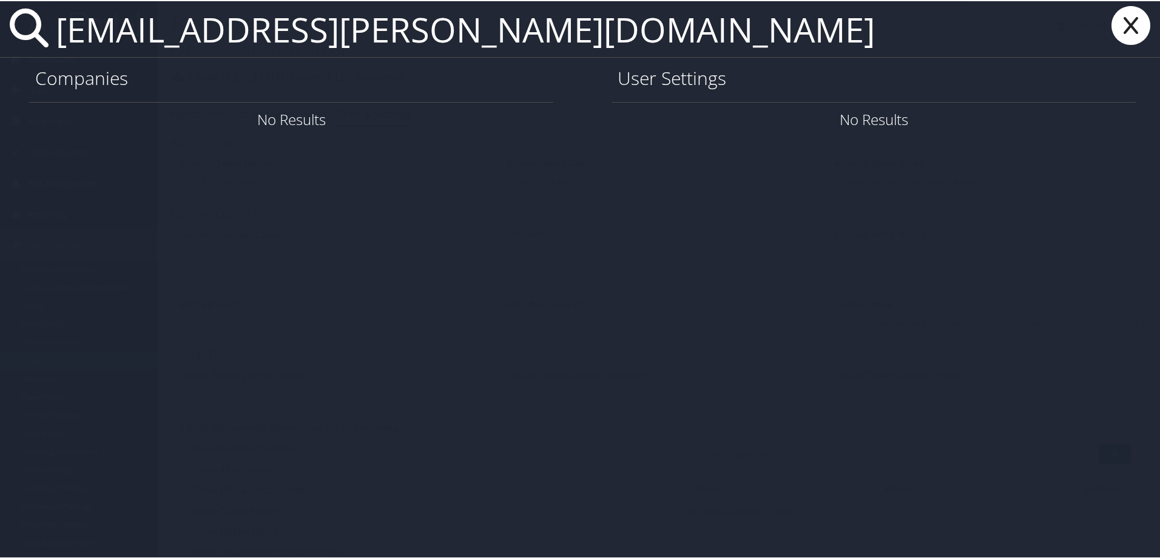
type input "[EMAIL_ADDRESS][PERSON_NAME][DOMAIN_NAME]"
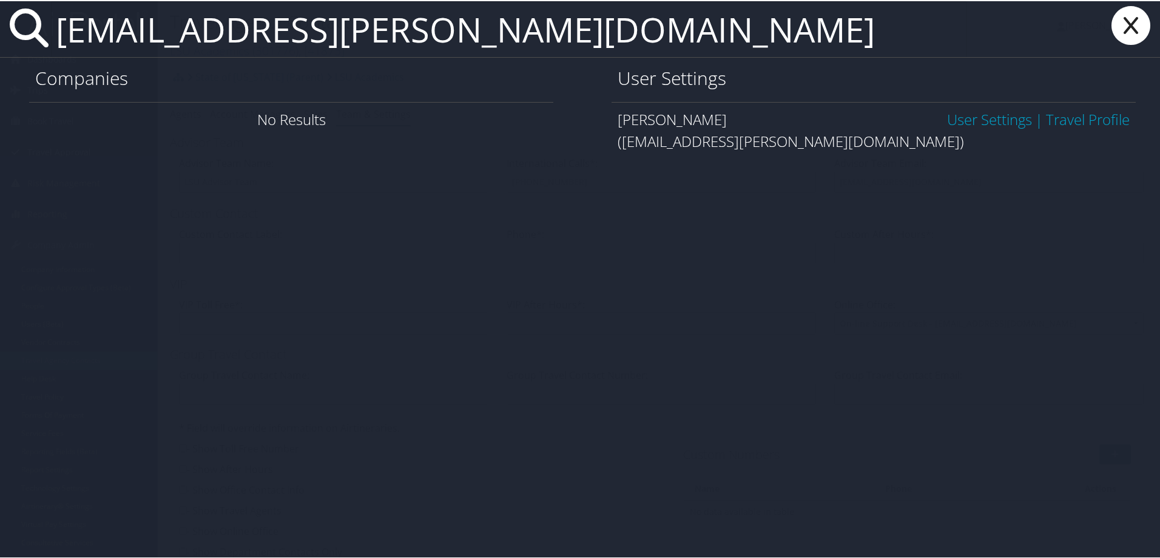
click at [967, 118] on link "User Settings" at bounding box center [989, 118] width 85 height 20
click at [1062, 118] on link "Travel Profile" at bounding box center [1088, 118] width 84 height 20
click at [993, 115] on link "User Settings" at bounding box center [989, 118] width 85 height 20
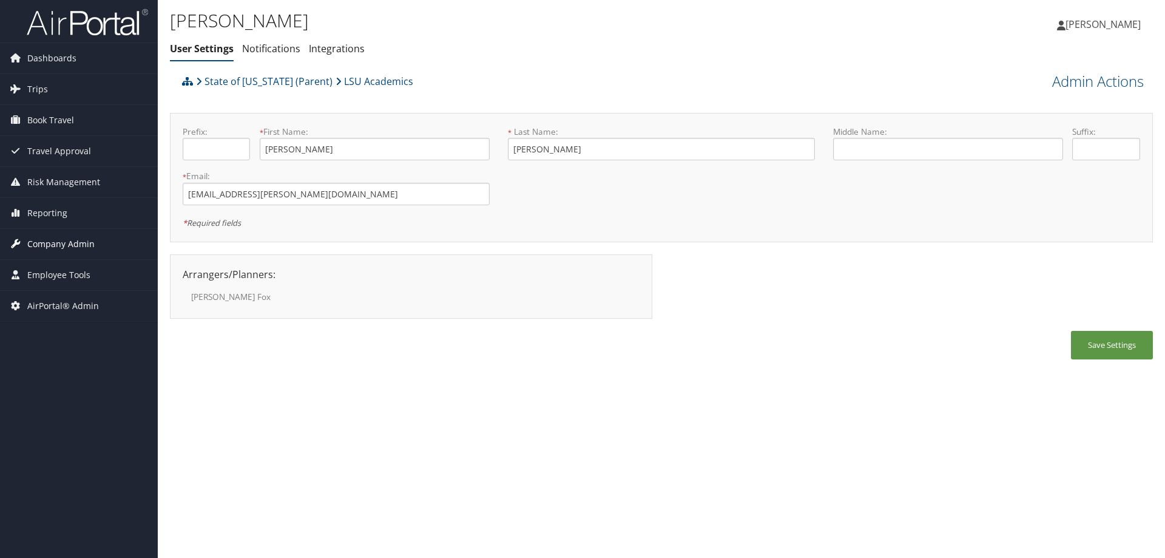
click at [54, 243] on span "Company Admin" at bounding box center [60, 244] width 67 height 30
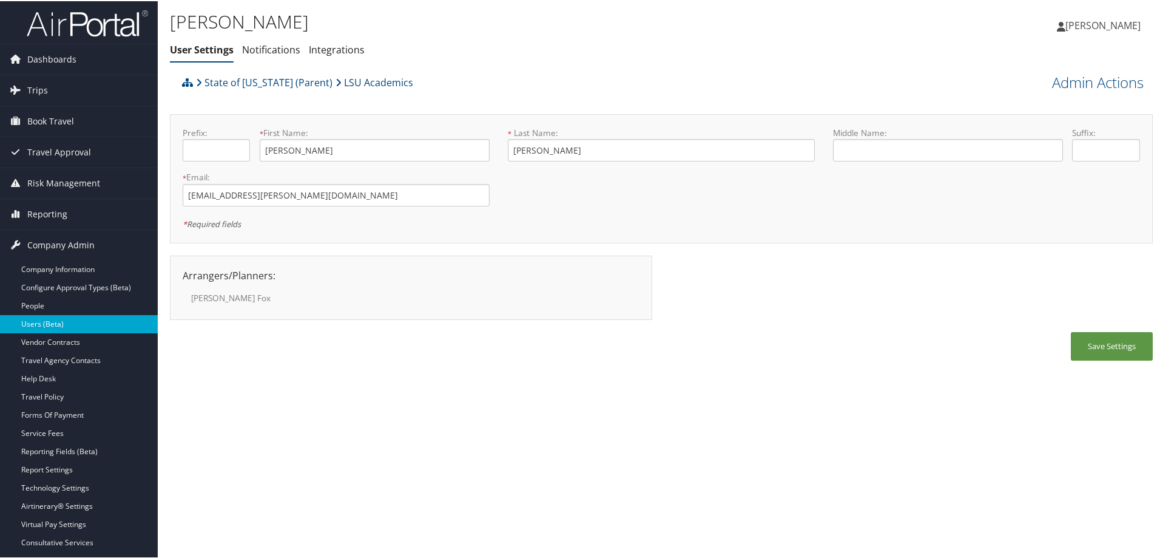
click at [73, 320] on link "Users (Beta)" at bounding box center [79, 323] width 158 height 18
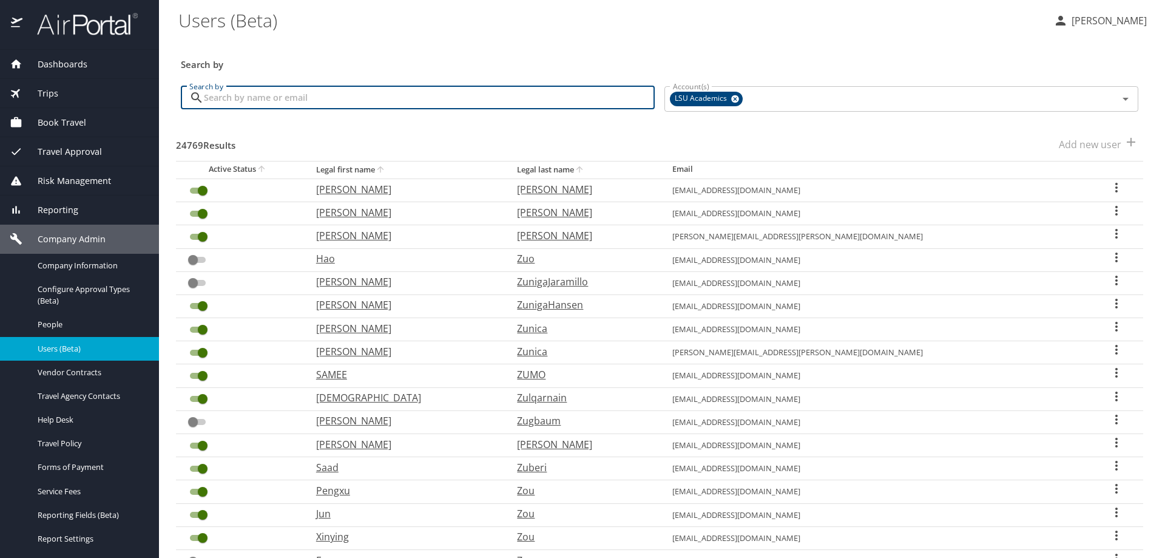
paste input "[EMAIL_ADDRESS][PERSON_NAME][DOMAIN_NAME]"
type input "sri.devarakonda@pbrc.edu"
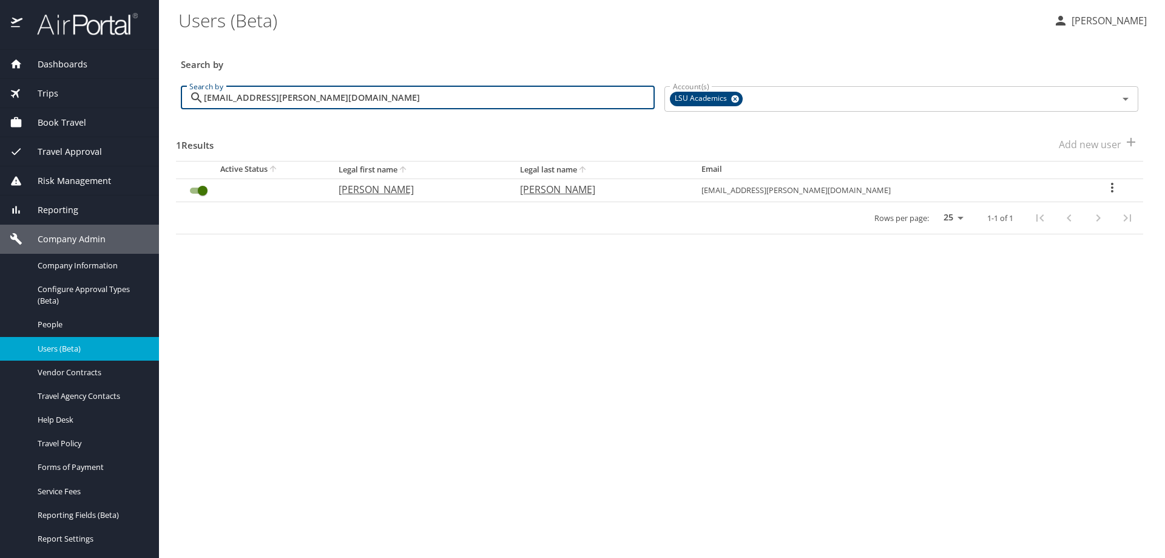
click at [1108, 186] on icon "User Search Table" at bounding box center [1112, 187] width 15 height 15
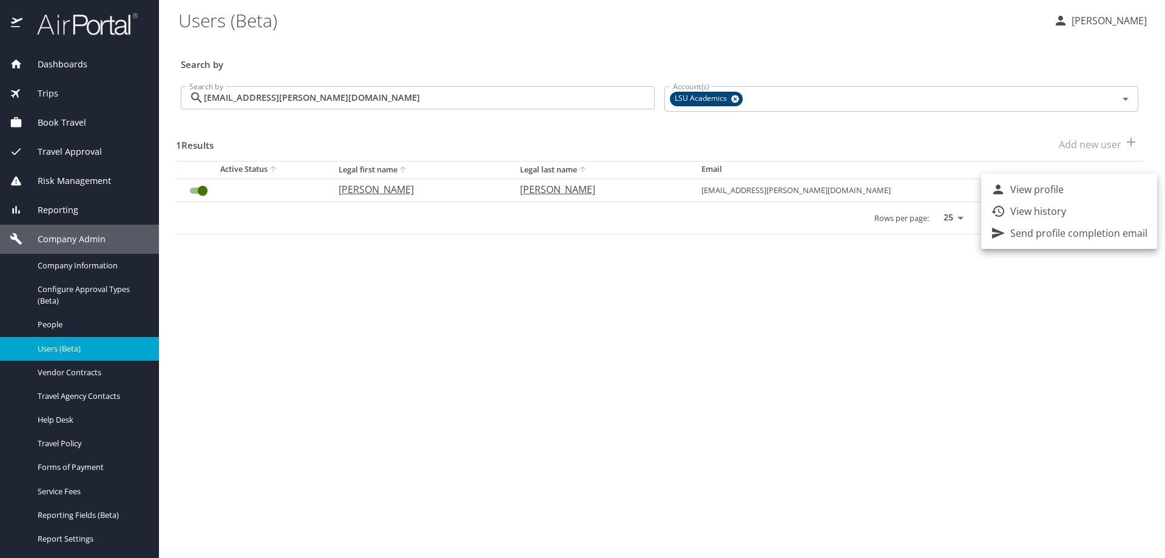
click at [1101, 184] on li "View profile" at bounding box center [1069, 189] width 176 height 22
select select "US"
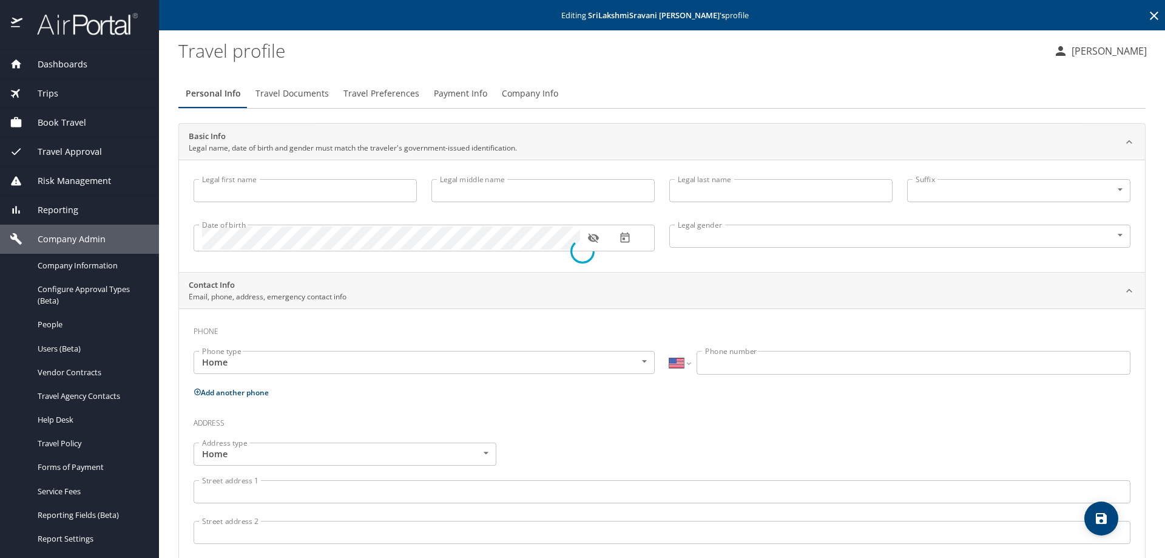
type input "SriLakshmiSravani"
type input "[PERSON_NAME]"
type input "Female"
type input "Adithya"
type input "Hari"
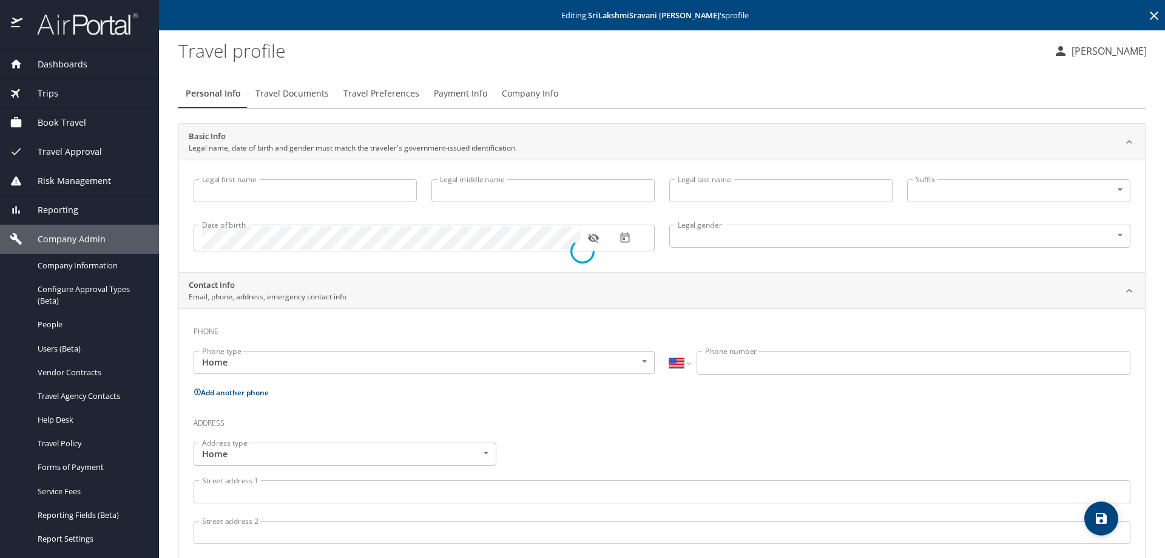
select select "ZZ"
type input "+61 2164132364"
select select "US"
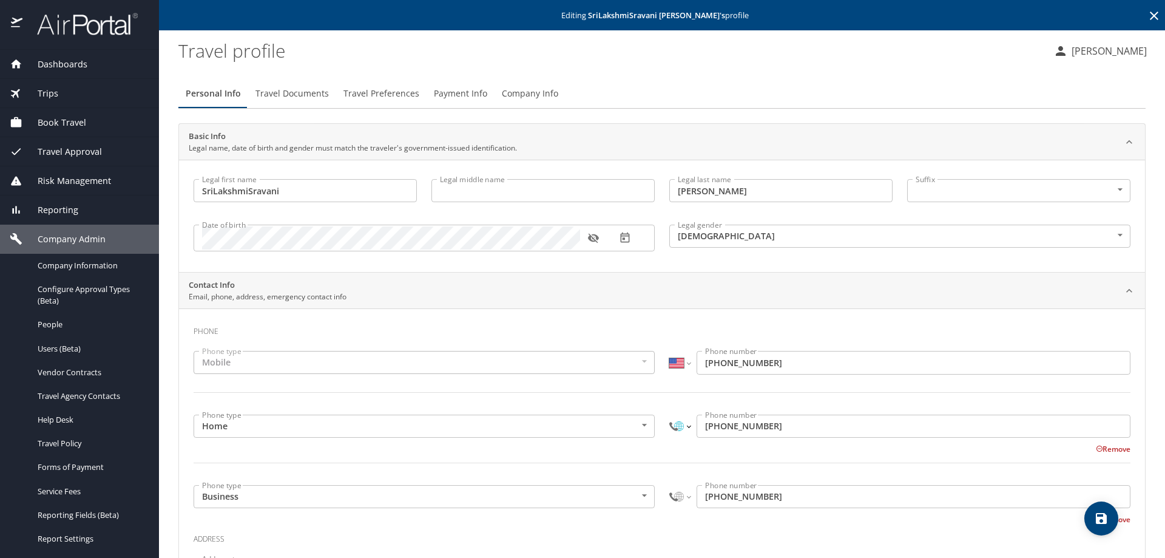
click at [677, 429] on select "International Afghanistan Åland Islands Albania Algeria American Samoa Andorra …" at bounding box center [679, 425] width 21 height 23
select select "US"
click at [669, 414] on select "International Afghanistan Åland Islands Albania Algeria American Samoa Andorra …" at bounding box center [679, 425] width 21 height 23
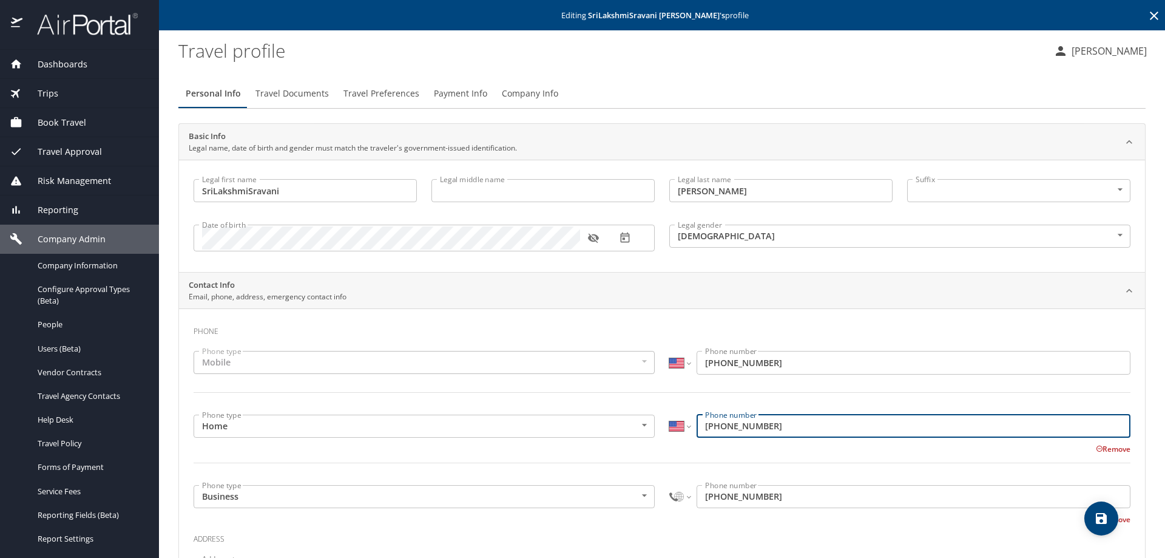
type input "(617) 963-4779"
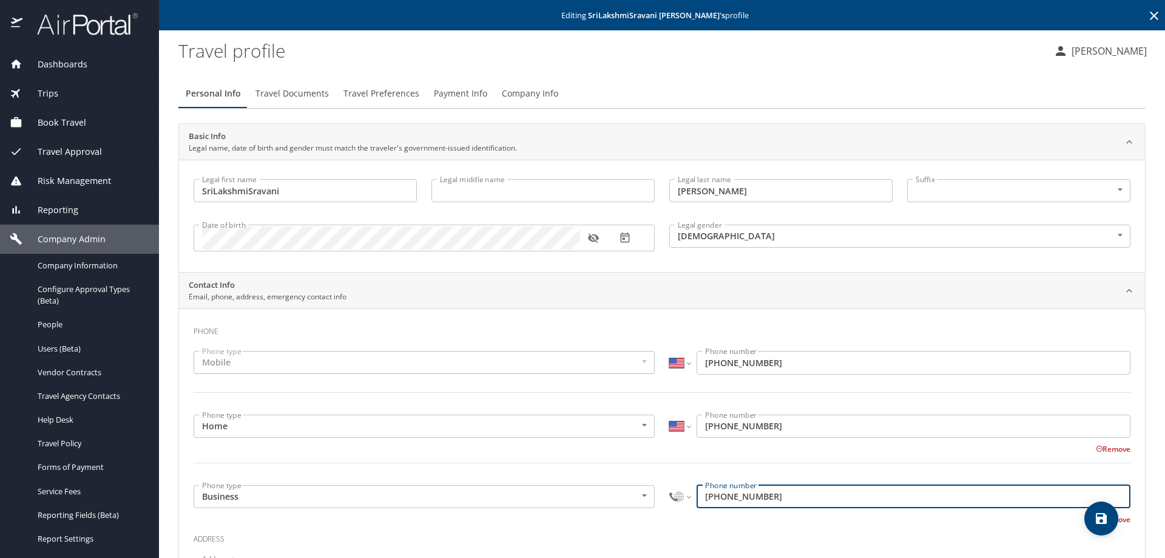
drag, startPoint x: 772, startPoint y: 494, endPoint x: 669, endPoint y: 503, distance: 104.1
click at [669, 503] on div "International Afghanistan Åland Islands Albania Algeria American Samoa Andorra …" at bounding box center [899, 496] width 461 height 23
type input "+"
select select "US"
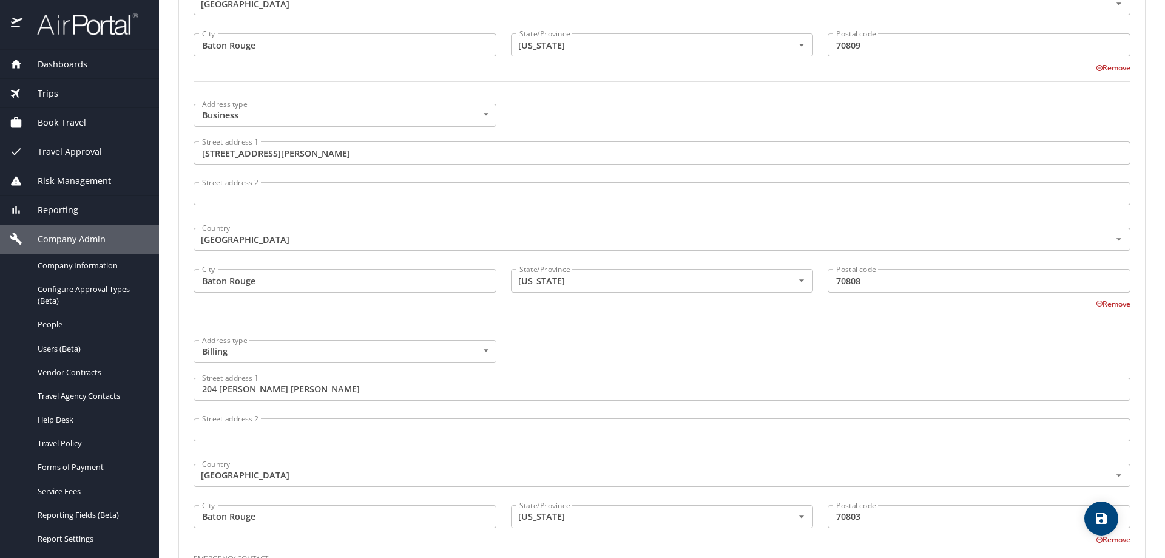
scroll to position [814, 0]
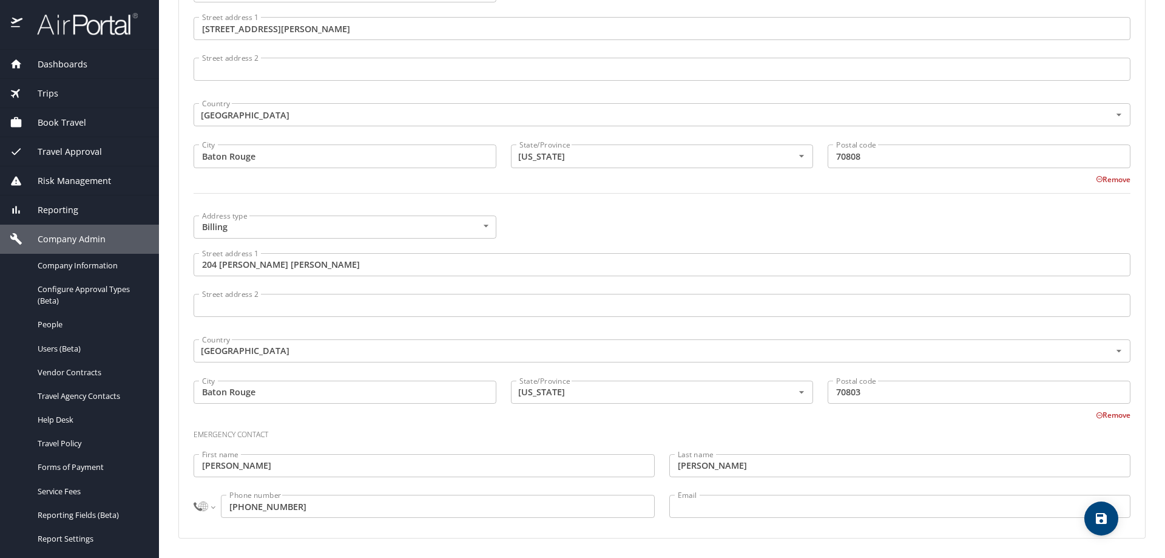
type input "(617) 963-4779"
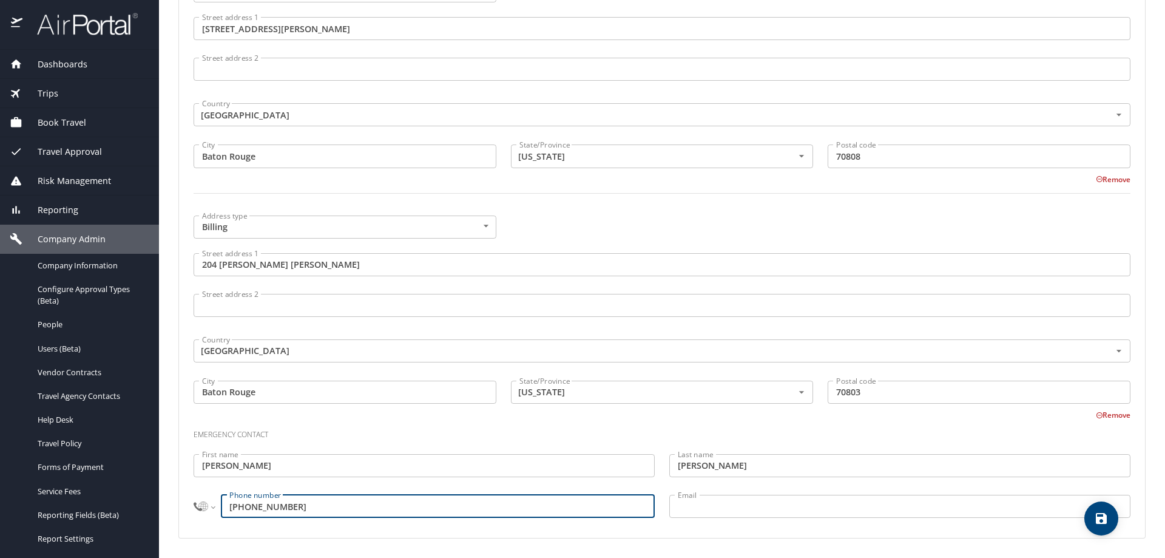
drag, startPoint x: 314, startPoint y: 511, endPoint x: 226, endPoint y: 511, distance: 88.6
click at [226, 511] on input "+61 2164132364" at bounding box center [438, 505] width 434 height 23
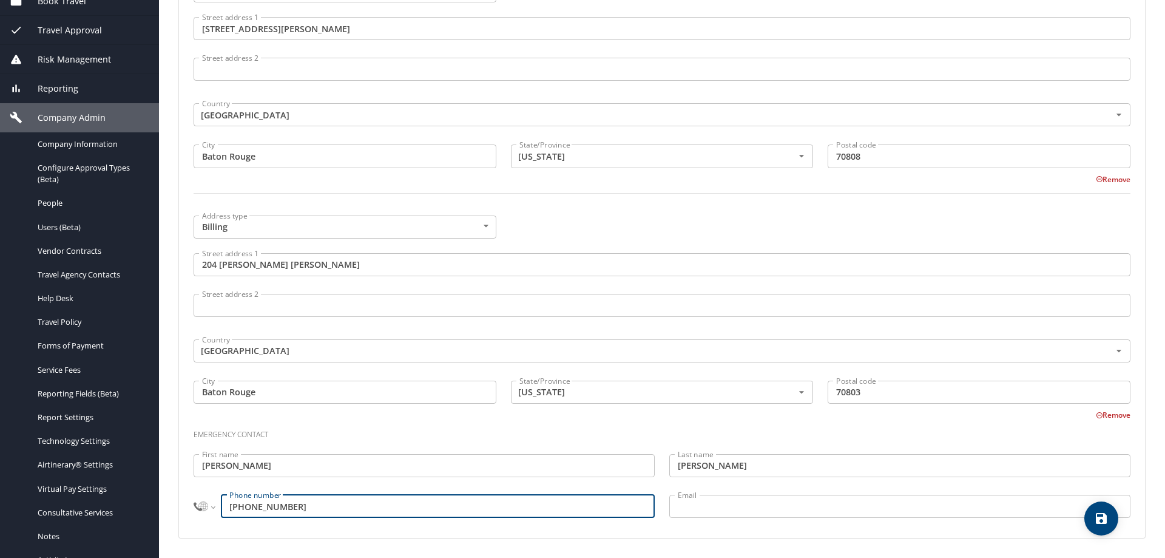
click at [302, 510] on input "+61 2164132364" at bounding box center [438, 505] width 434 height 23
drag, startPoint x: 305, startPoint y: 508, endPoint x: 212, endPoint y: 506, distance: 92.9
click at [212, 506] on div "International Afghanistan Åland Islands Albania Algeria American Samoa Andorra …" at bounding box center [424, 505] width 461 height 23
type input "+"
select select "US"
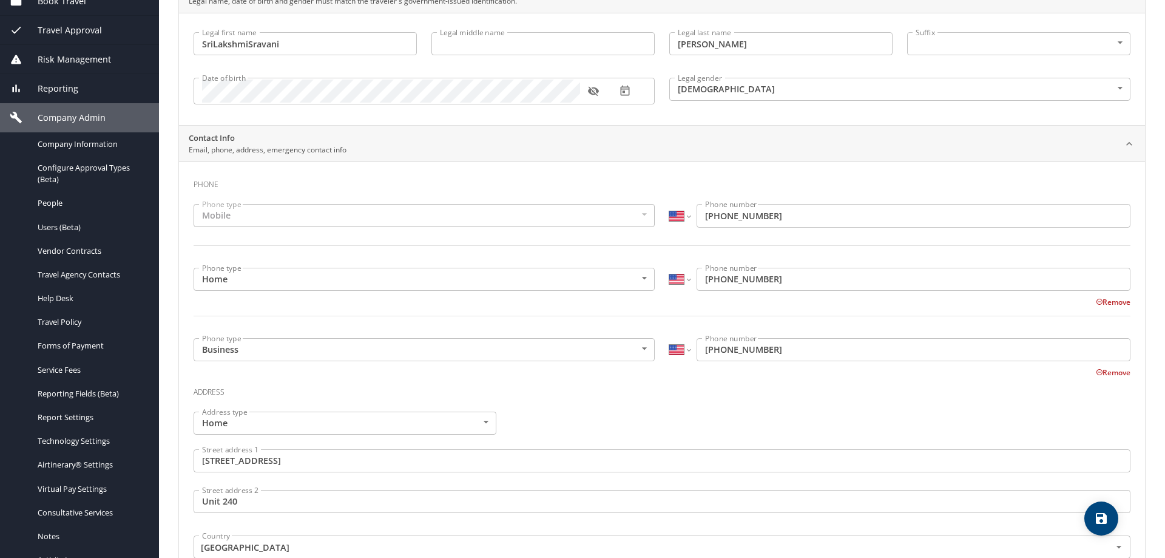
scroll to position [0, 0]
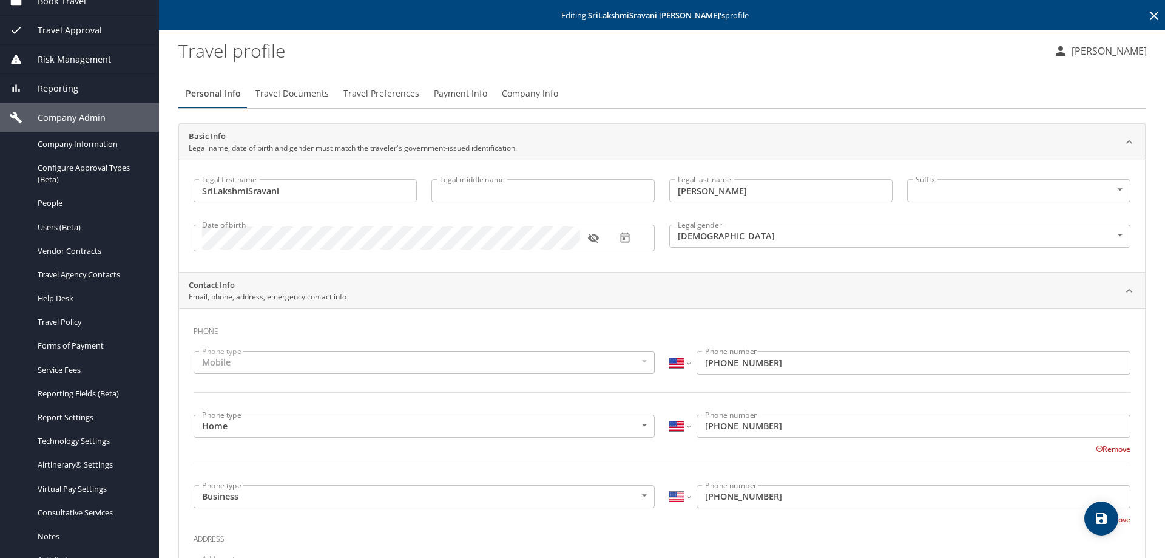
type input "1 (617) 963-4779"
click at [214, 192] on input "SriLakshmiSravani" at bounding box center [305, 190] width 223 height 23
click at [249, 189] on input "Sri LakshmiSravani" at bounding box center [305, 190] width 223 height 23
click at [252, 191] on input "Sri LakshmiSravani" at bounding box center [305, 190] width 223 height 23
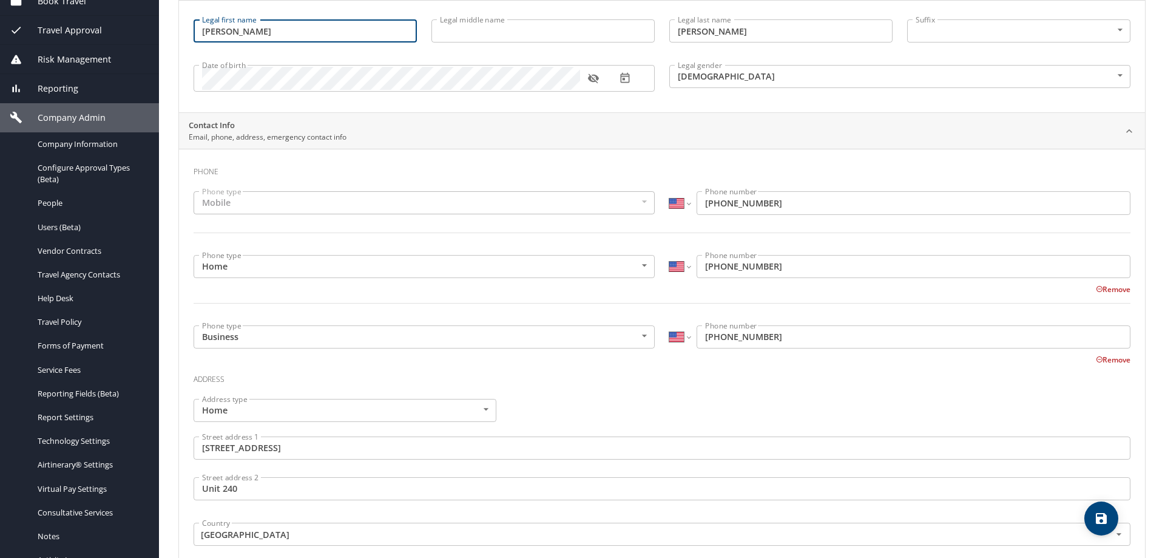
scroll to position [364, 0]
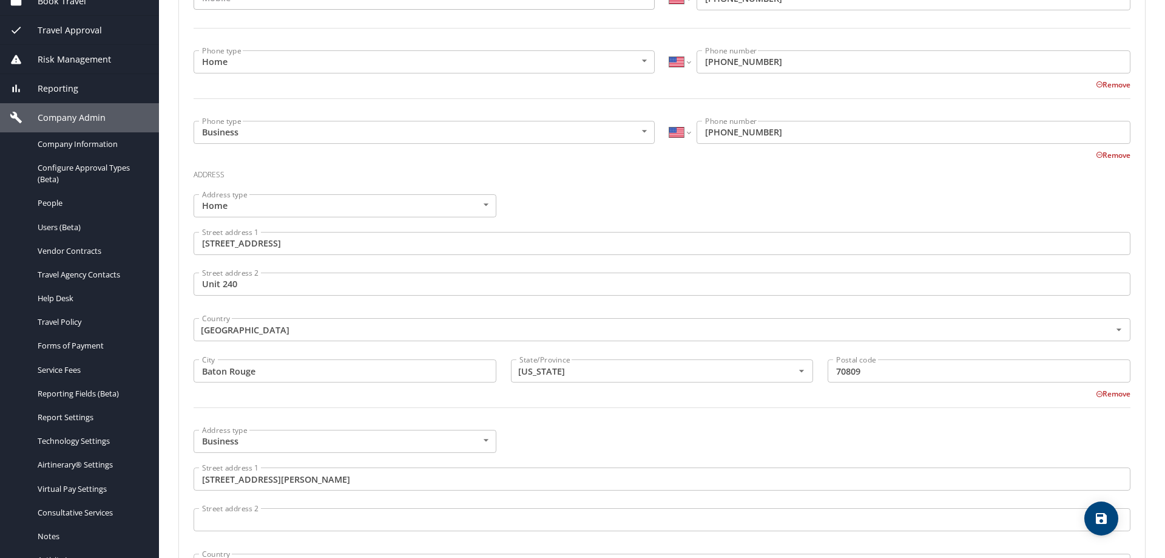
type input "[PERSON_NAME]"
click at [1108, 509] on button "save" at bounding box center [1101, 518] width 34 height 34
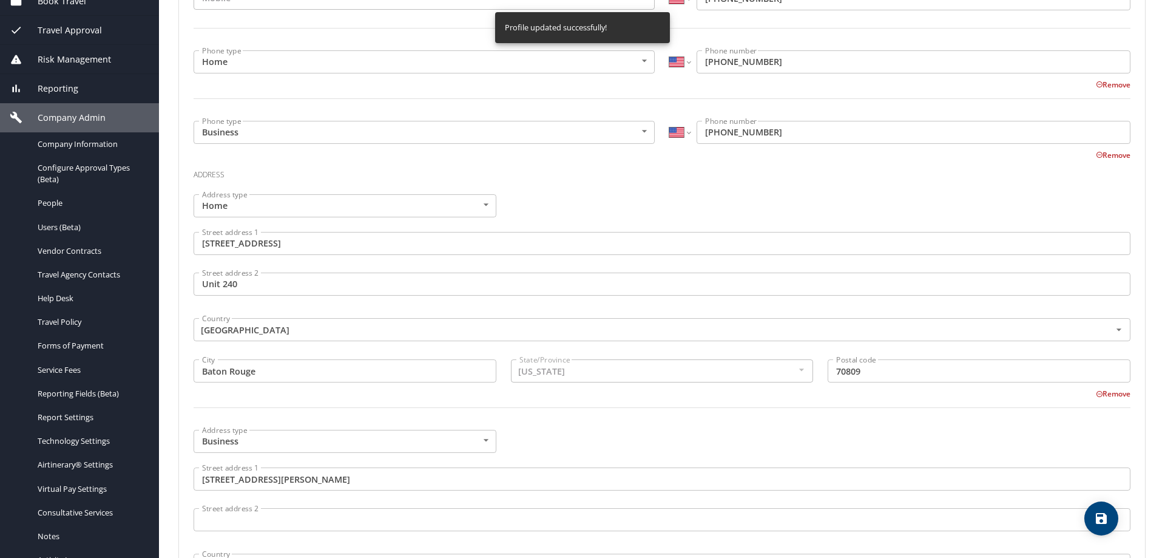
select select "US"
click at [1107, 516] on icon "save" at bounding box center [1101, 518] width 11 height 11
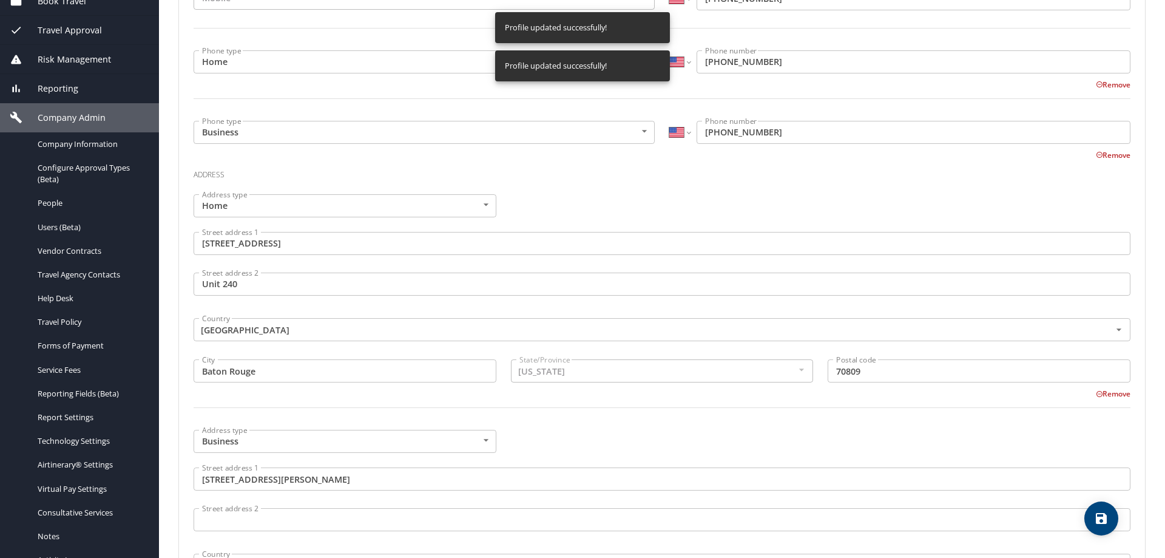
select select "US"
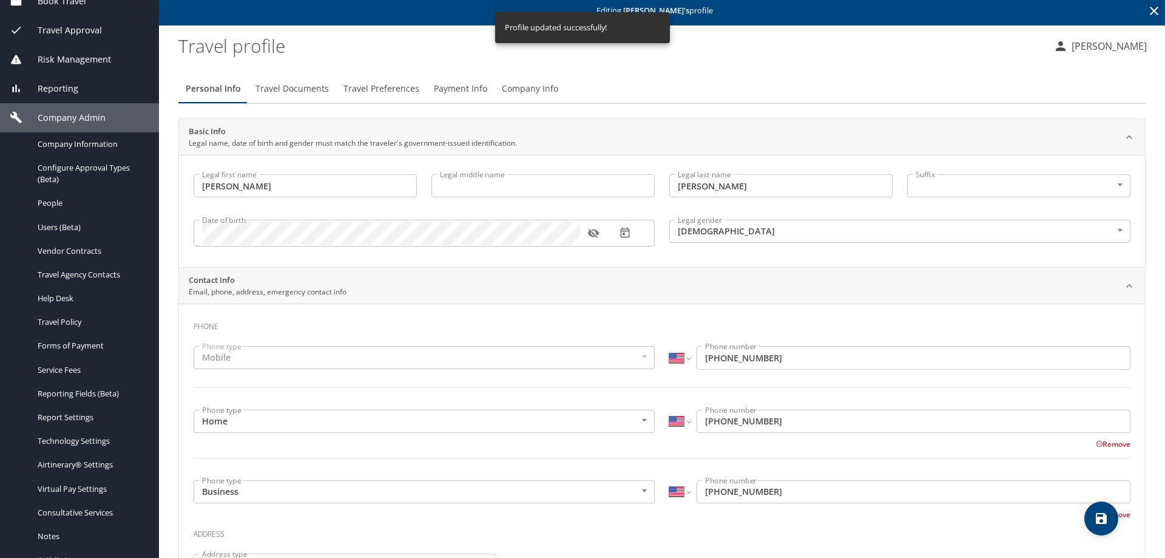
scroll to position [0, 0]
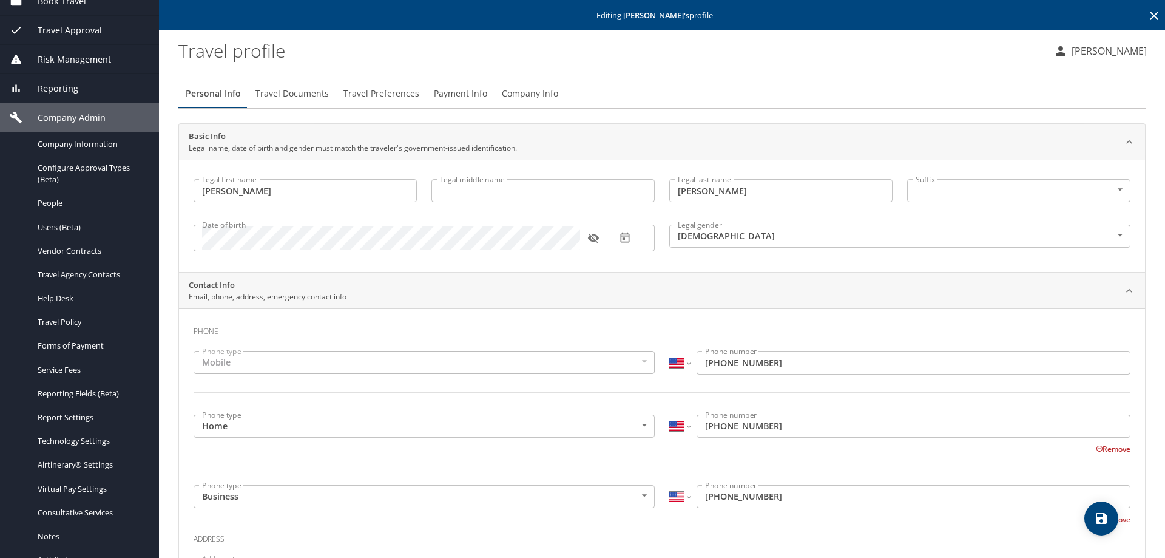
click at [1099, 519] on icon "save" at bounding box center [1101, 518] width 11 height 11
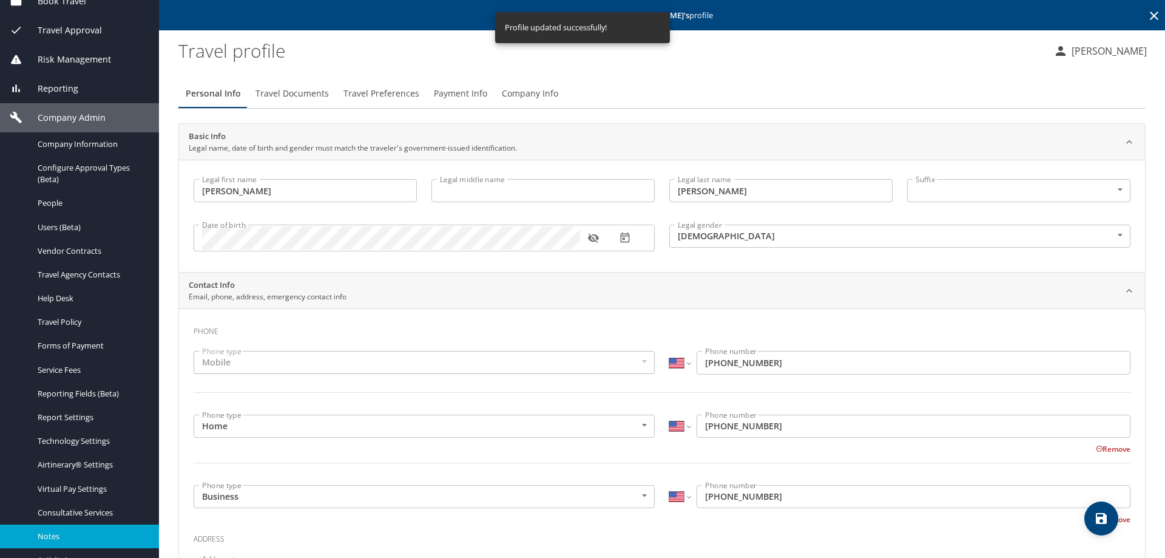
select select "US"
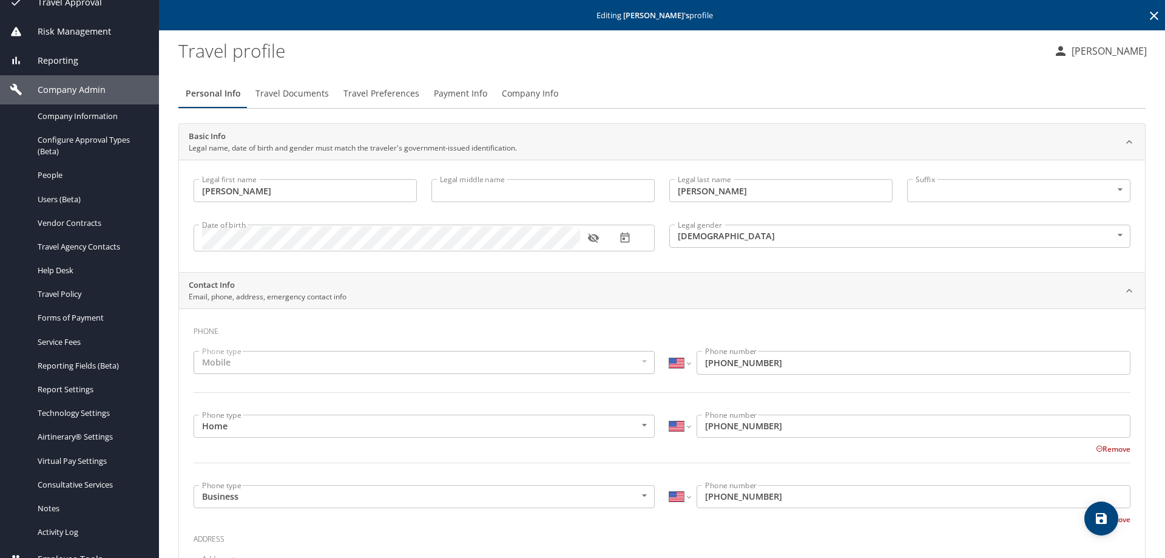
scroll to position [164, 0]
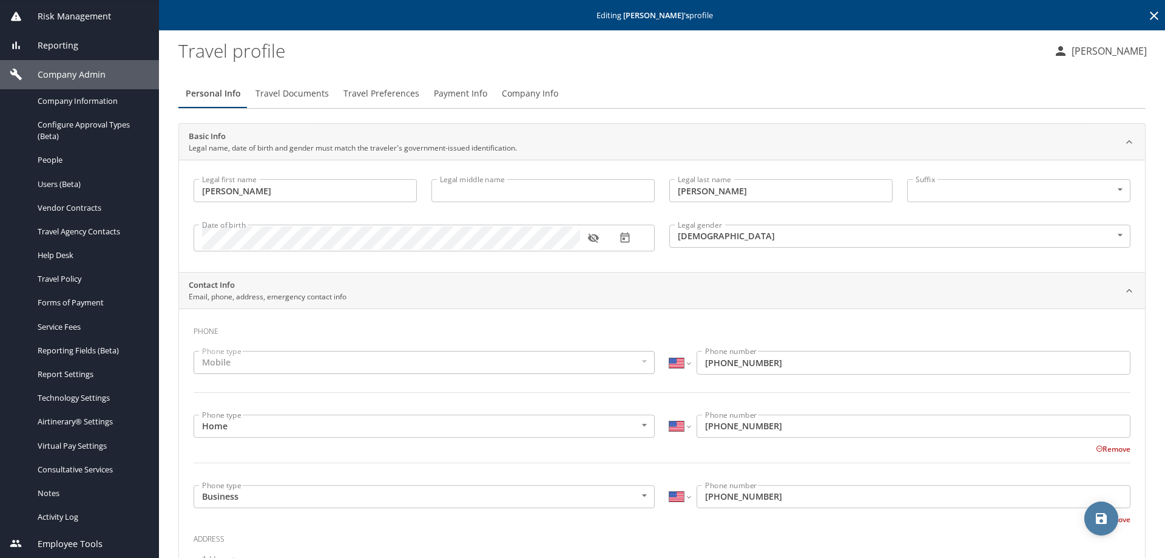
click at [1104, 518] on icon "save" at bounding box center [1101, 518] width 11 height 11
select select "US"
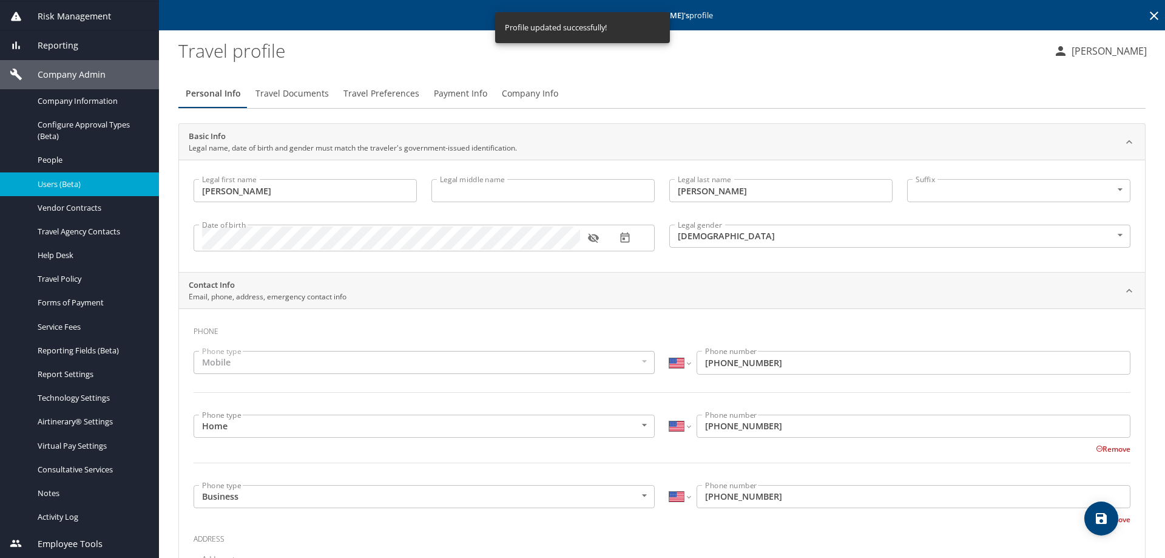
select select "US"
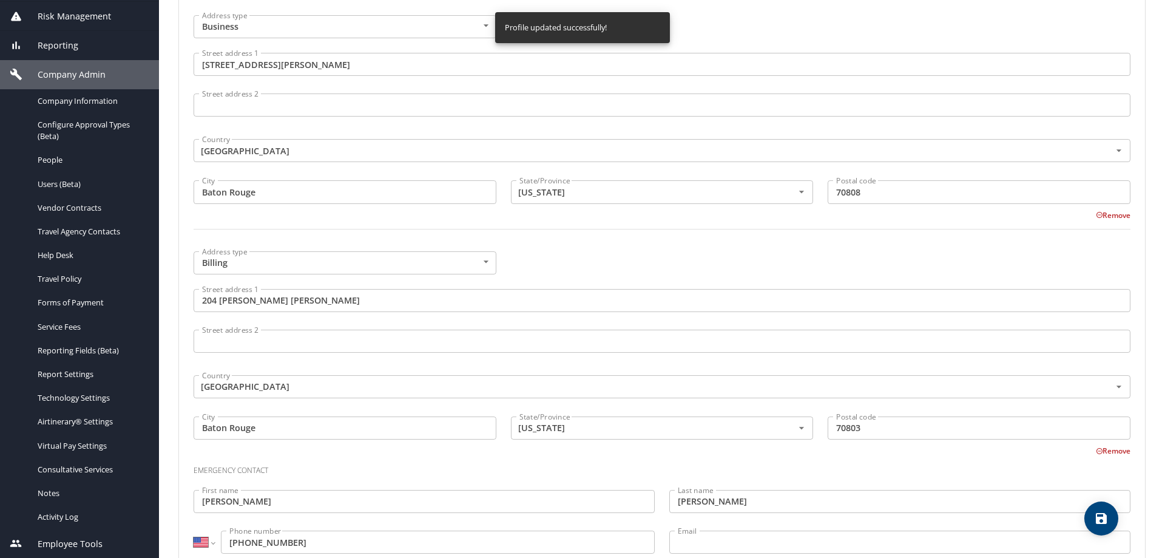
scroll to position [814, 0]
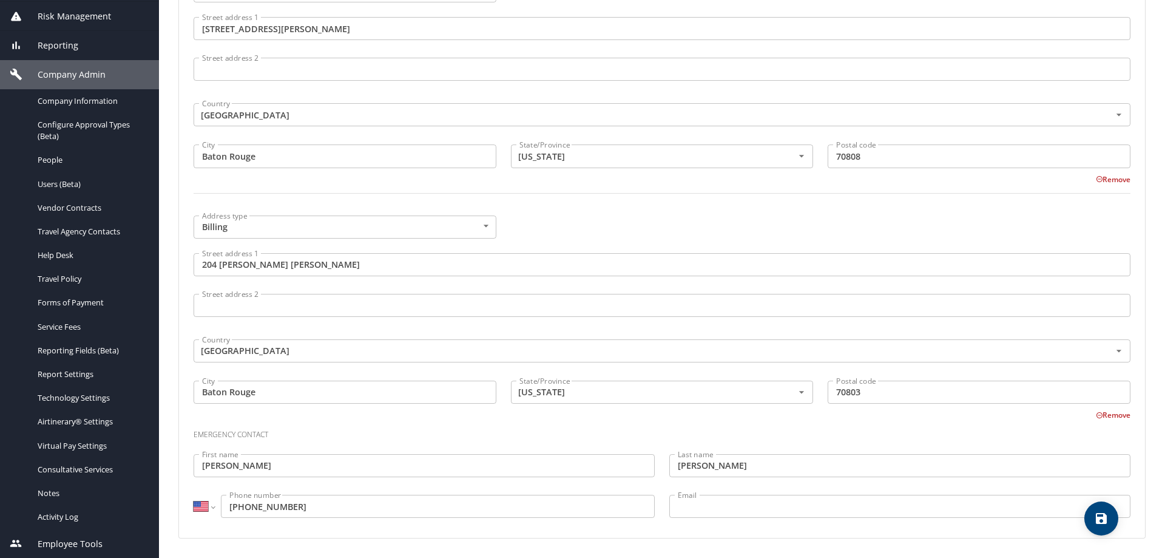
click at [1085, 523] on span "save" at bounding box center [1101, 518] width 34 height 15
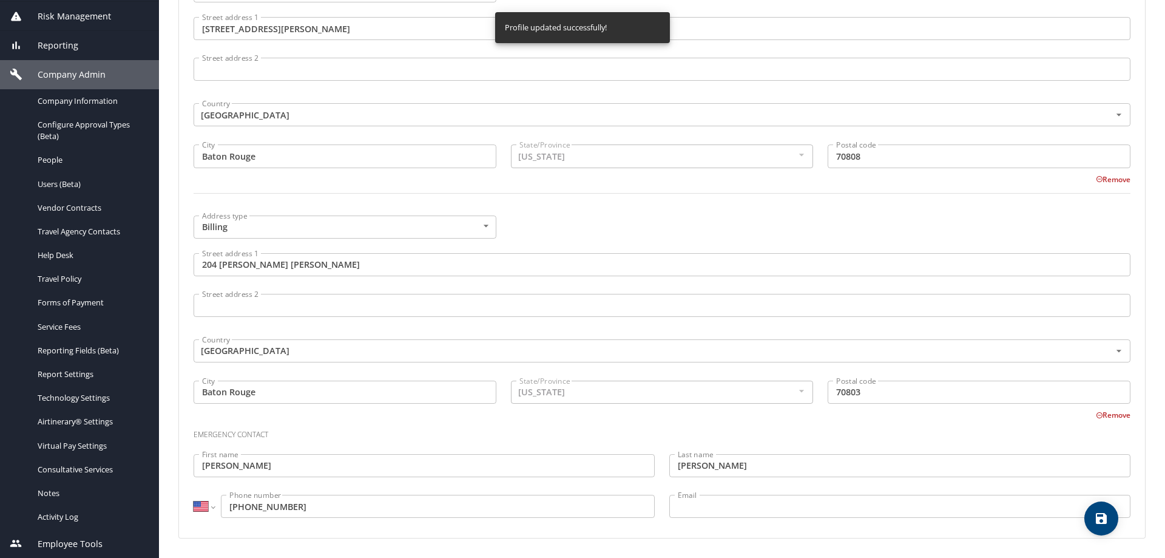
select select "US"
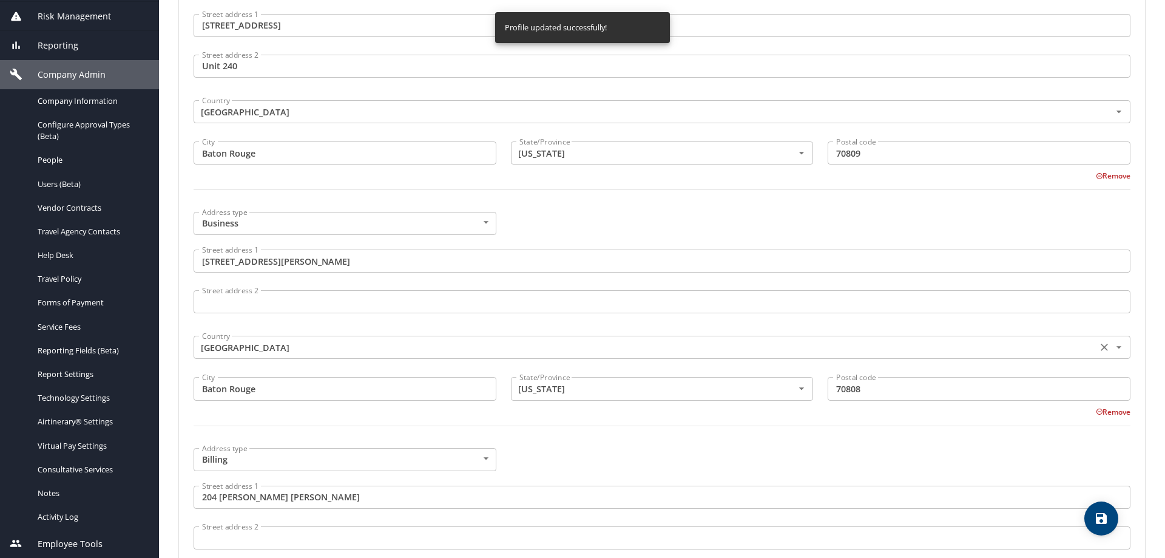
scroll to position [511, 0]
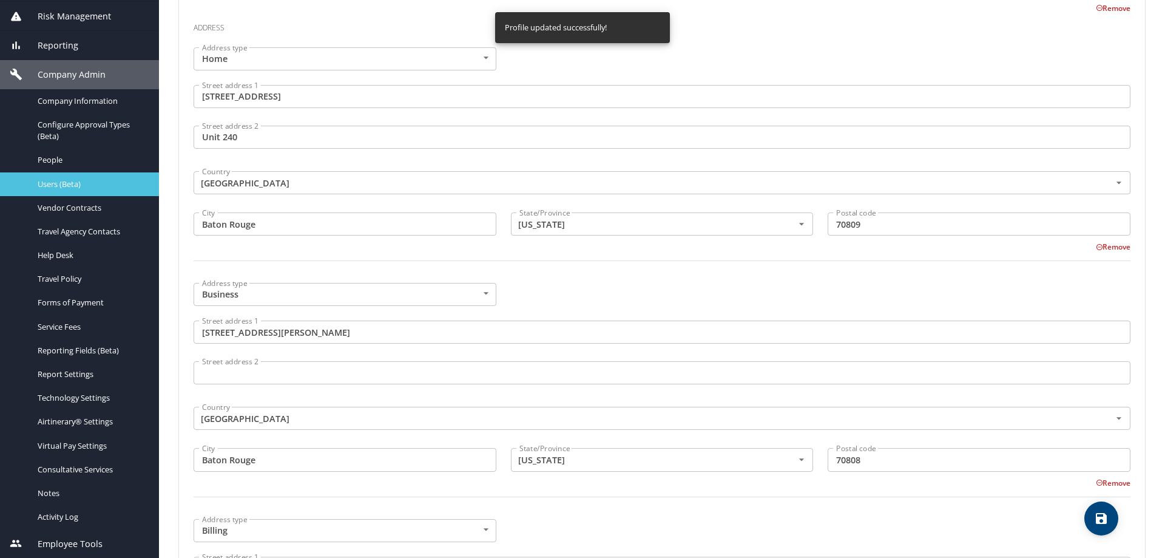
click at [67, 191] on link "Users (Beta)" at bounding box center [79, 184] width 159 height 24
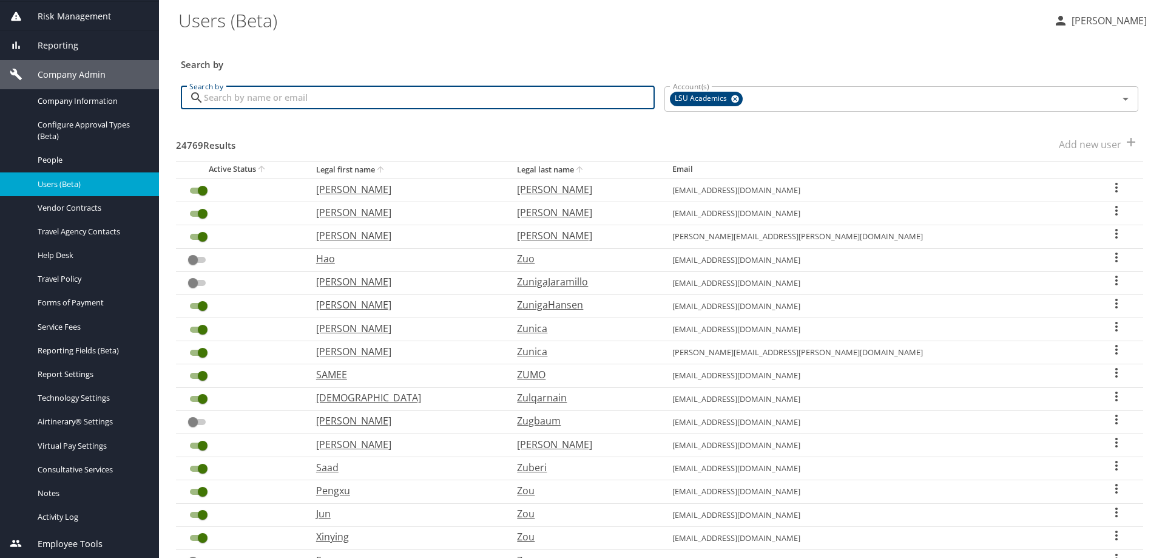
click at [245, 101] on input "Search by" at bounding box center [429, 97] width 451 height 23
paste input "sri.devarakonda@pbrc.edu"
type input "sri.devarakonda@pbrc.edu"
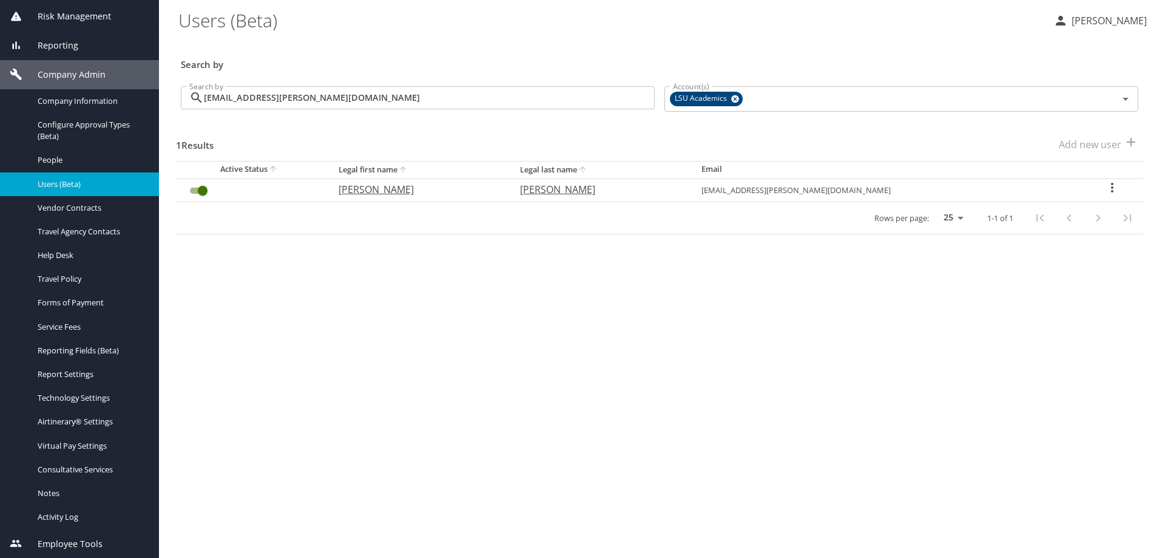
click at [1107, 189] on icon "User Search Table" at bounding box center [1112, 187] width 15 height 15
click at [1094, 191] on li "View profile" at bounding box center [1069, 189] width 176 height 22
select select "US"
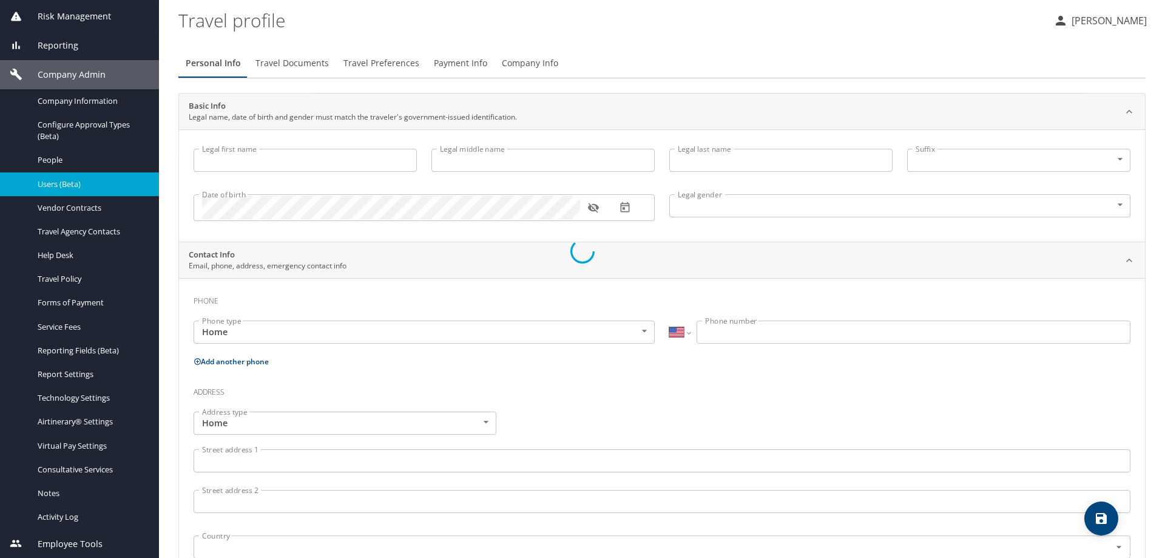
type input "SriLakshmiSravani"
type input "Devarakonda"
type input "Female"
type input "Adithya"
type input "Hari"
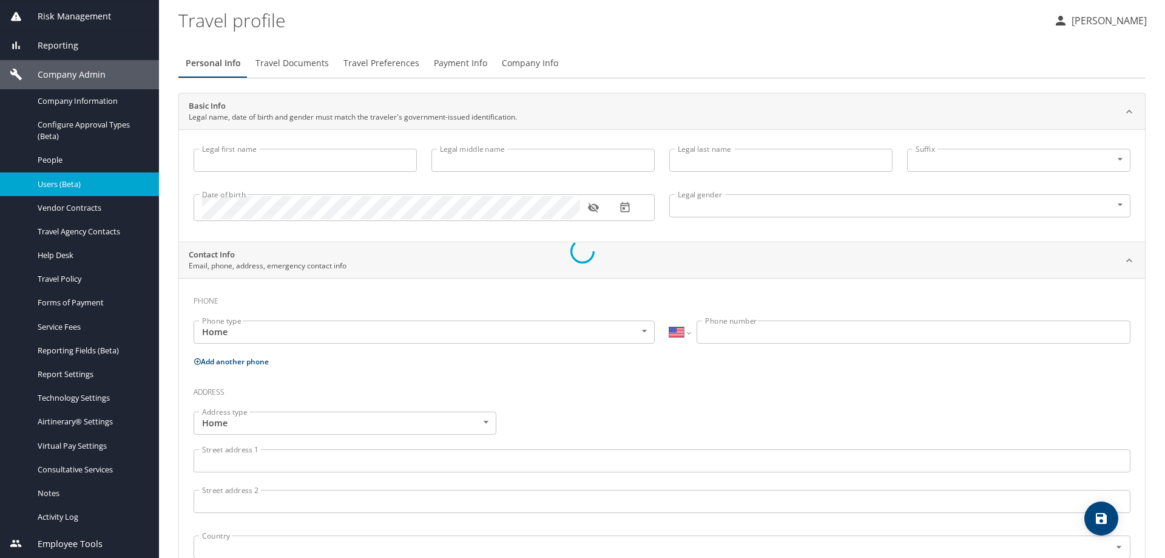
select select "ZZ"
type input "+61 2164132364"
select select "US"
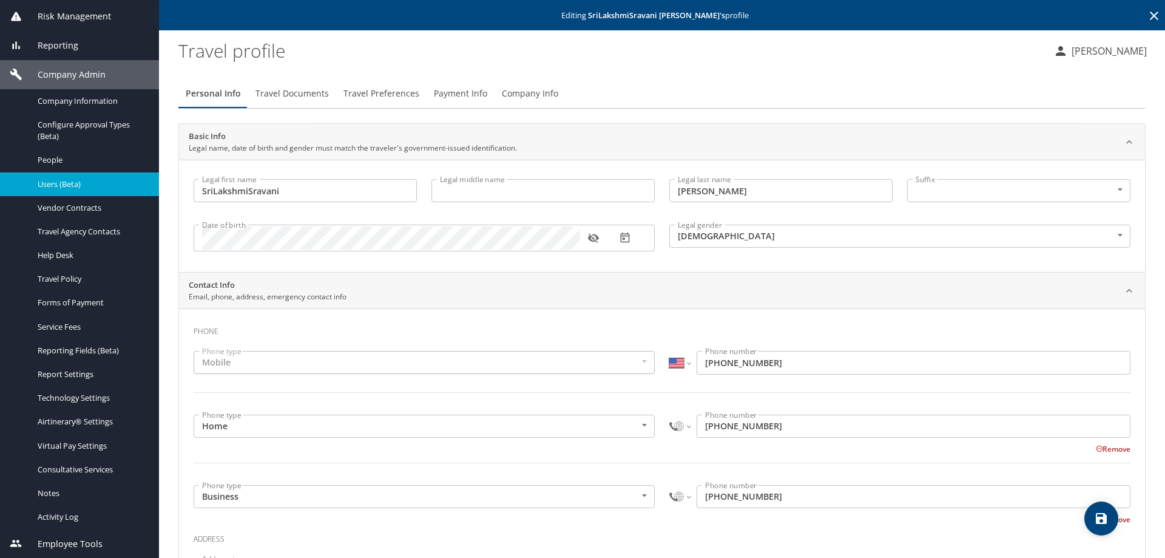
click at [1059, 328] on h3 "Phone" at bounding box center [662, 328] width 937 height 21
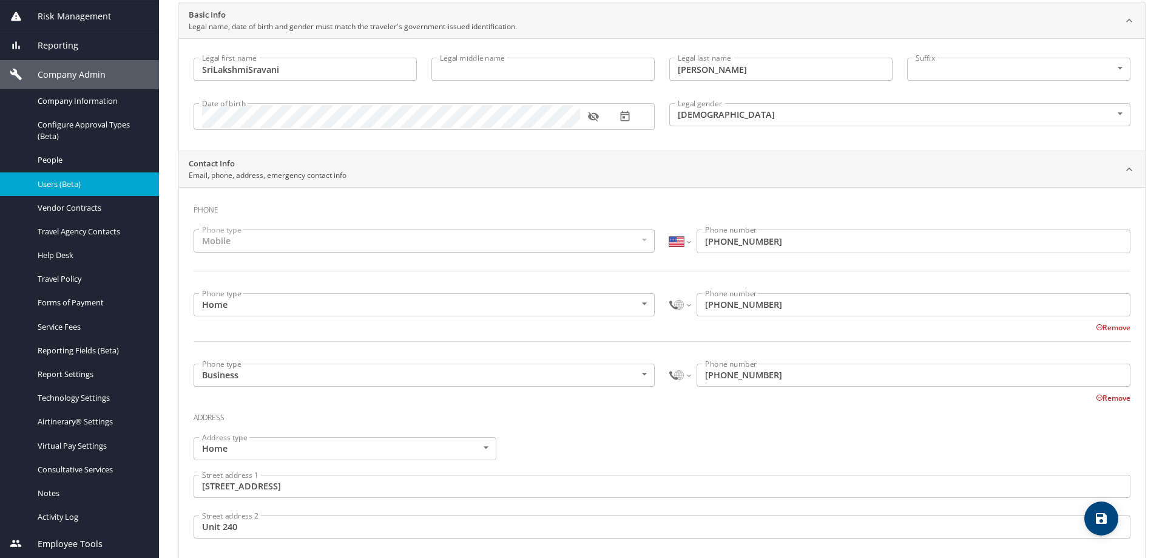
scroll to position [61, 0]
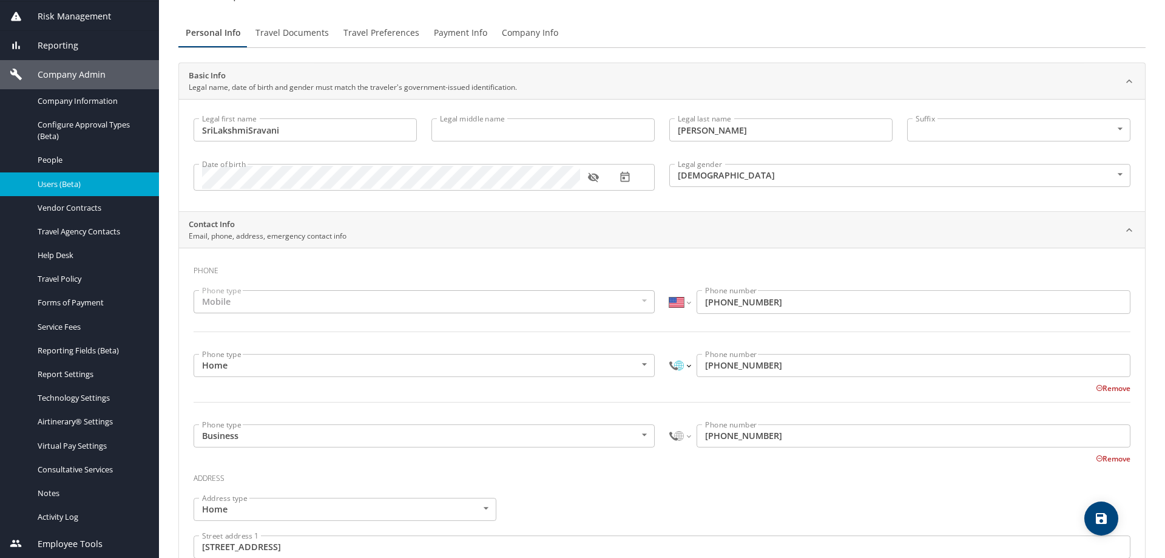
click at [685, 368] on select "International Afghanistan Åland Islands Albania Algeria American Samoa Andorra …" at bounding box center [679, 365] width 21 height 23
select select "US"
click at [669, 354] on select "International Afghanistan Åland Islands Albania Algeria American Samoa Andorra …" at bounding box center [679, 365] width 21 height 23
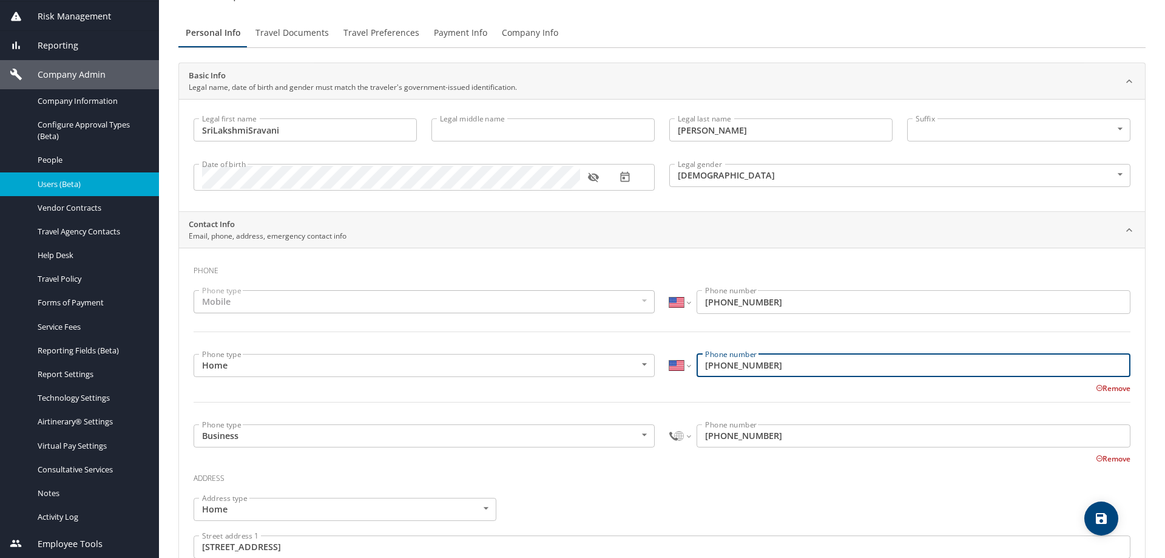
type input "(617) 963-4779"
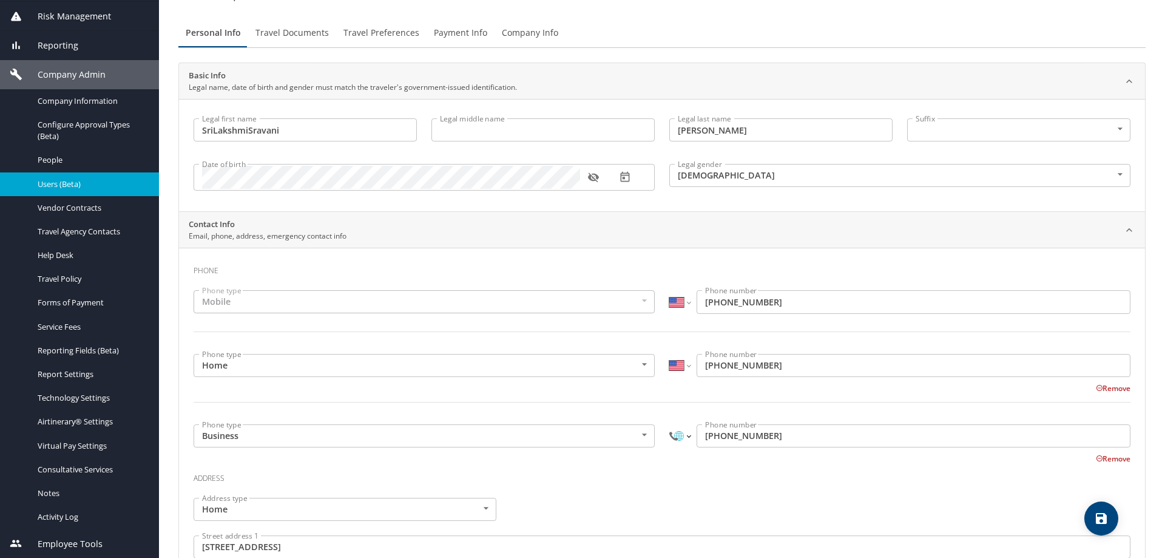
click at [672, 435] on select "International Afghanistan Åland Islands Albania Algeria American Samoa Andorra …" at bounding box center [679, 435] width 21 height 23
select select "US"
click at [669, 424] on select "International Afghanistan Åland Islands Albania Algeria American Samoa Andorra …" at bounding box center [679, 435] width 21 height 23
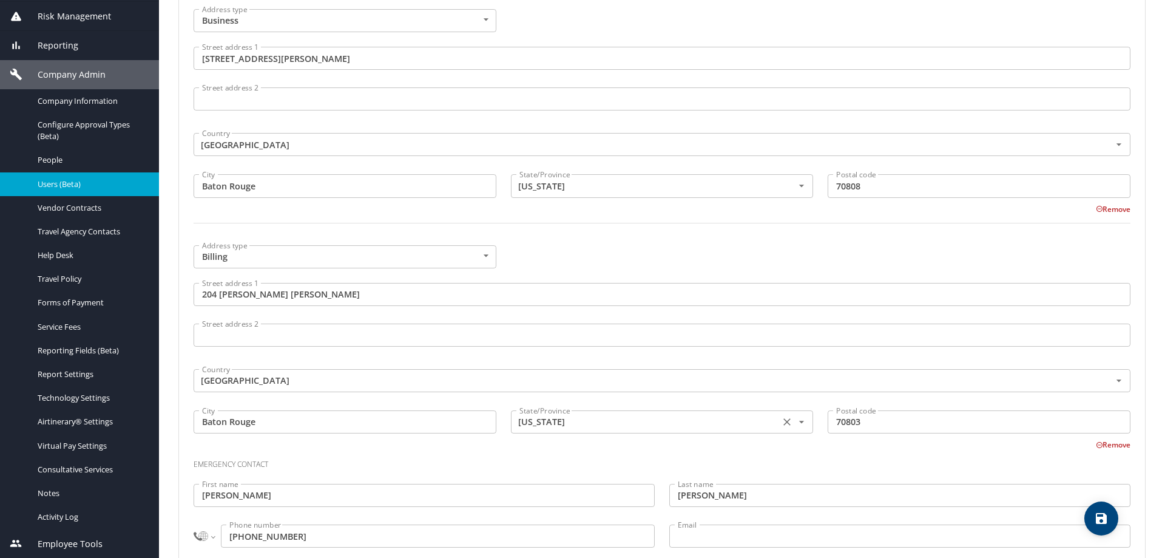
scroll to position [814, 0]
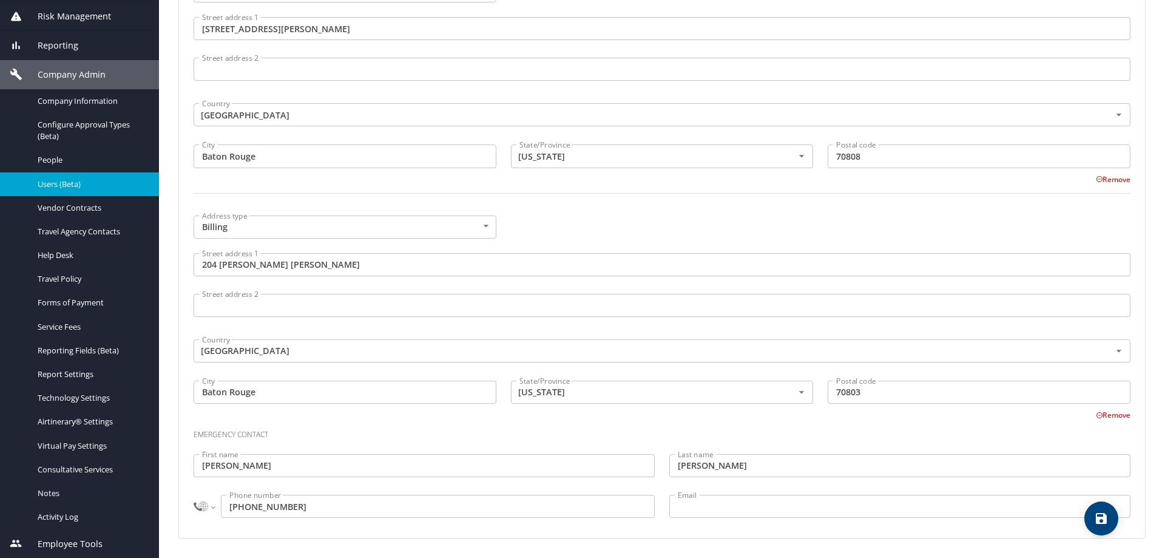
type input "(617) 963-4779"
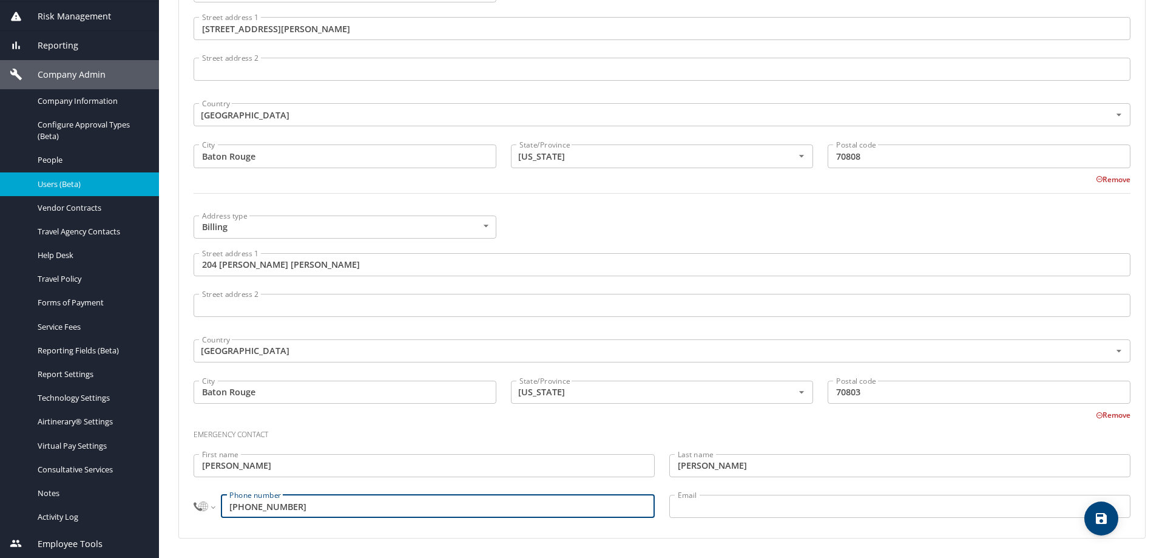
drag, startPoint x: 328, startPoint y: 504, endPoint x: 220, endPoint y: 502, distance: 108.0
click at [221, 502] on input "+61 2164132364" at bounding box center [438, 505] width 434 height 23
type input "+61 7"
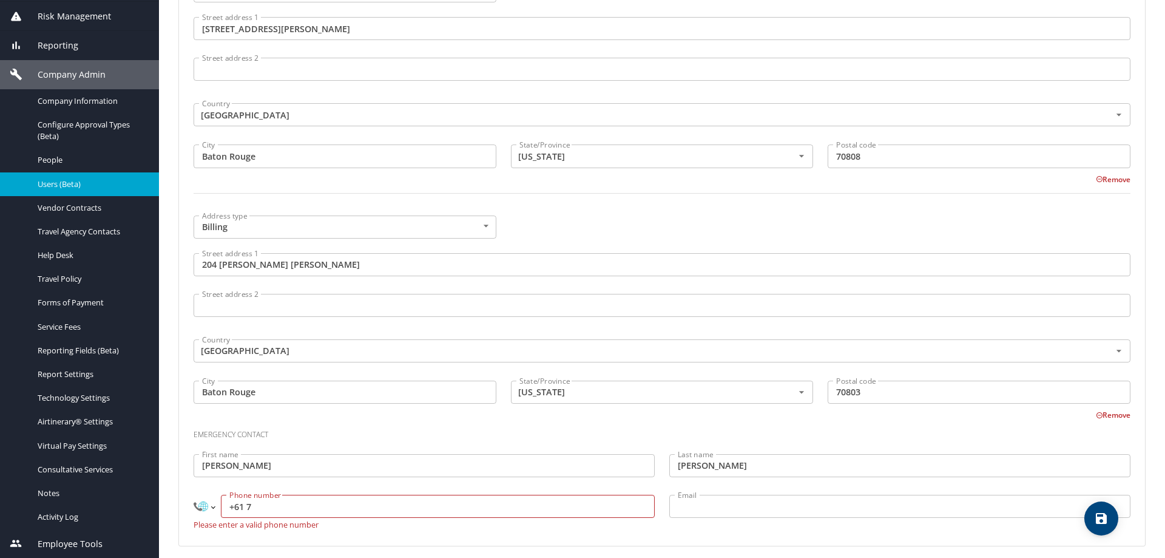
click at [202, 502] on select "International Afghanistan Åland Islands Albania Algeria American Samoa Andorra …" at bounding box center [204, 505] width 21 height 23
select select "US"
click at [194, 494] on select "International Afghanistan Åland Islands Albania Algeria American Samoa Andorra …" at bounding box center [204, 505] width 21 height 23
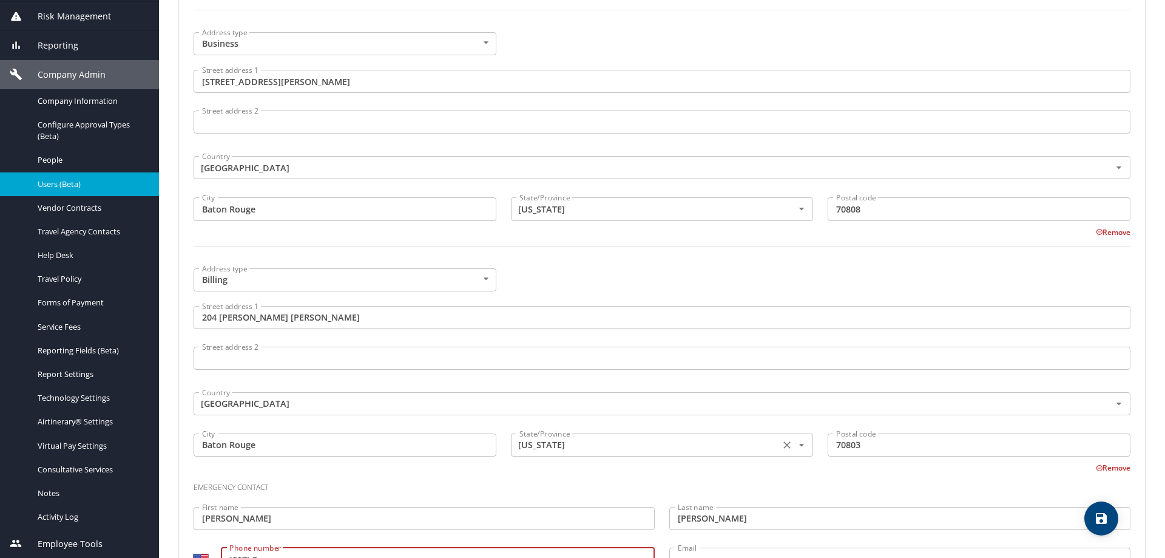
scroll to position [769, 0]
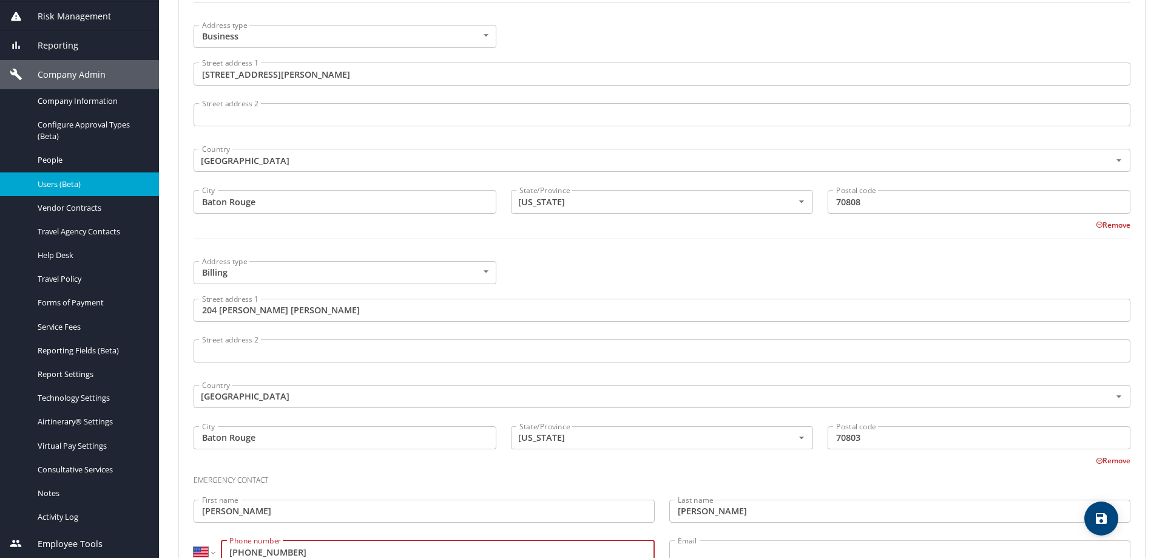
type input "(617) 963-4779"
click at [1108, 510] on button "save" at bounding box center [1101, 518] width 34 height 34
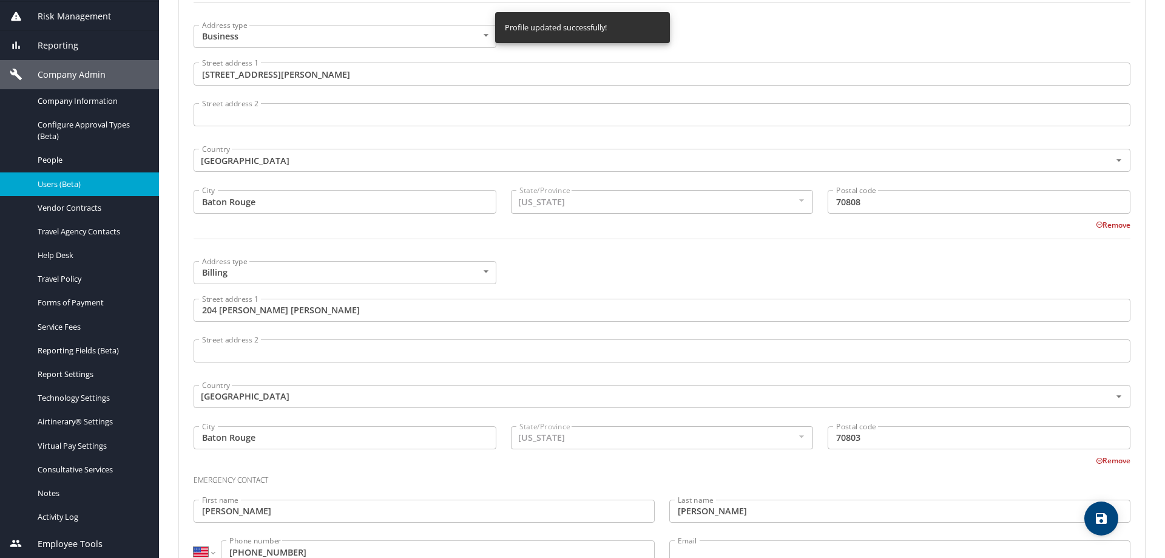
select select "US"
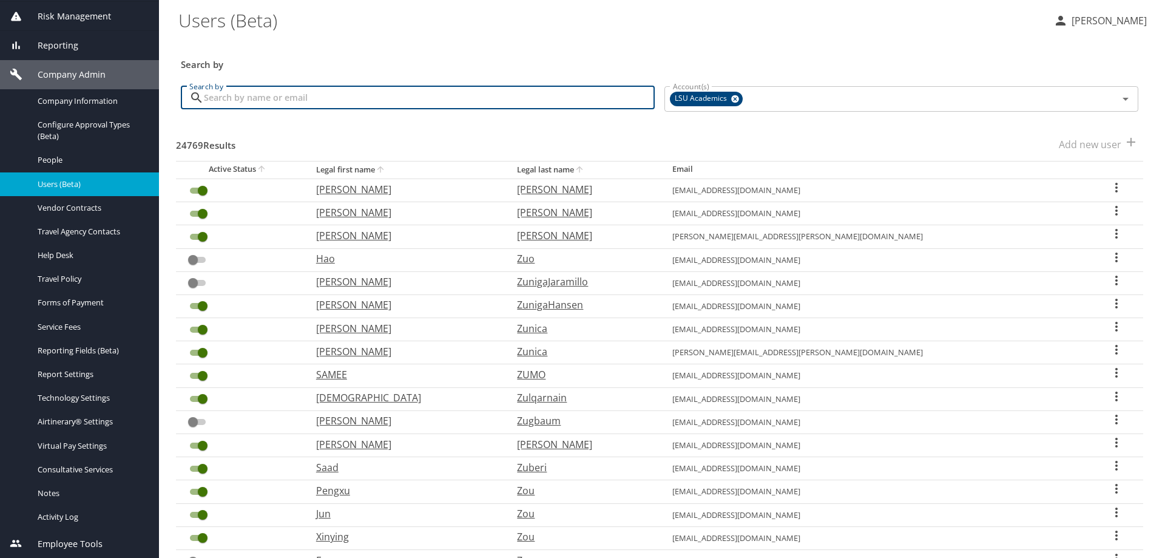
paste input "sri.devarakonda@pbrc.edu"
type input "sri.devarakonda@pbrc.edu"
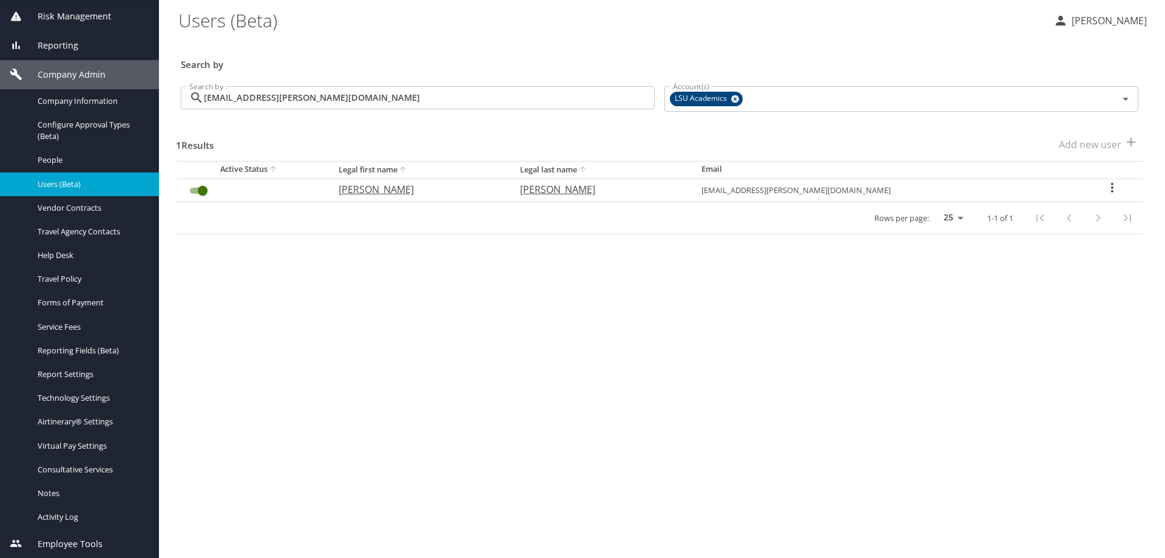
click at [1105, 187] on icon "User Search Table" at bounding box center [1112, 187] width 15 height 15
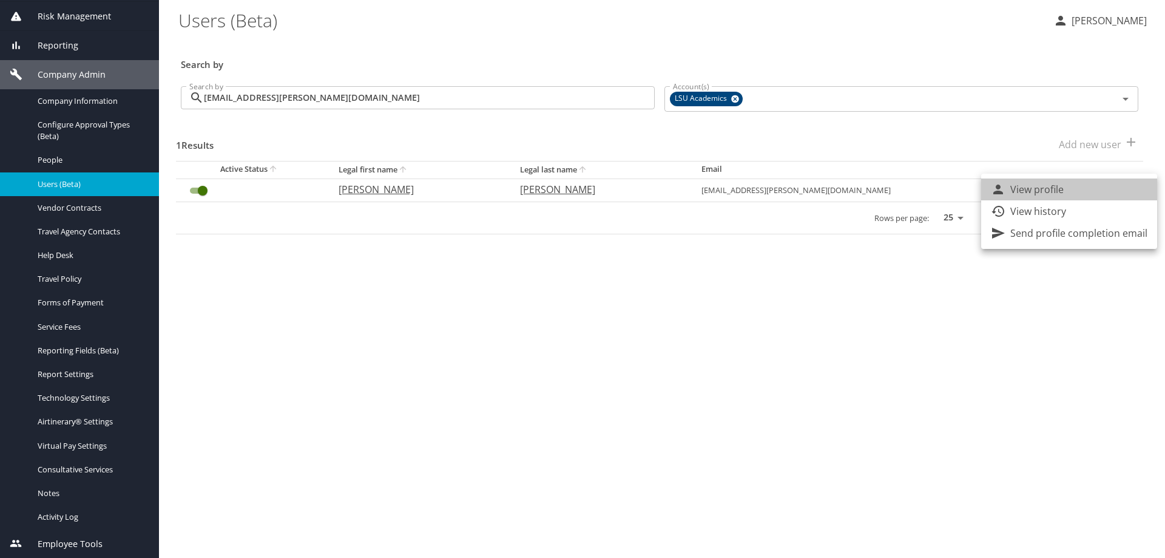
click at [1093, 194] on li "View profile" at bounding box center [1069, 189] width 176 height 22
select select "US"
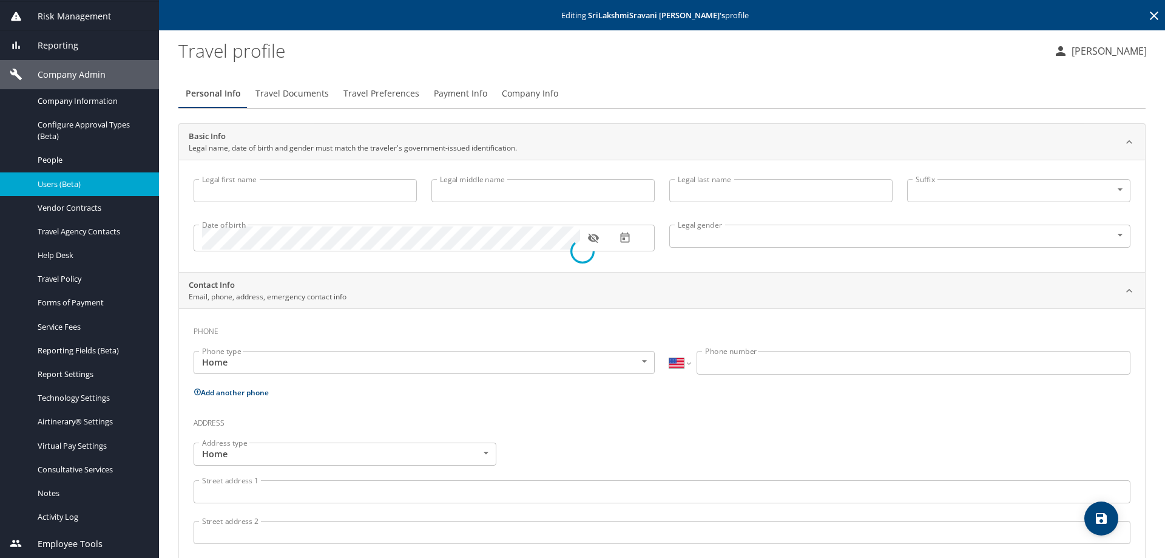
type input "SriLakshmiSravani"
type input "Devarakonda"
type input "Female"
type input "Adithya"
type input "Hari"
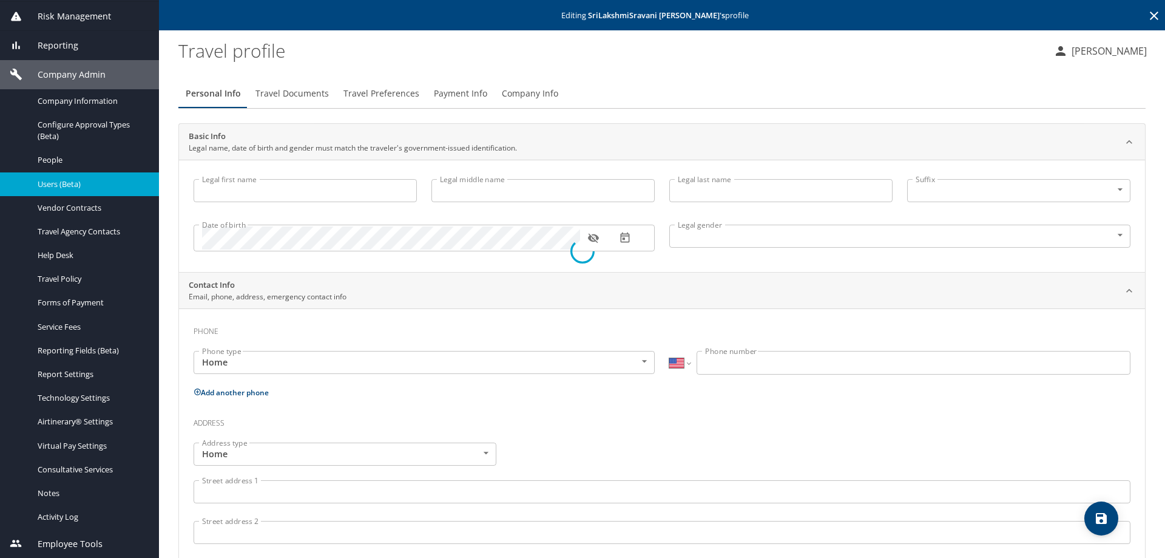
select select "ZZ"
type input "+61 2164132364"
select select "US"
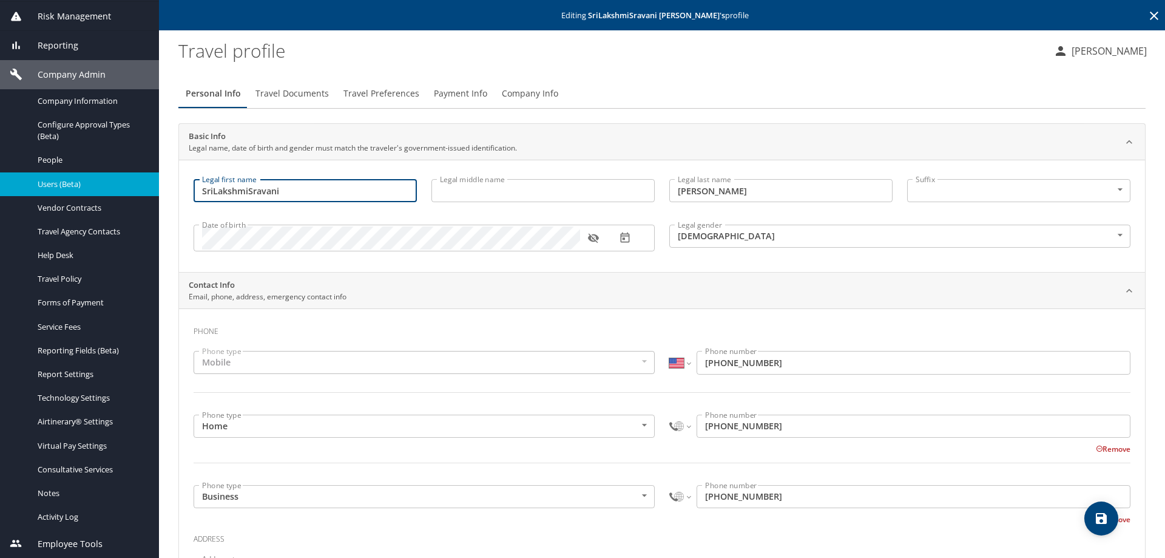
click at [213, 192] on input "SriLakshmiSravani" at bounding box center [305, 190] width 223 height 23
click at [249, 190] on input "Sri LakshmiSravani" at bounding box center [305, 190] width 223 height 23
click at [249, 192] on input "Sri LakshmiSravani" at bounding box center [305, 190] width 223 height 23
type input "Sri Lakshmi Sravani"
click at [673, 428] on select "International Afghanistan Åland Islands Albania Algeria American Samoa Andorra …" at bounding box center [679, 425] width 21 height 23
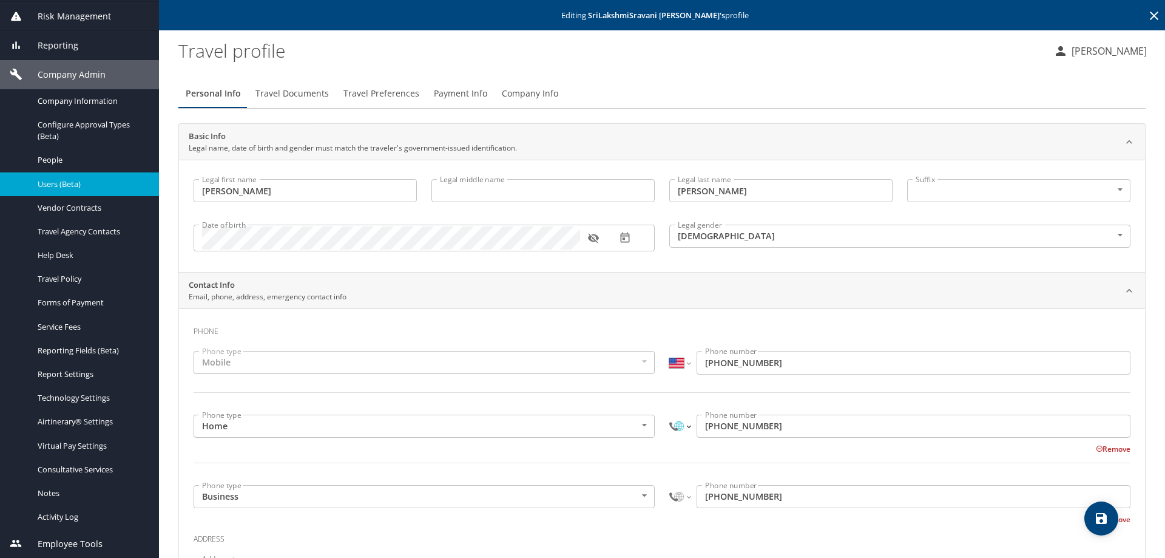
select select "US"
click at [669, 414] on select "International Afghanistan Åland Islands Albania Algeria American Samoa Andorra …" at bounding box center [679, 425] width 21 height 23
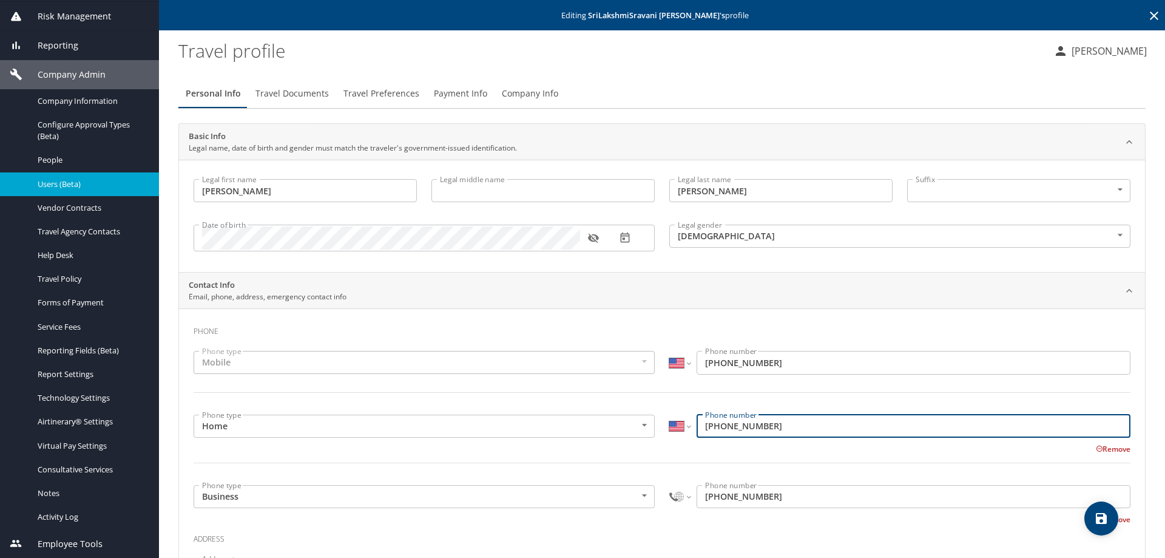
type input "(617) 963-4779"
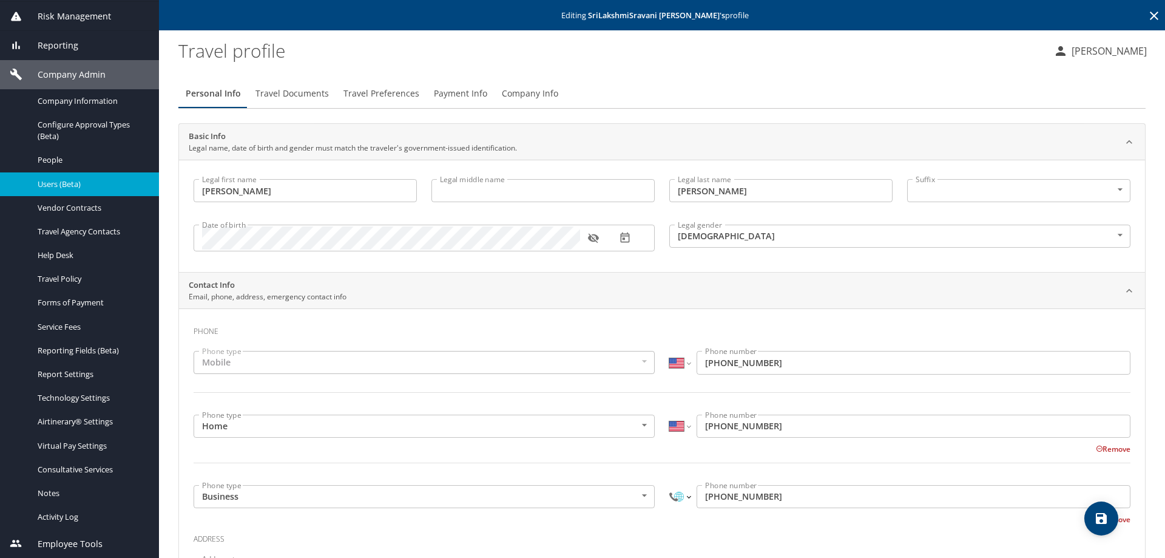
click at [673, 501] on select "International Afghanistan Åland Islands Albania Algeria American Samoa Andorra …" at bounding box center [679, 496] width 21 height 23
click at [670, 502] on select "International Afghanistan Åland Islands Albania Algeria American Samoa Andorra …" at bounding box center [679, 496] width 21 height 23
select select "US"
click at [669, 485] on select "International Afghanistan Åland Islands Albania Algeria American Samoa Andorra …" at bounding box center [679, 496] width 21 height 23
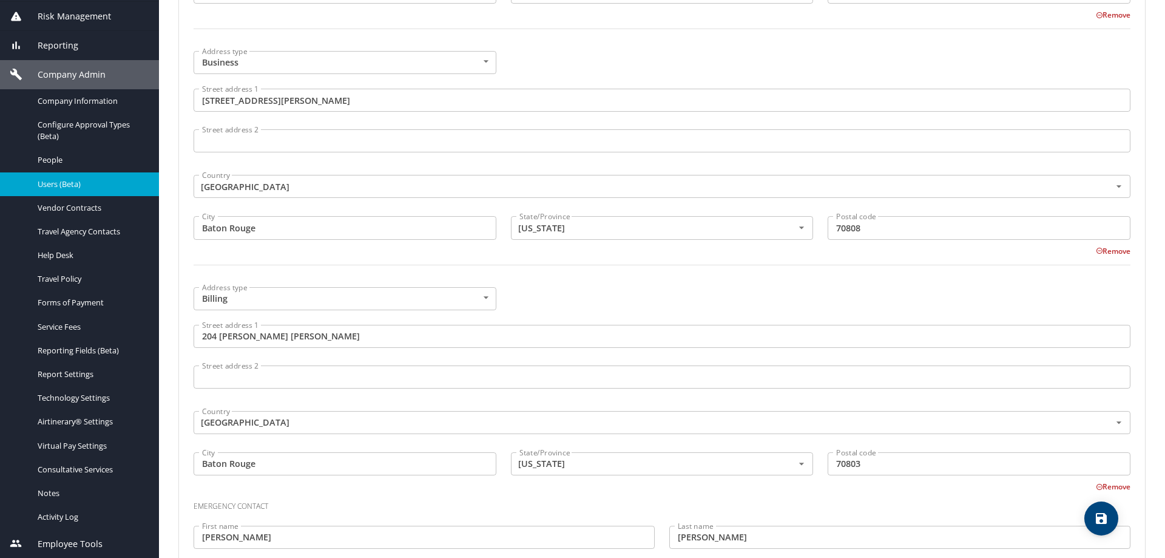
scroll to position [814, 0]
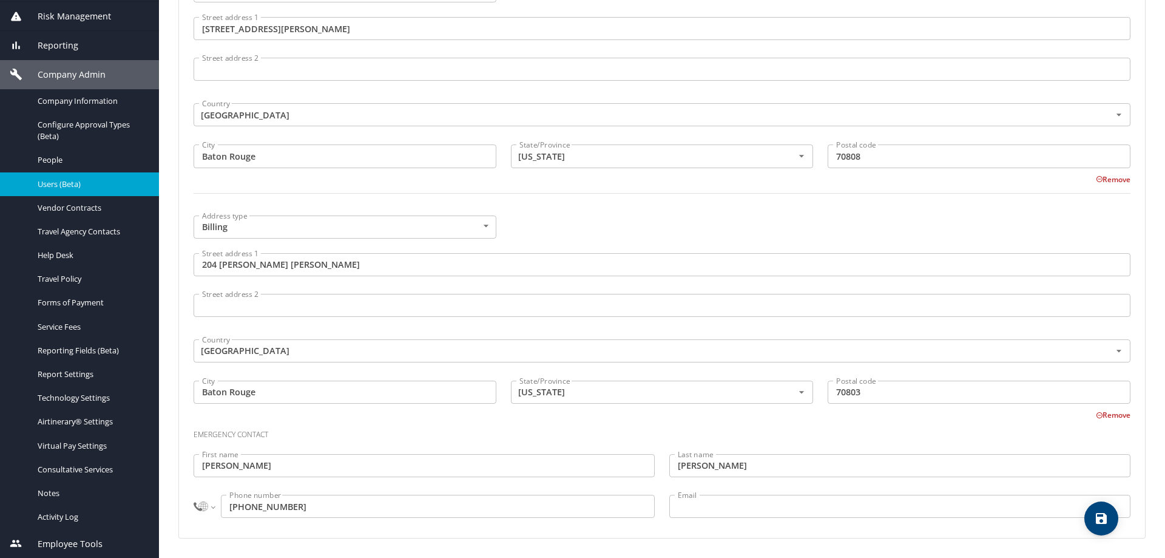
type input "(617) 963-4779"
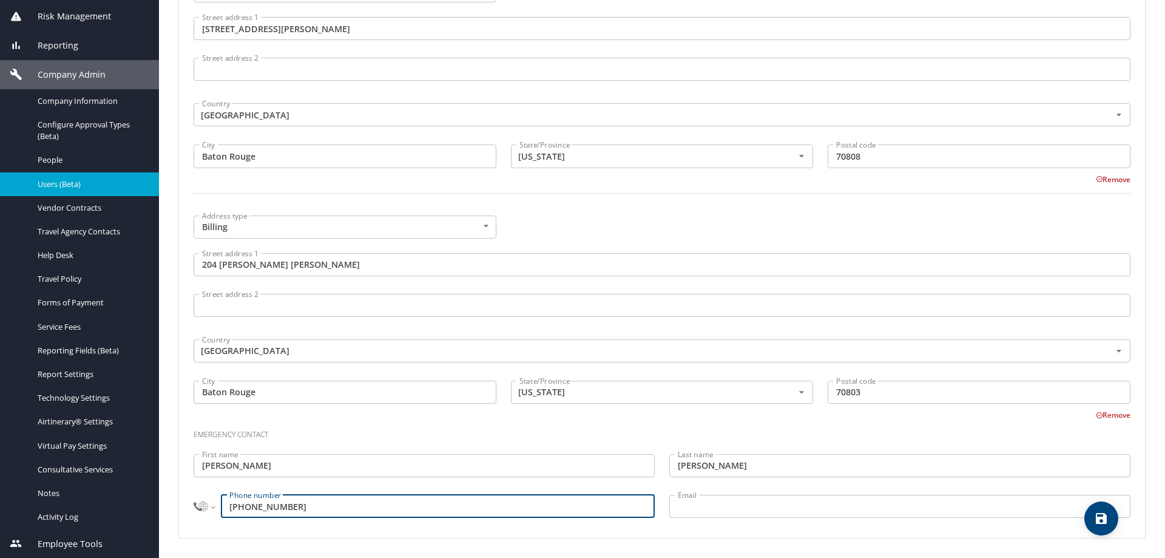
drag, startPoint x: 306, startPoint y: 510, endPoint x: 217, endPoint y: 510, distance: 89.2
click at [217, 510] on div "International Afghanistan Åland Islands Albania Algeria American Samoa Andorra …" at bounding box center [424, 505] width 461 height 23
select select "US"
type input "(617) 963-4779"
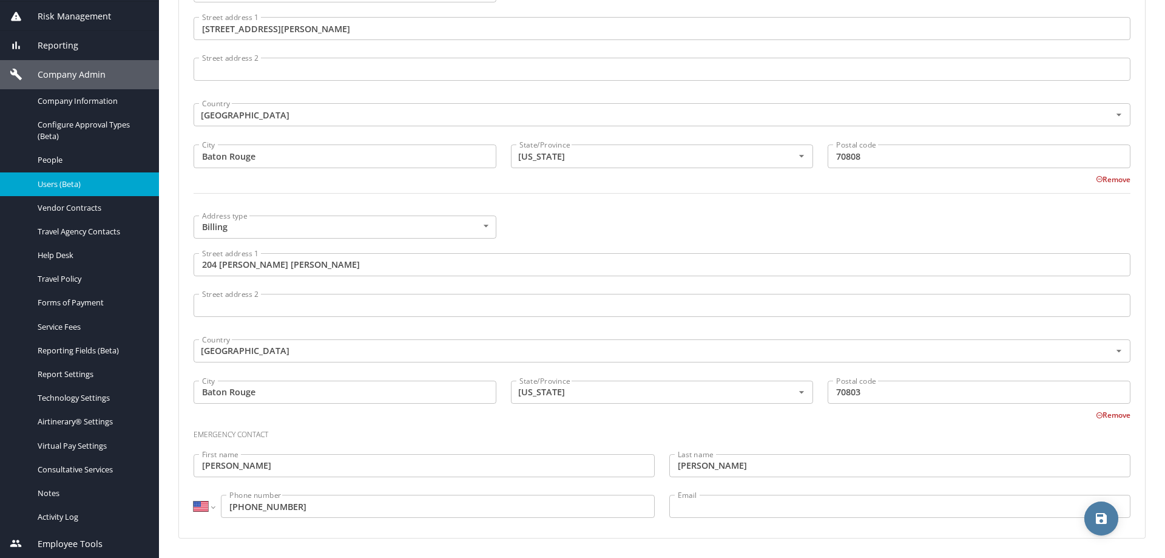
click at [1109, 521] on span "save" at bounding box center [1101, 518] width 34 height 15
select select "US"
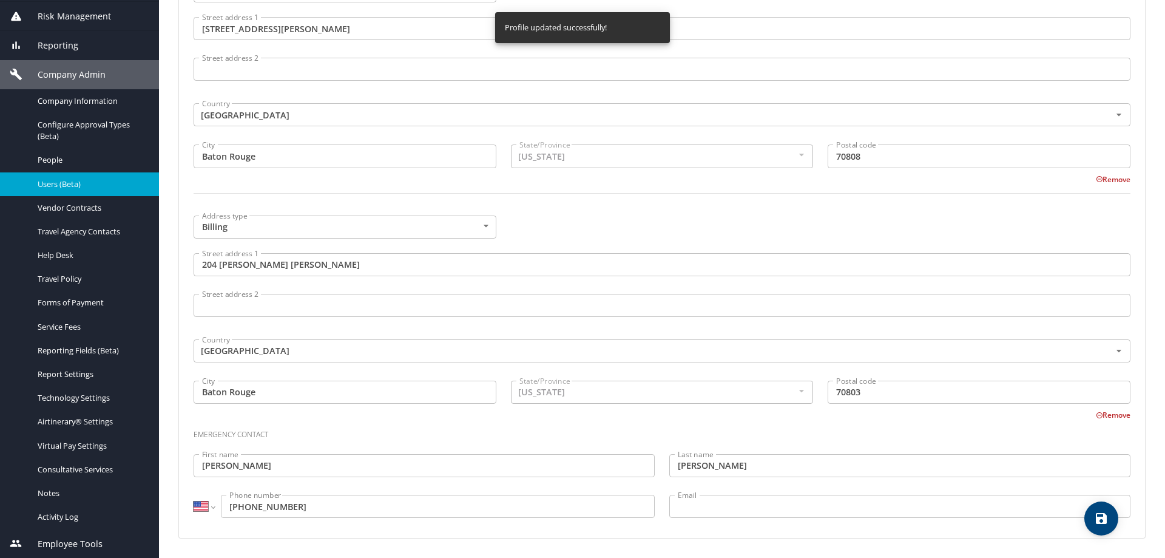
select select "US"
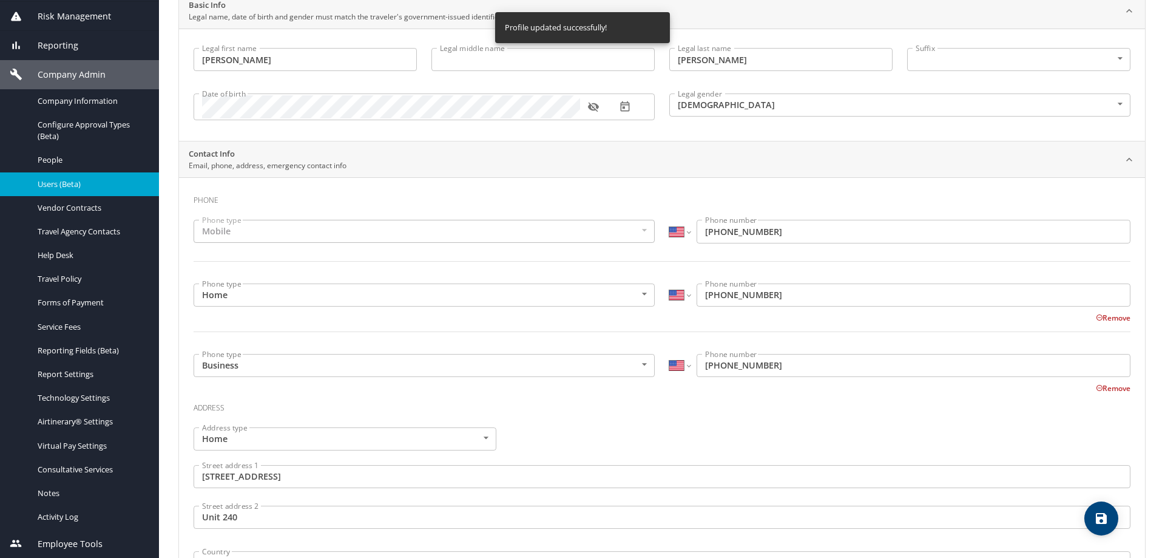
scroll to position [0, 0]
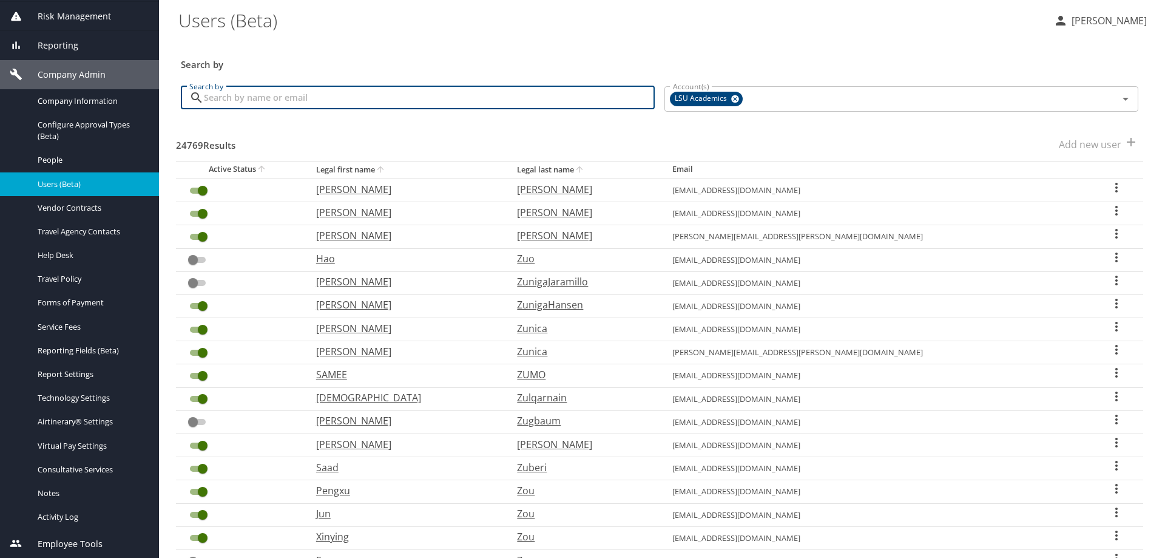
paste input "sri.devarakonda@pbrc.edu"
type input "sri.devarakonda@pbrc.edu"
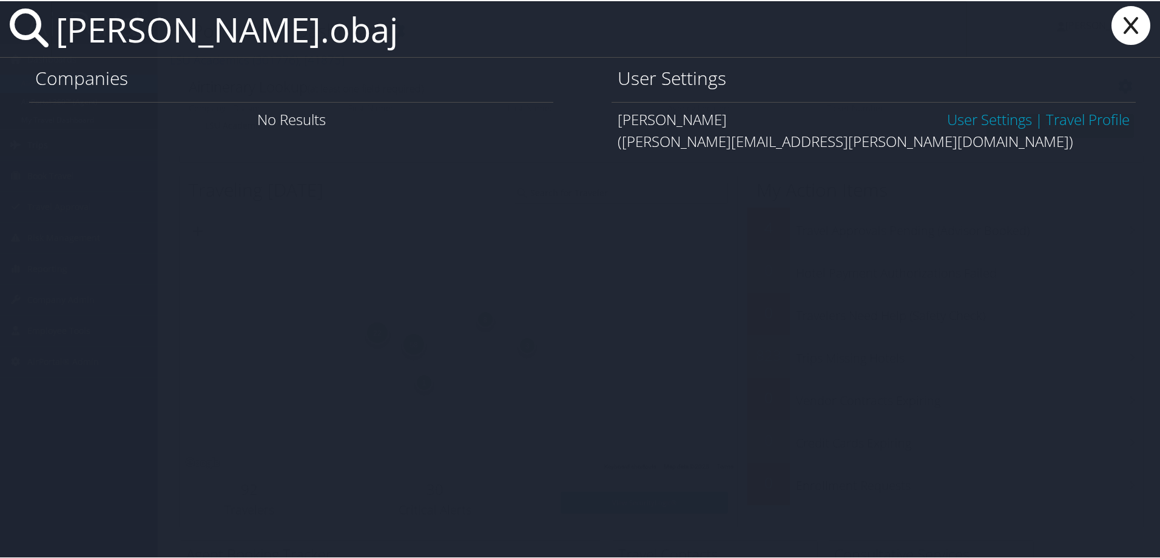
type input "[PERSON_NAME].obaj"
click at [976, 115] on link "User Settings" at bounding box center [989, 118] width 85 height 20
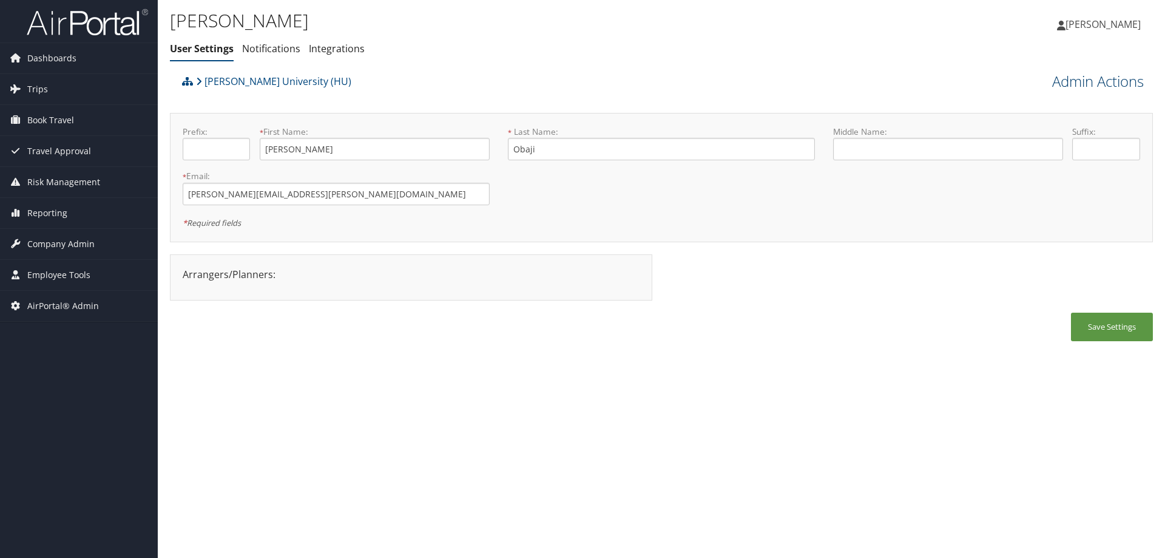
click at [1079, 84] on link "Admin Actions" at bounding box center [1098, 81] width 92 height 21
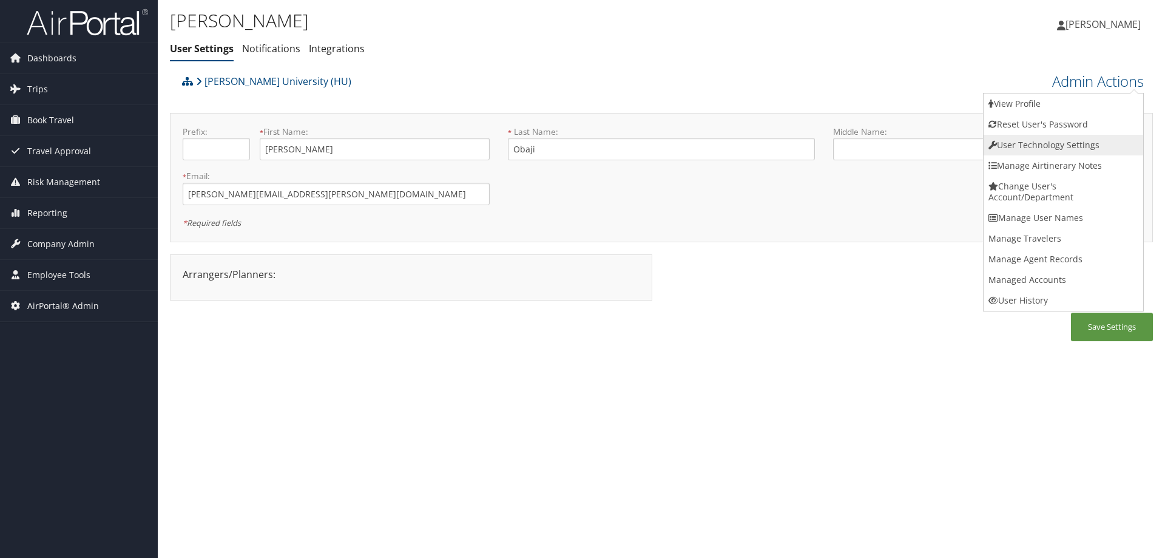
click at [1038, 140] on link "User Technology Settings" at bounding box center [1063, 145] width 160 height 21
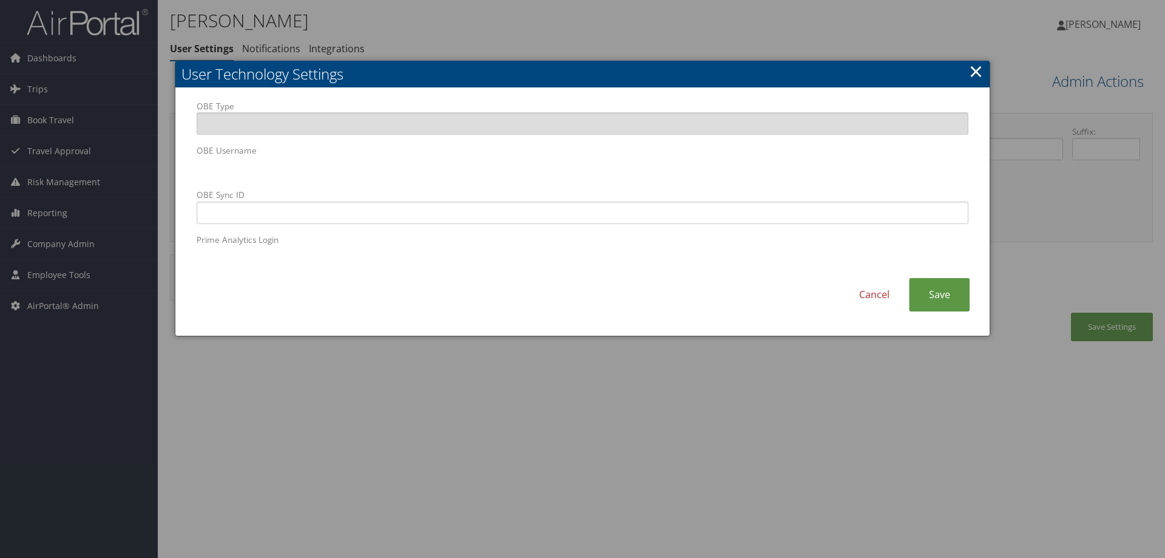
click at [160, 156] on body "Menu Dashboards ► AirPortal 360™ (Manager) AirPortal 360™ (Agent) My Travel Das…" at bounding box center [582, 279] width 1165 height 558
click at [320, 356] on div at bounding box center [582, 279] width 1165 height 558
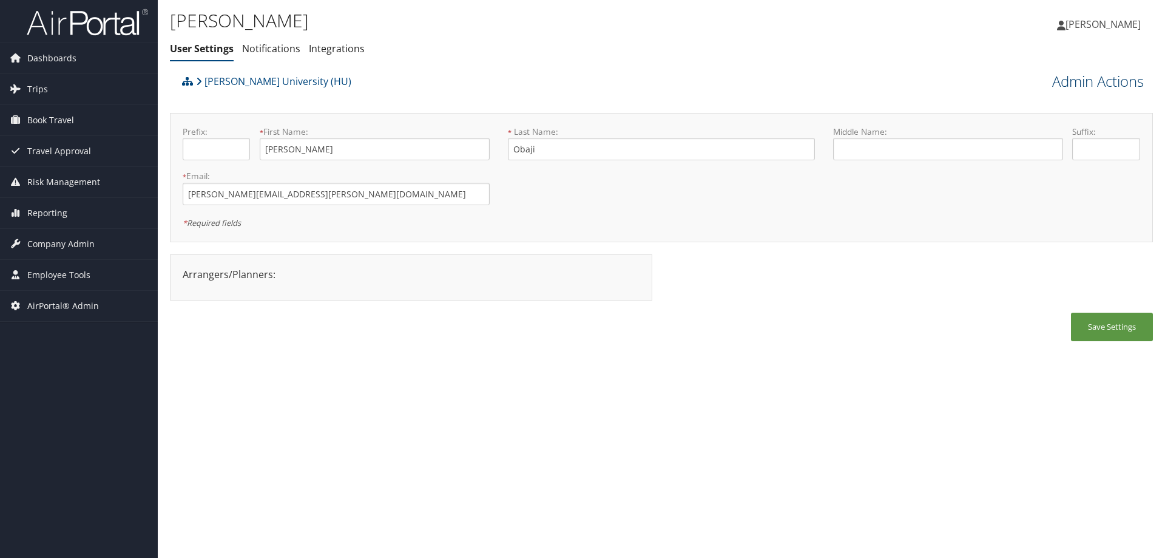
click at [1072, 78] on link "Admin Actions" at bounding box center [1098, 81] width 92 height 21
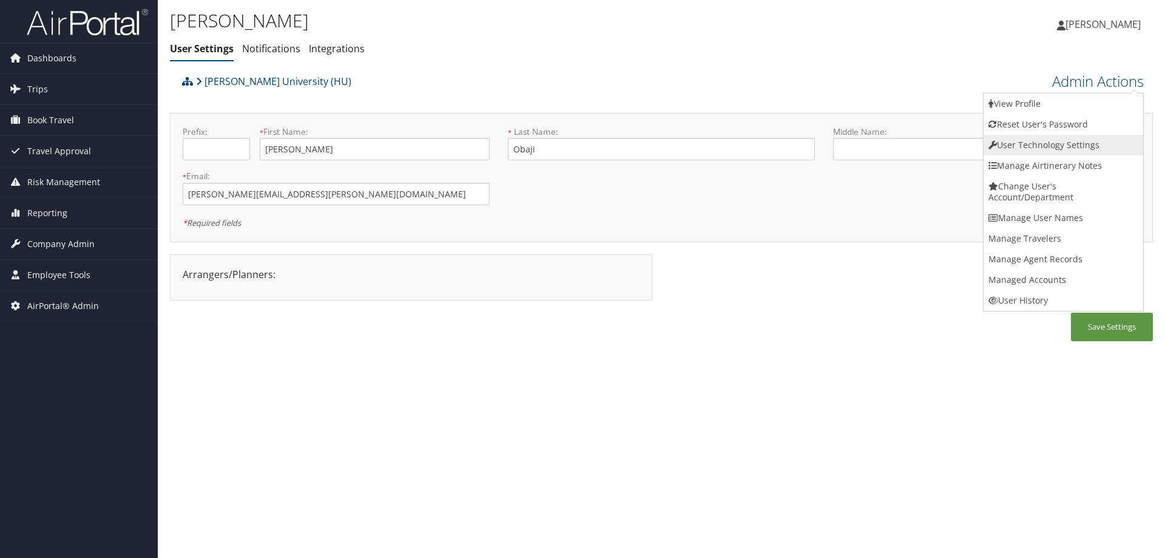
click at [1027, 139] on link "User Technology Settings" at bounding box center [1063, 145] width 160 height 21
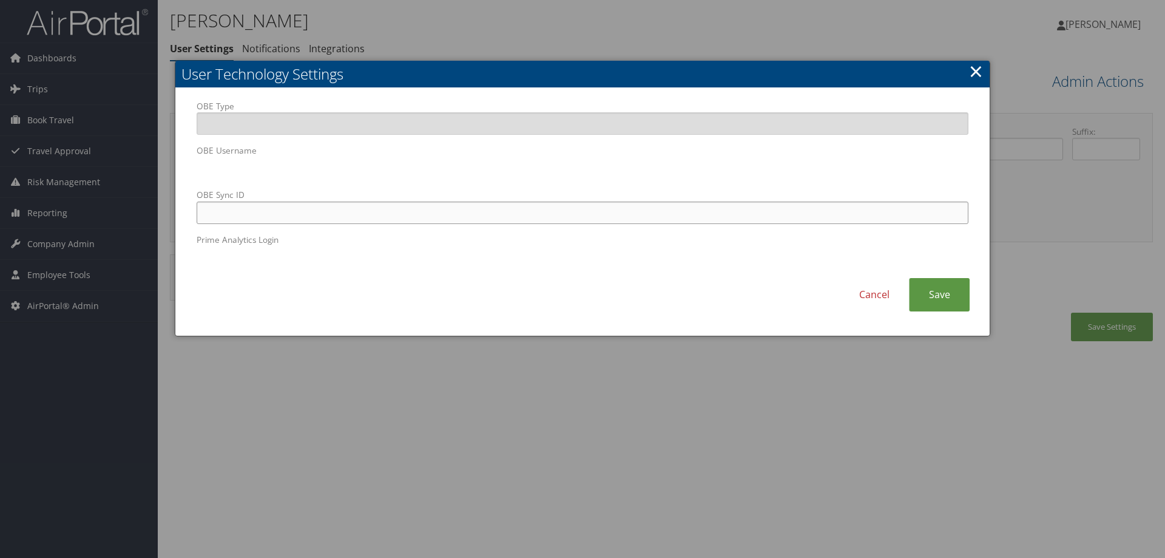
paste input "[PERSON_NAME][EMAIL_ADDRESS][PERSON_NAME][DOMAIN_NAME]"
type input "[PERSON_NAME][EMAIL_ADDRESS][PERSON_NAME][DOMAIN_NAME]"
click at [946, 300] on link "Save" at bounding box center [939, 294] width 61 height 33
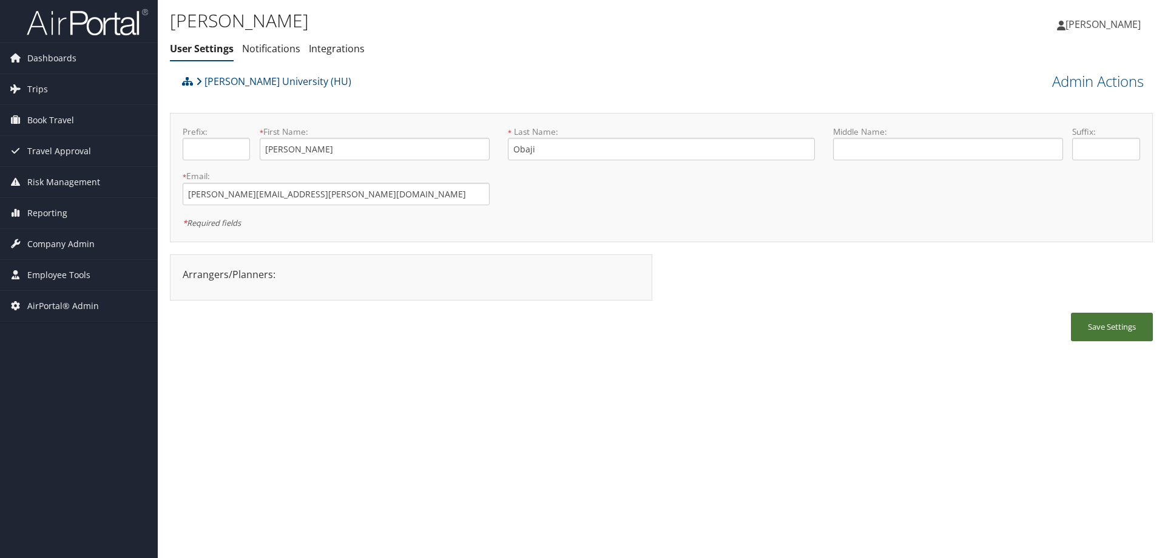
click at [1108, 323] on button "Save Settings" at bounding box center [1112, 326] width 82 height 29
click at [72, 233] on span "Company Admin" at bounding box center [60, 244] width 67 height 30
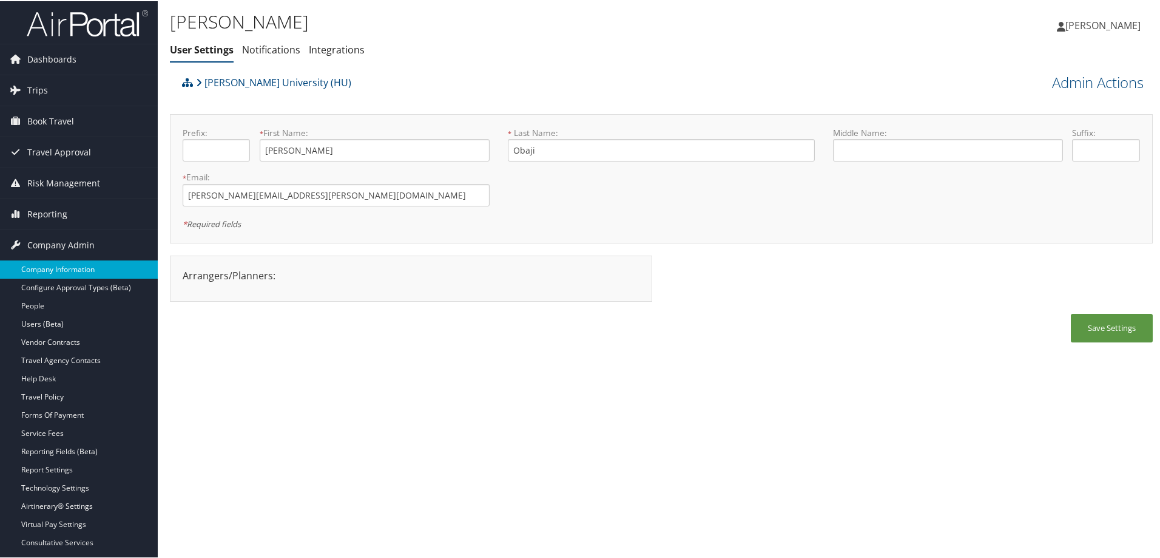
click at [77, 264] on link "Company Information" at bounding box center [79, 268] width 158 height 18
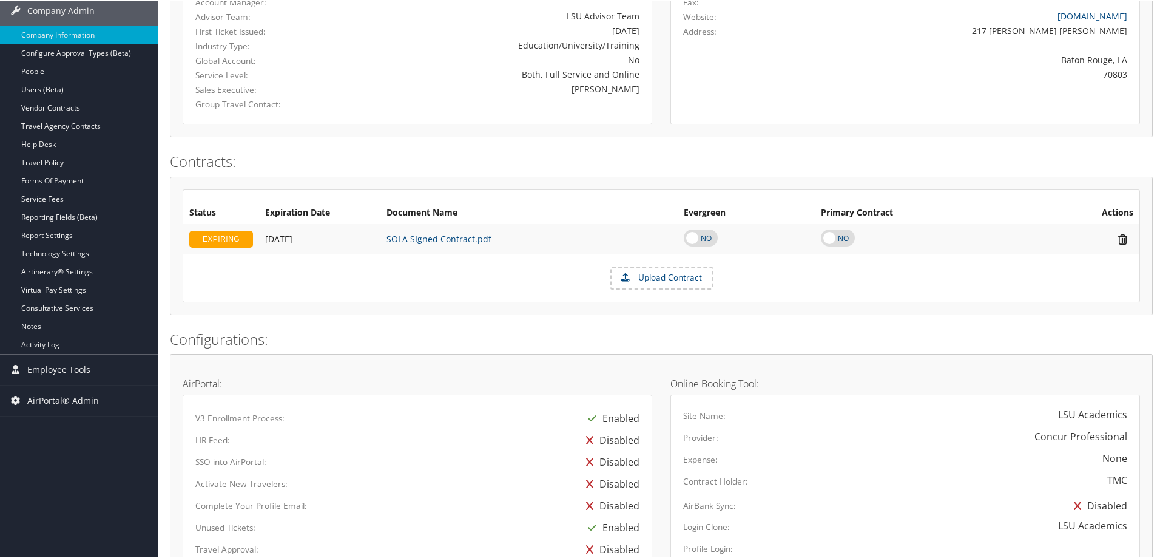
scroll to position [213, 0]
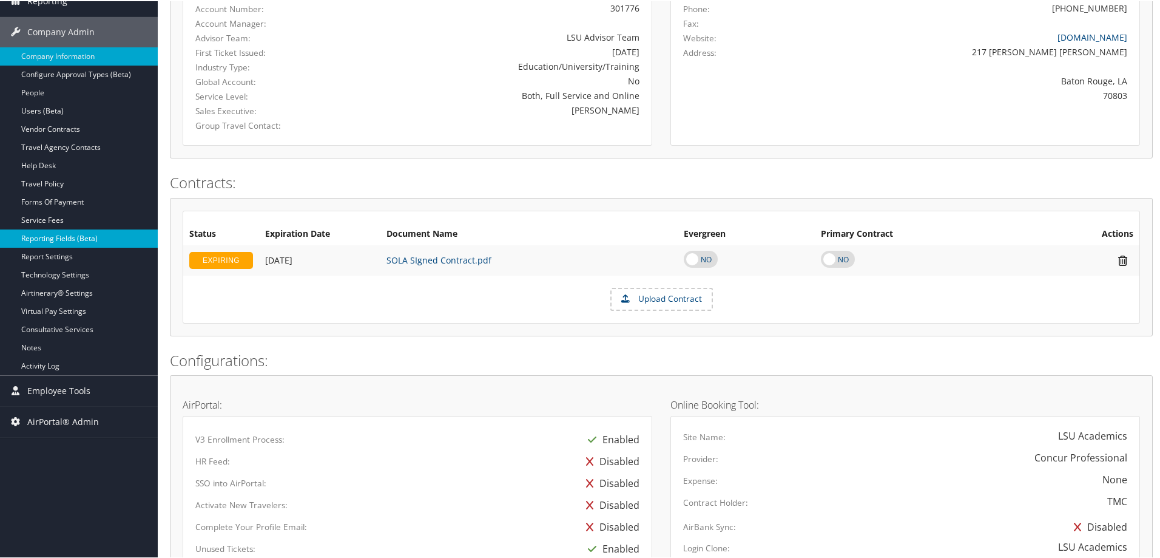
click at [90, 243] on link "Reporting Fields (Beta)" at bounding box center [79, 237] width 158 height 18
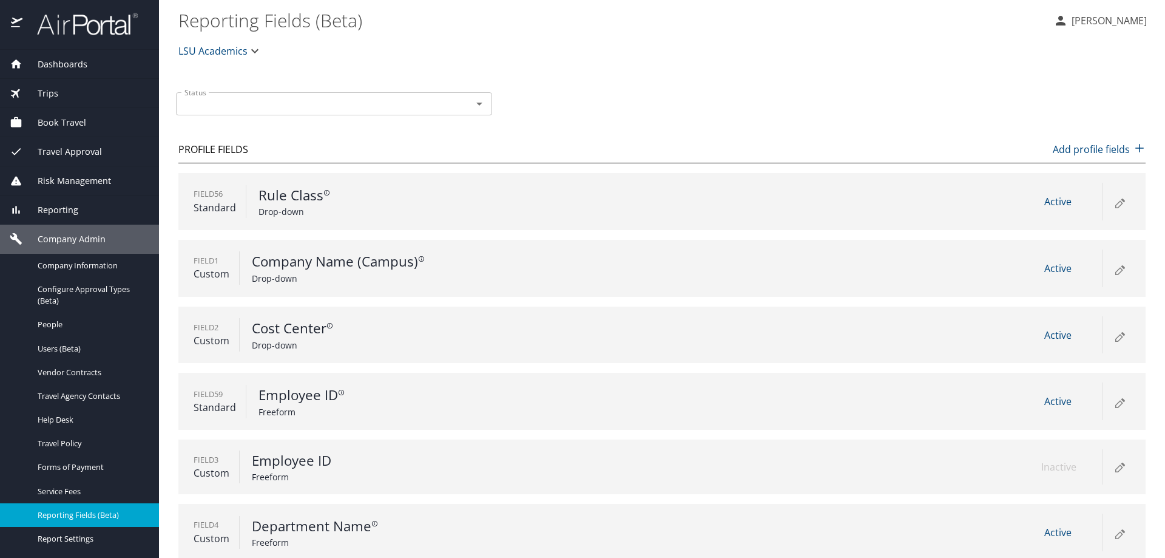
click at [1116, 339] on icon at bounding box center [1119, 337] width 7 height 7
click at [240, 46] on span "LSU Academics" at bounding box center [212, 50] width 69 height 17
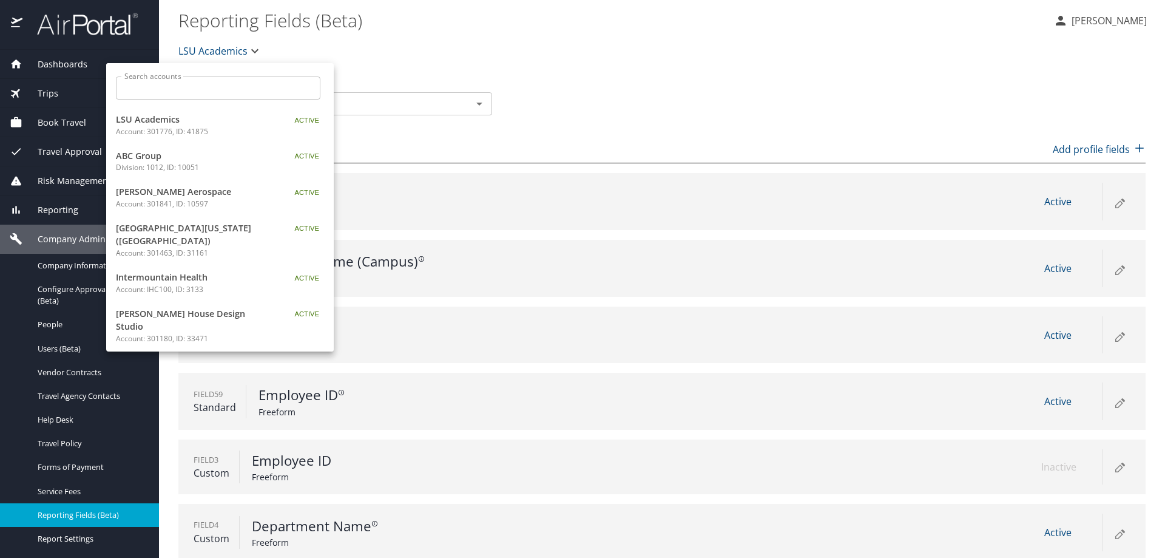
click at [218, 84] on input "Search accounts" at bounding box center [222, 87] width 197 height 23
type input "[PERSON_NAME]"
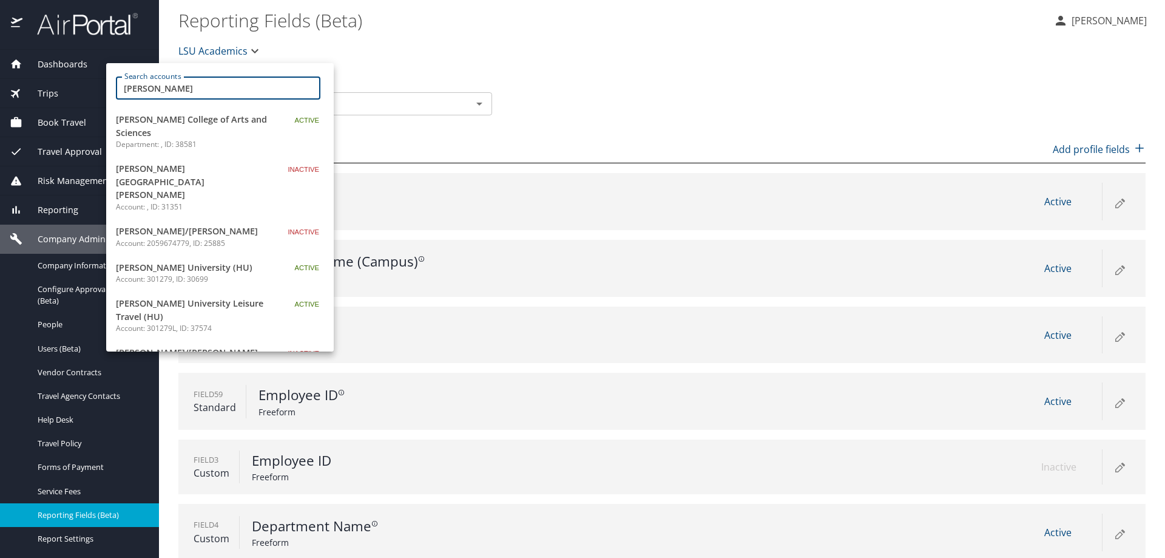
click at [199, 261] on span "[PERSON_NAME] University (HU)" at bounding box center [192, 267] width 152 height 13
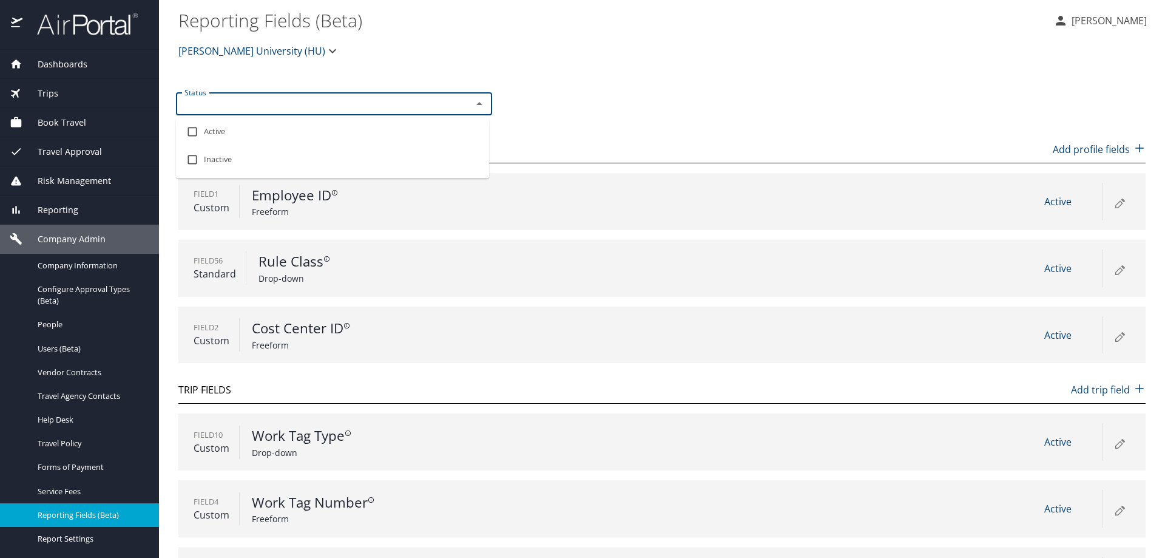
drag, startPoint x: 381, startPoint y: 3, endPoint x: 282, endPoint y: 96, distance: 136.5
click at [282, 96] on input "Status" at bounding box center [316, 104] width 273 height 16
click at [187, 129] on input "checkbox" at bounding box center [192, 131] width 23 height 23
checkbox input "true"
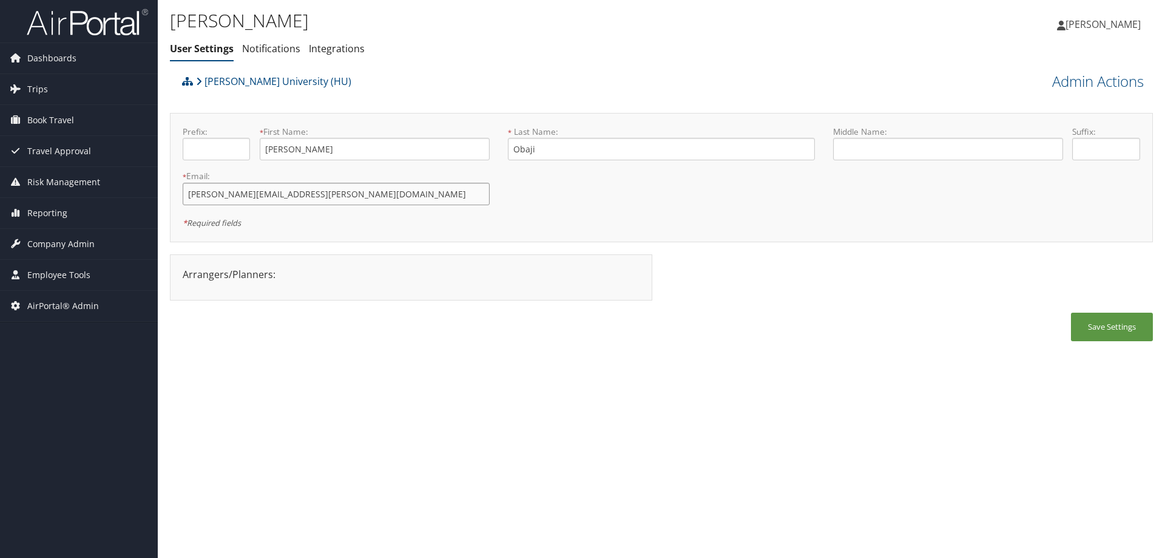
click at [314, 192] on input "[PERSON_NAME][EMAIL_ADDRESS][PERSON_NAME][DOMAIN_NAME]" at bounding box center [336, 194] width 307 height 22
click at [84, 241] on span "Company Admin" at bounding box center [60, 244] width 67 height 30
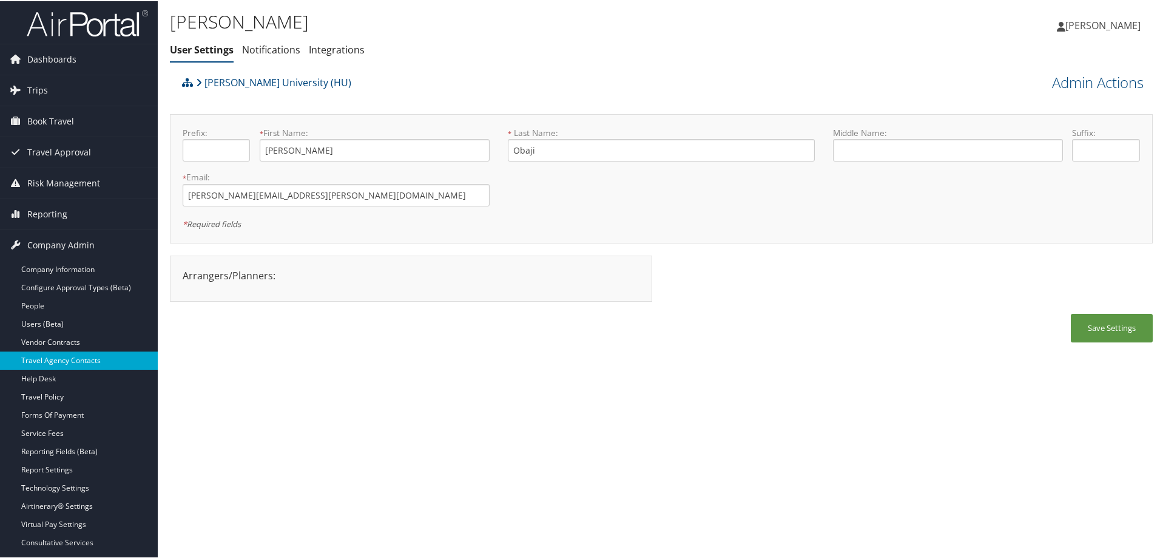
click at [87, 356] on link "Travel Agency Contacts" at bounding box center [79, 359] width 158 height 18
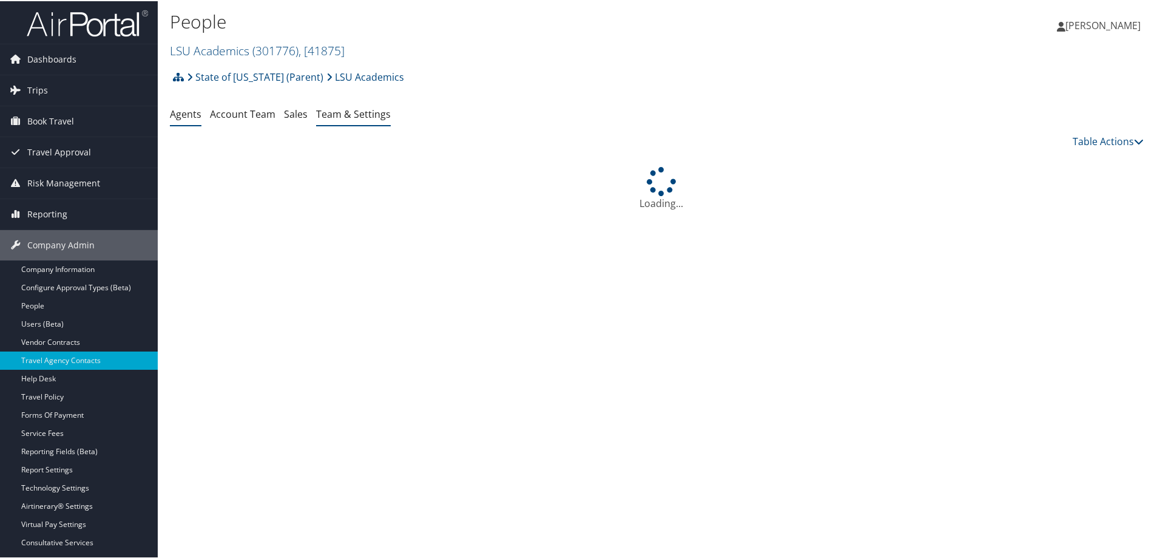
click at [368, 113] on link "Team & Settings" at bounding box center [353, 112] width 75 height 13
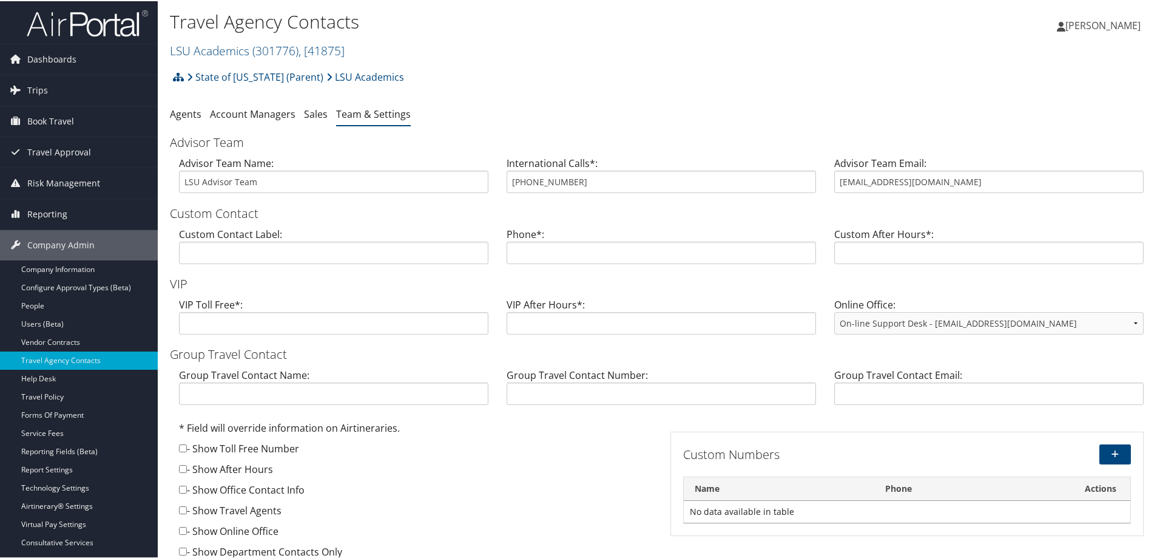
click at [234, 38] on div "Travel Agency Contacts LSU Academics ( 301776 ) , [ 41875 ] LSU Academics ABC G…" at bounding box center [497, 33] width 655 height 51
click at [231, 44] on link "LSU Academics ( 301776 ) , [ 41875 ]" at bounding box center [257, 49] width 175 height 16
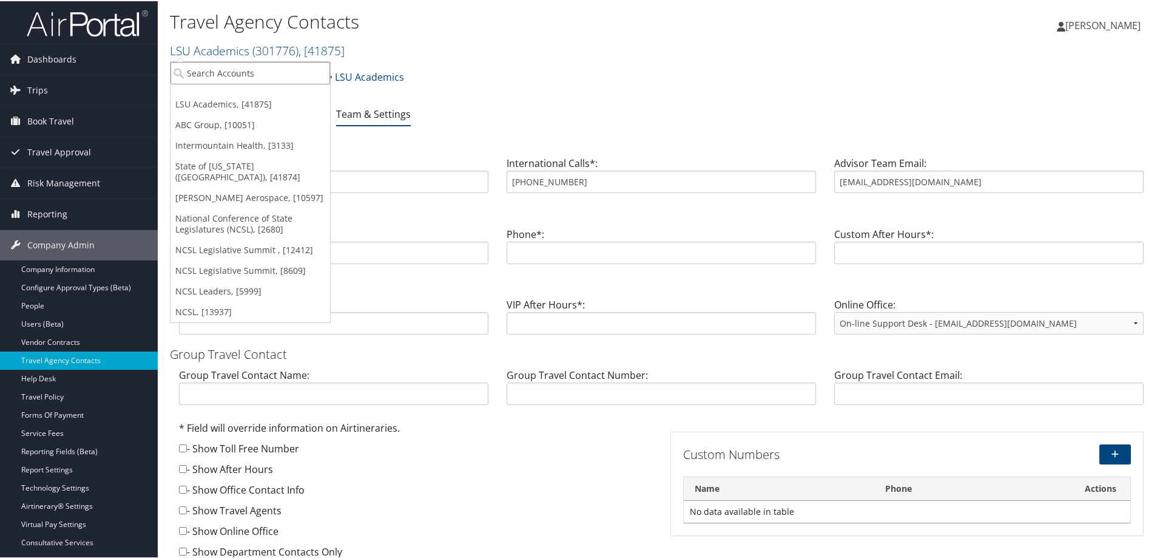
click at [233, 64] on input "search" at bounding box center [250, 72] width 160 height 22
type input "howard"
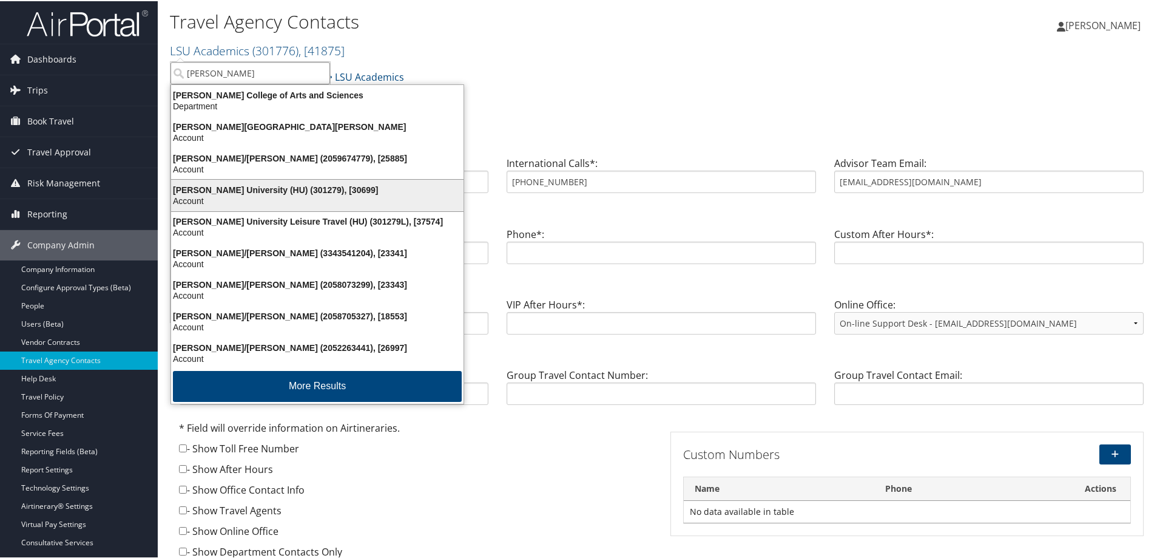
click at [277, 199] on div "Account" at bounding box center [317, 199] width 307 height 11
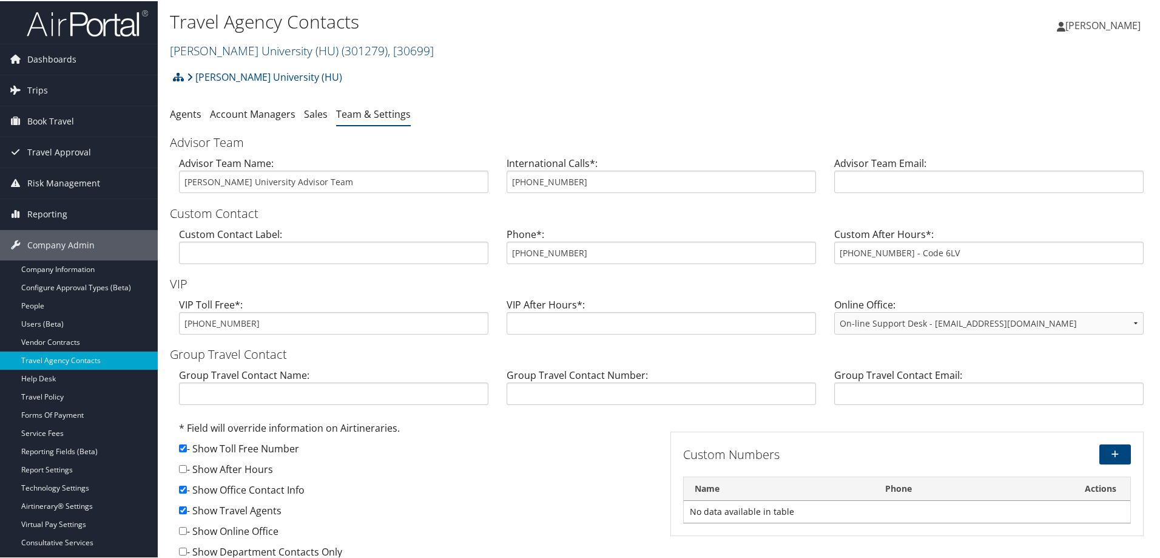
click at [250, 49] on link "[PERSON_NAME] University (HU) ( 301279 ) , [ 30699 ]" at bounding box center [302, 49] width 264 height 16
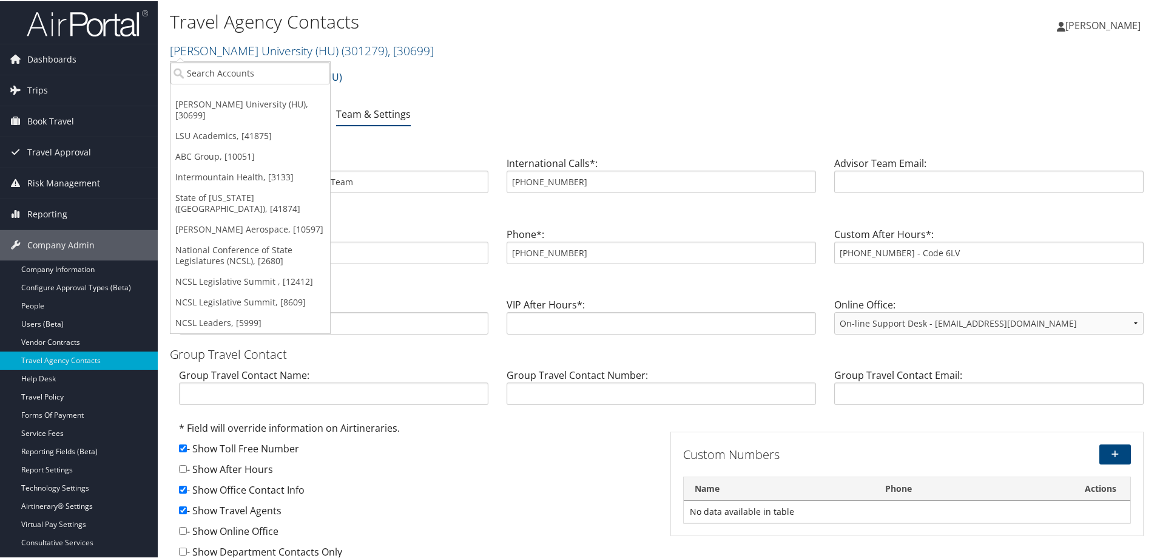
click at [399, 79] on div "Howard University (HU) Account Structure Howard University (HU) (301279) ACTIVE…" at bounding box center [661, 80] width 983 height 33
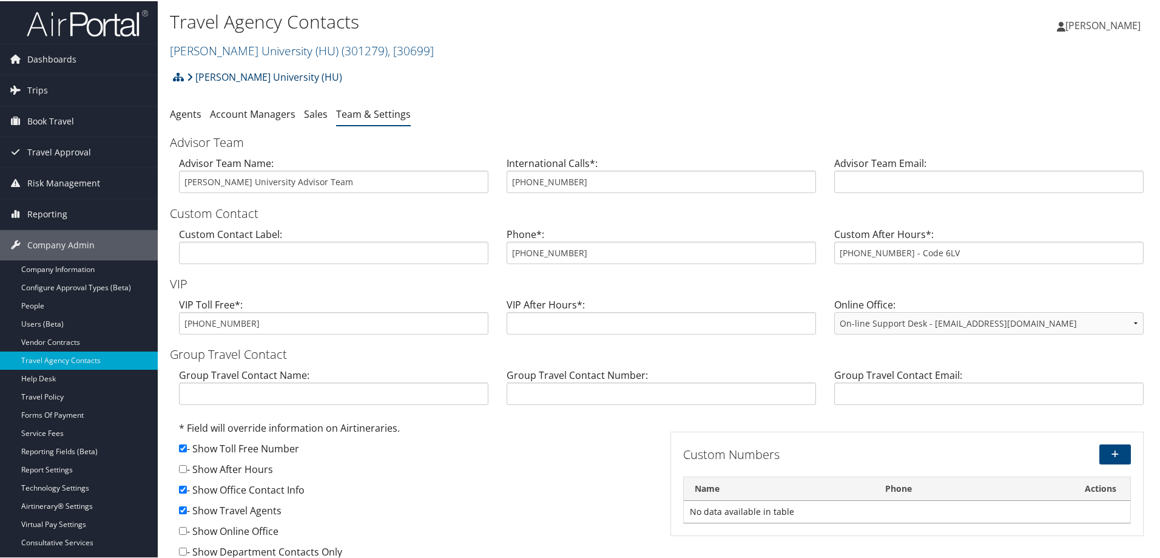
click at [262, 75] on link "Howard University (HU)" at bounding box center [264, 76] width 155 height 24
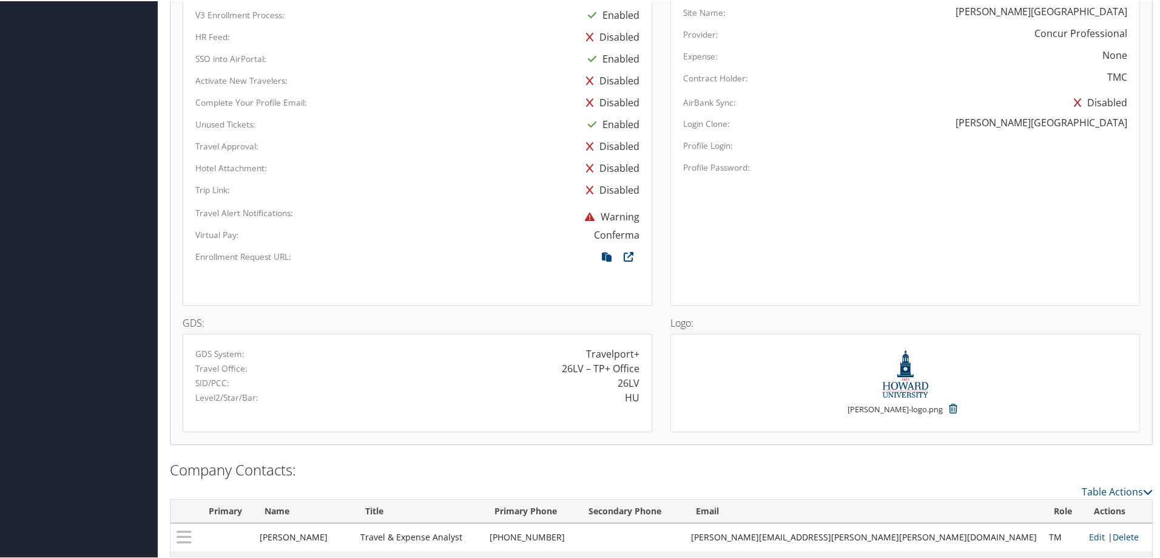
scroll to position [578, 0]
